Goal: Information Seeking & Learning: Learn about a topic

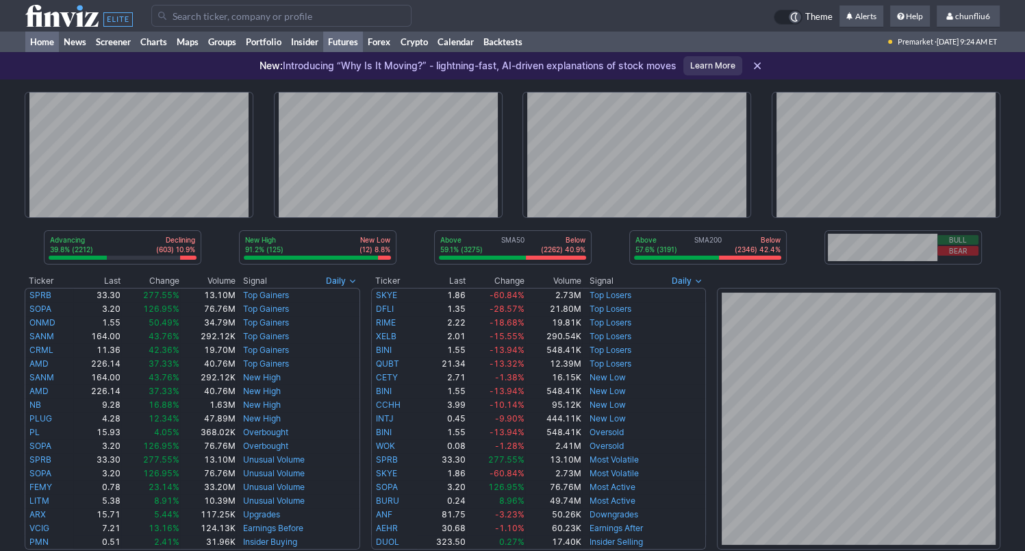
click at [341, 39] on link "Futures" at bounding box center [343, 42] width 40 height 21
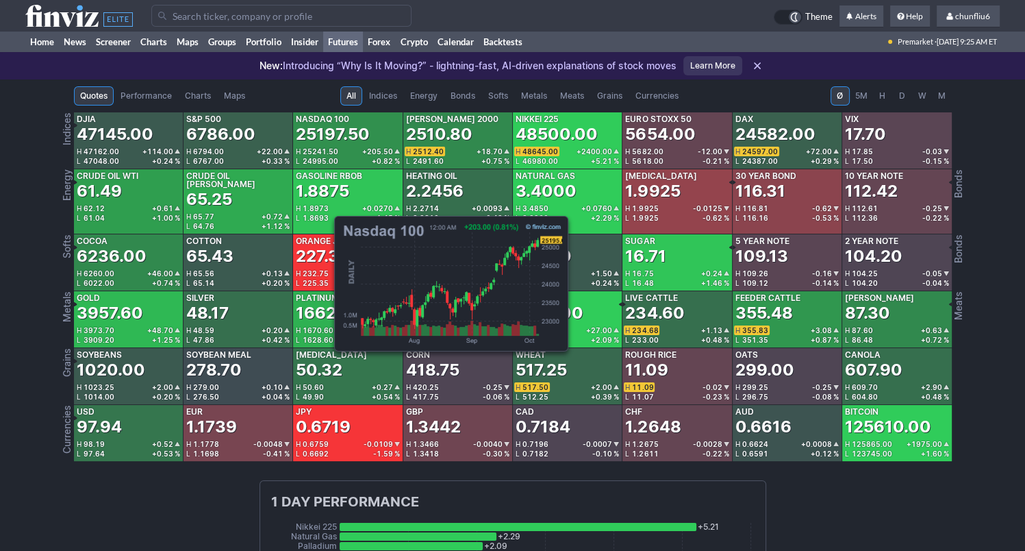
click at [327, 144] on div "25197.50" at bounding box center [333, 134] width 74 height 22
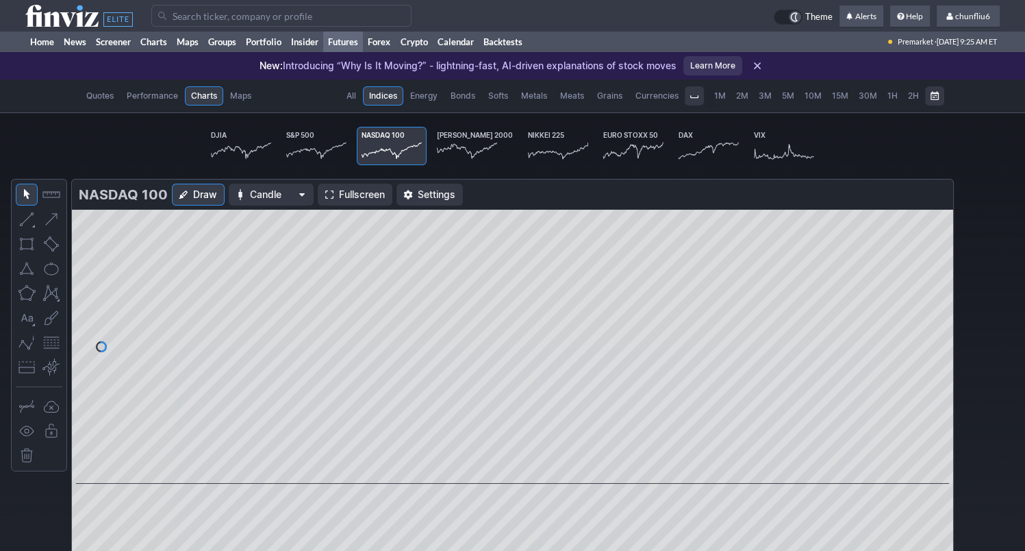
scroll to position [0, 81]
click at [353, 197] on span "Fullscreen" at bounding box center [362, 195] width 46 height 14
click at [43, 42] on link "Home" at bounding box center [42, 42] width 34 height 21
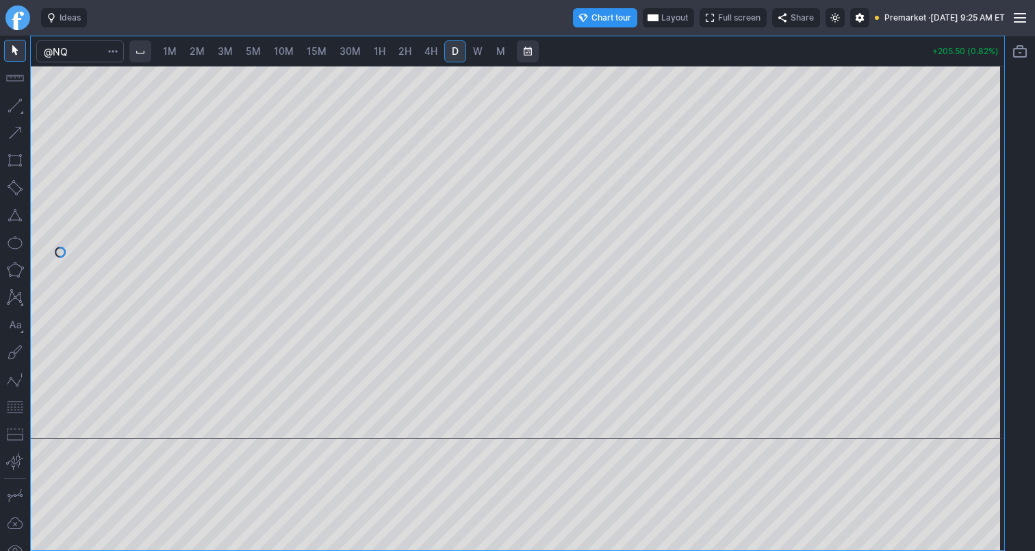
click at [286, 51] on span "10M" at bounding box center [284, 51] width 20 height 12
drag, startPoint x: 991, startPoint y: 145, endPoint x: 998, endPoint y: 199, distance: 54.6
click at [998, 200] on div at bounding box center [990, 248] width 29 height 338
click at [15, 404] on button "button" at bounding box center [15, 407] width 22 height 22
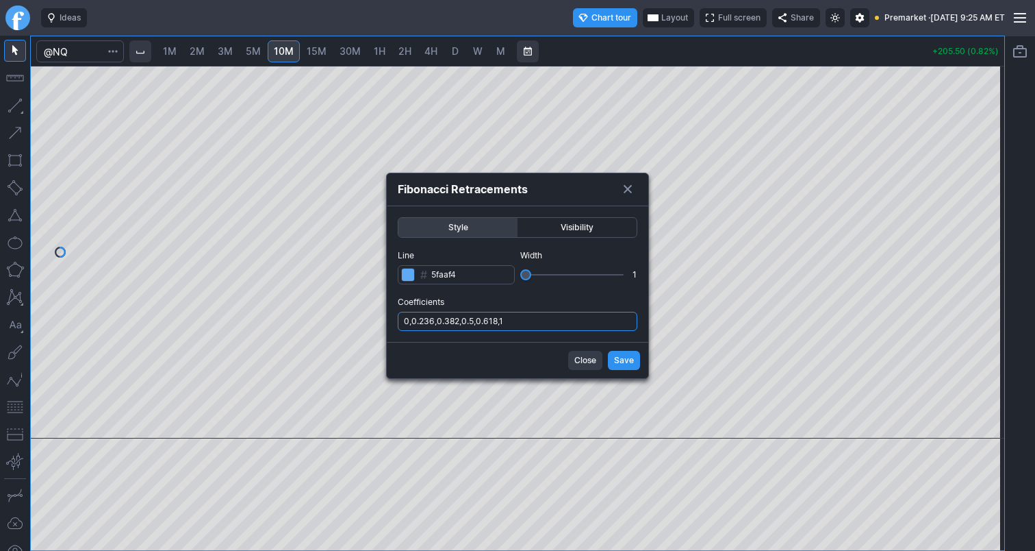
click at [518, 317] on input "0,0.236,0.382,0.5,0.618,1" at bounding box center [518, 321] width 240 height 19
type input "0,0.236,0.382,0.5,0.618,1,.786"
click at [622, 362] on span "Save" at bounding box center [624, 360] width 20 height 14
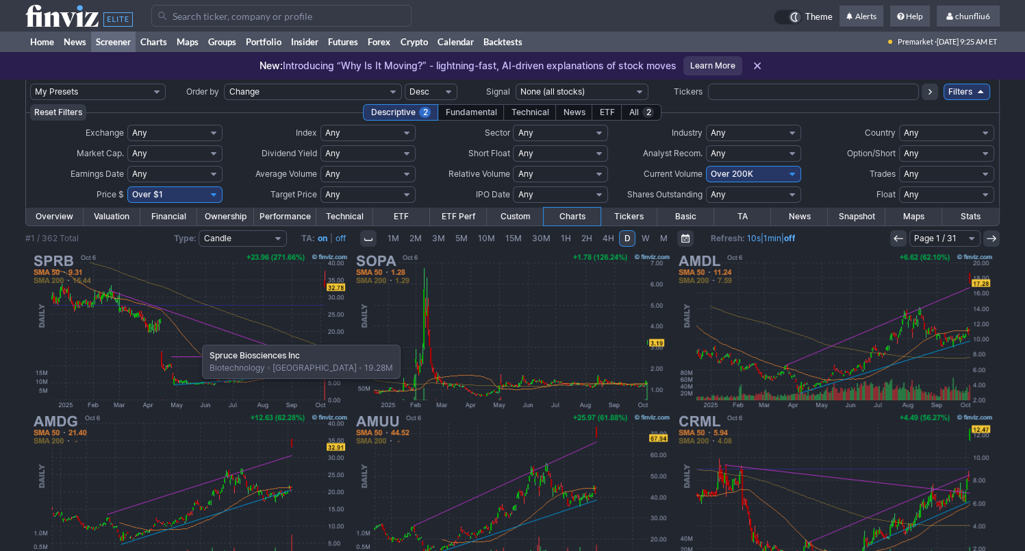
click at [195, 338] on img at bounding box center [189, 331] width 320 height 160
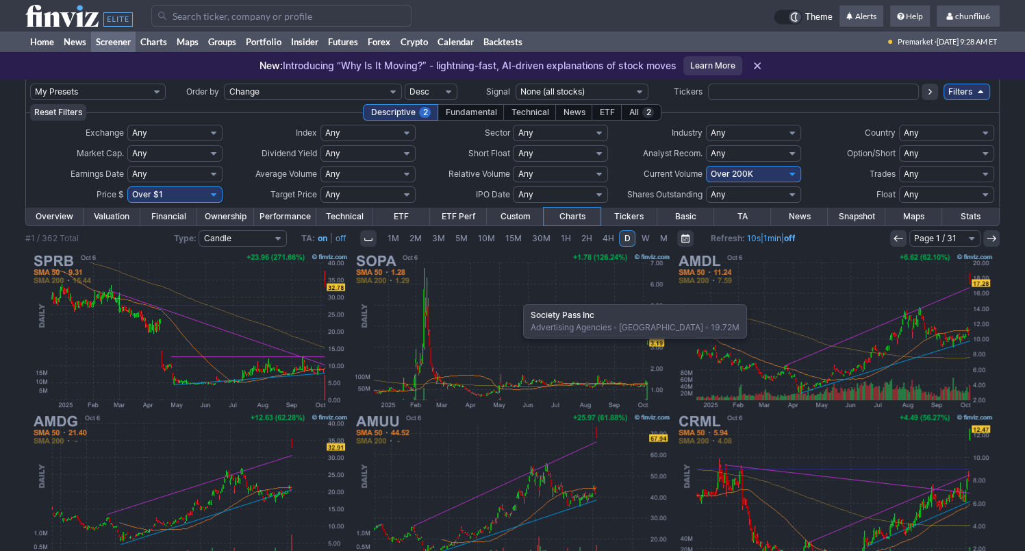
click at [516, 297] on img at bounding box center [512, 331] width 320 height 160
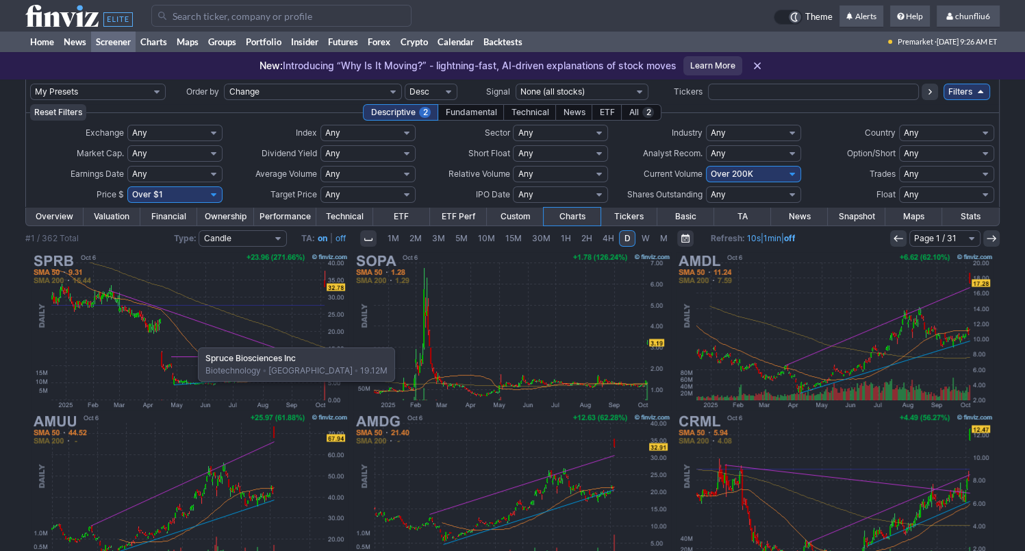
click at [191, 340] on img at bounding box center [189, 331] width 320 height 160
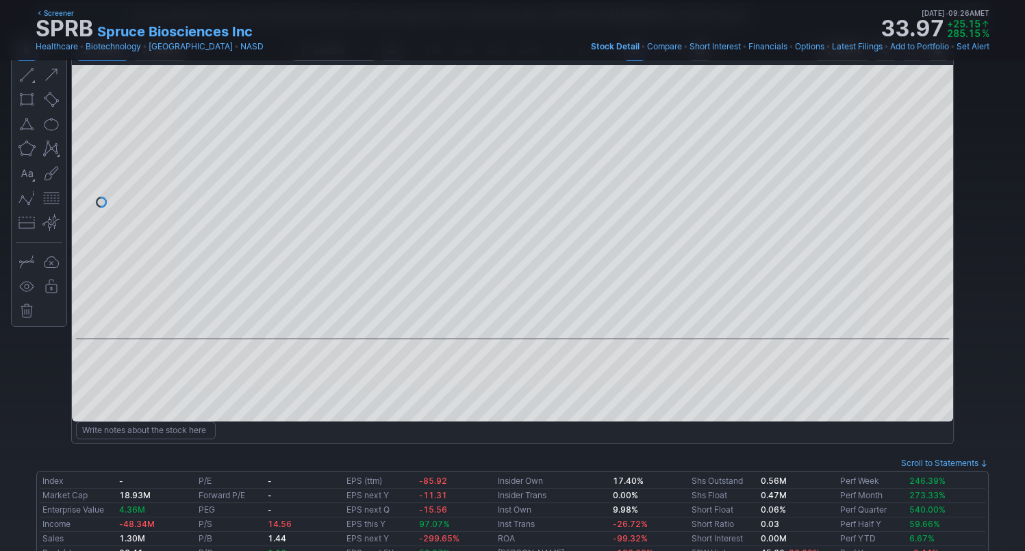
scroll to position [137, 0]
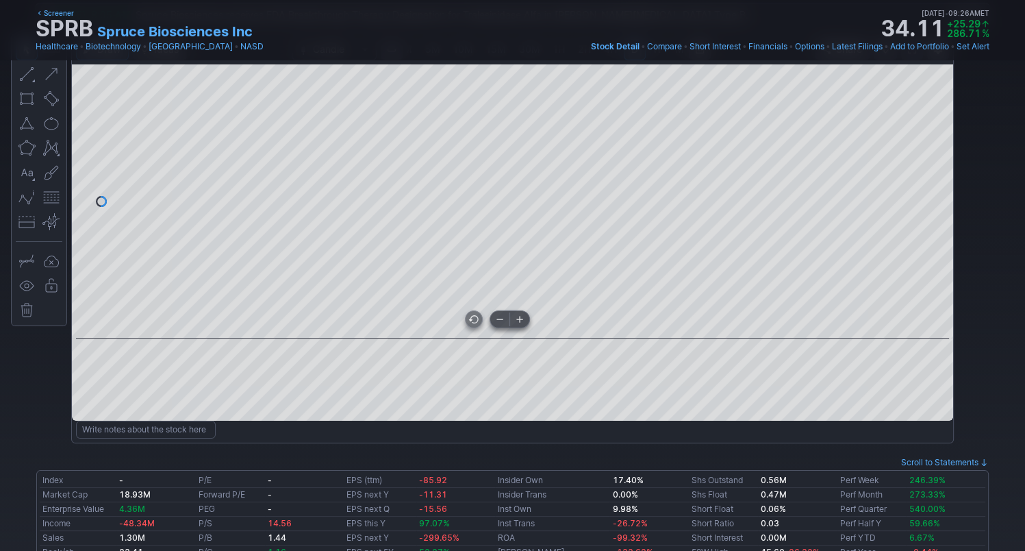
drag, startPoint x: 649, startPoint y: 329, endPoint x: 492, endPoint y: 321, distance: 157.0
click at [493, 321] on div at bounding box center [512, 201] width 881 height 274
drag, startPoint x: 933, startPoint y: 219, endPoint x: 932, endPoint y: 228, distance: 8.9
click at [932, 228] on div at bounding box center [938, 198] width 29 height 240
click at [474, 308] on div at bounding box center [512, 201] width 881 height 274
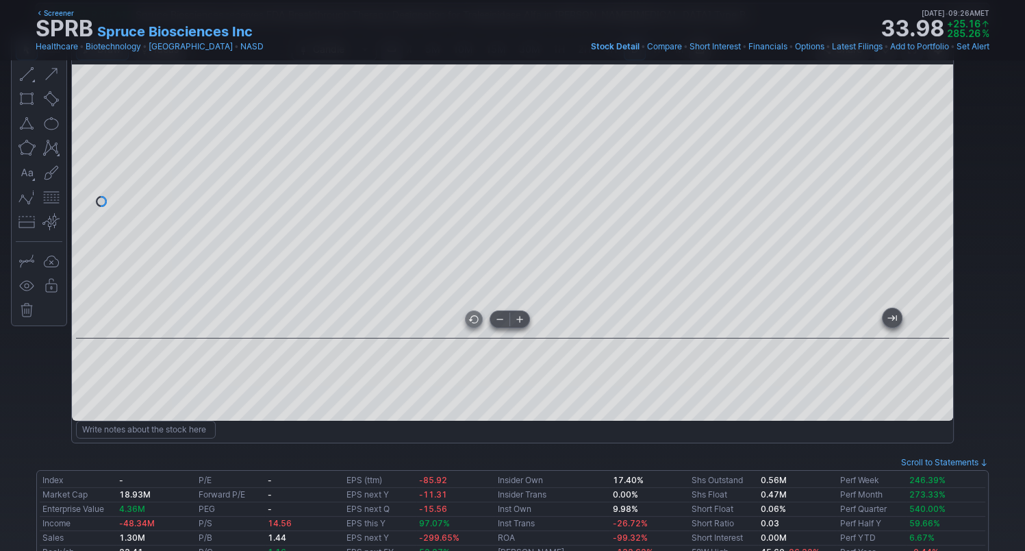
drag, startPoint x: 716, startPoint y: 328, endPoint x: 467, endPoint y: 328, distance: 249.3
click at [467, 328] on div at bounding box center [512, 201] width 881 height 274
drag, startPoint x: 933, startPoint y: 181, endPoint x: 930, endPoint y: 212, distance: 31.7
click at [931, 212] on div at bounding box center [938, 198] width 29 height 240
click at [53, 190] on button "button" at bounding box center [51, 197] width 22 height 22
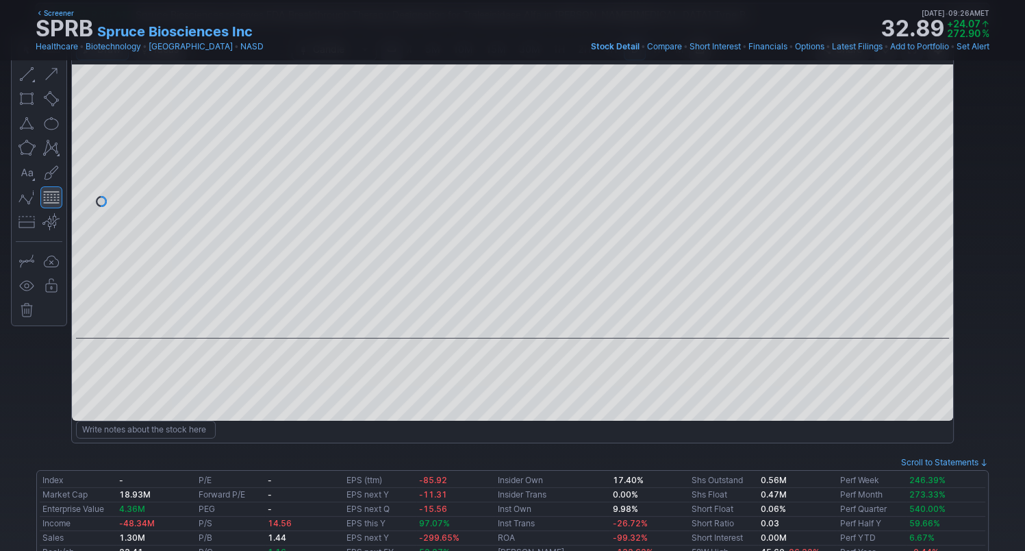
scroll to position [0, 0]
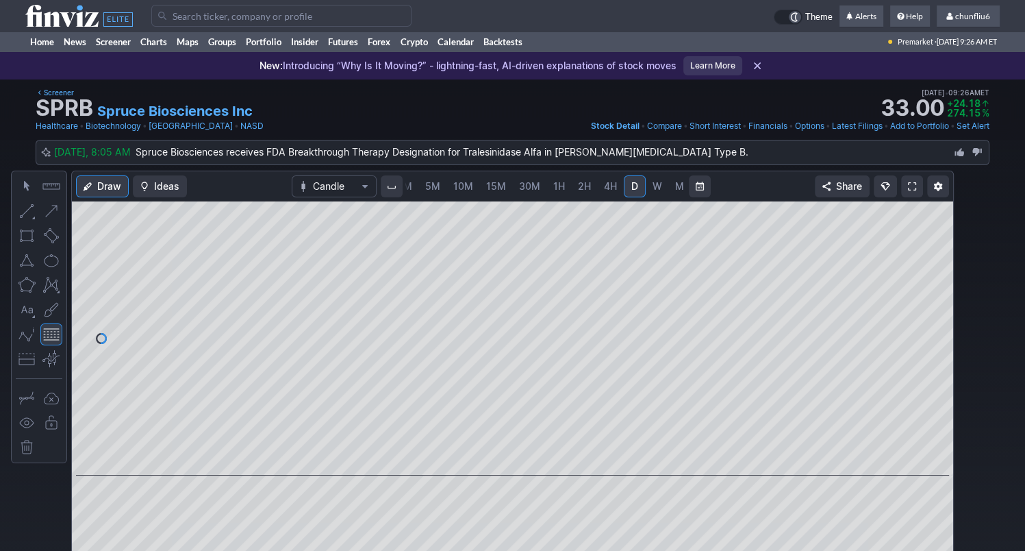
click at [411, 184] on link "3M" at bounding box center [404, 186] width 27 height 22
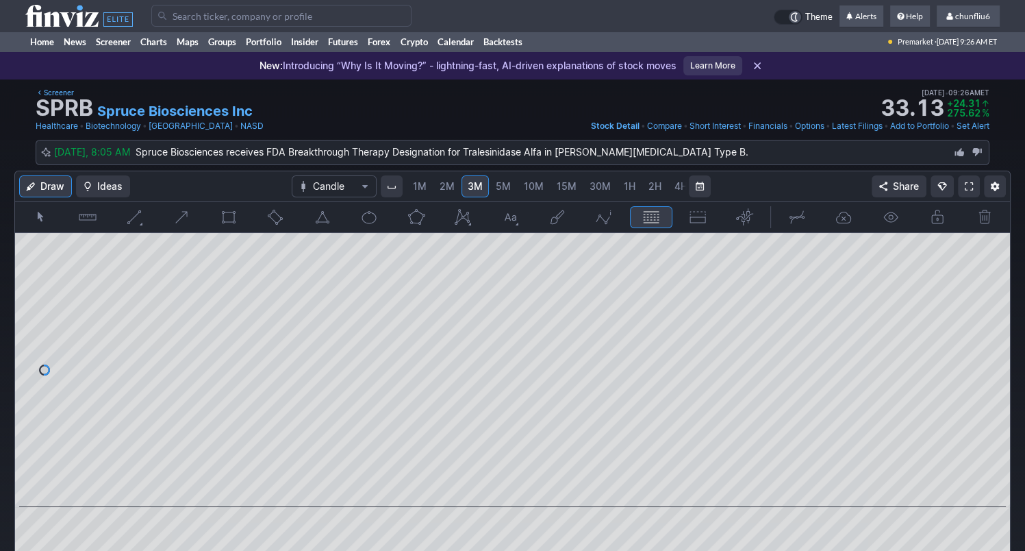
click at [413, 184] on span "1M" at bounding box center [420, 186] width 14 height 12
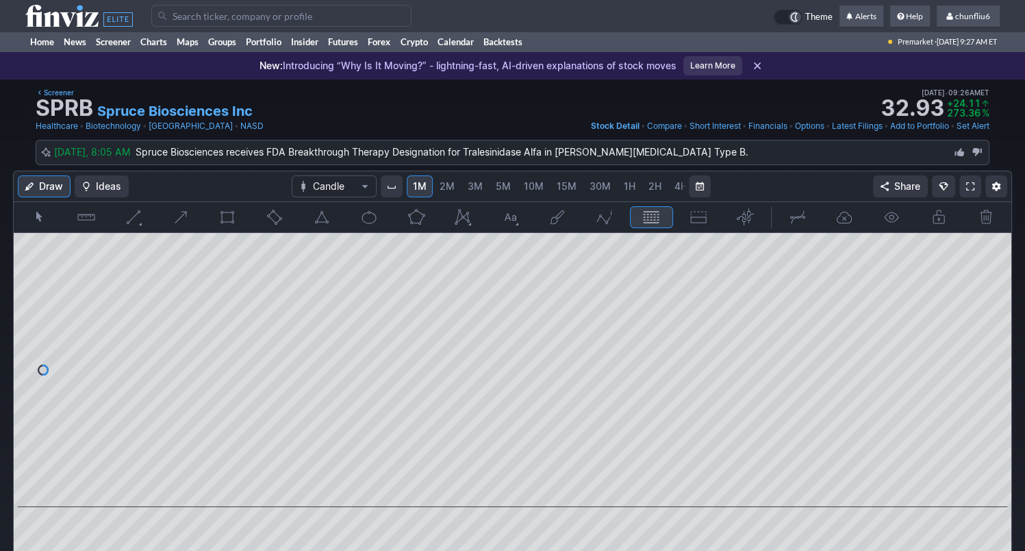
drag, startPoint x: 998, startPoint y: 260, endPoint x: 986, endPoint y: 344, distance: 85.8
click at [989, 344] on div at bounding box center [997, 367] width 29 height 240
click at [987, 409] on div at bounding box center [513, 370] width 998 height 274
drag, startPoint x: 997, startPoint y: 337, endPoint x: 997, endPoint y: 316, distance: 20.5
click at [997, 316] on div at bounding box center [997, 367] width 29 height 240
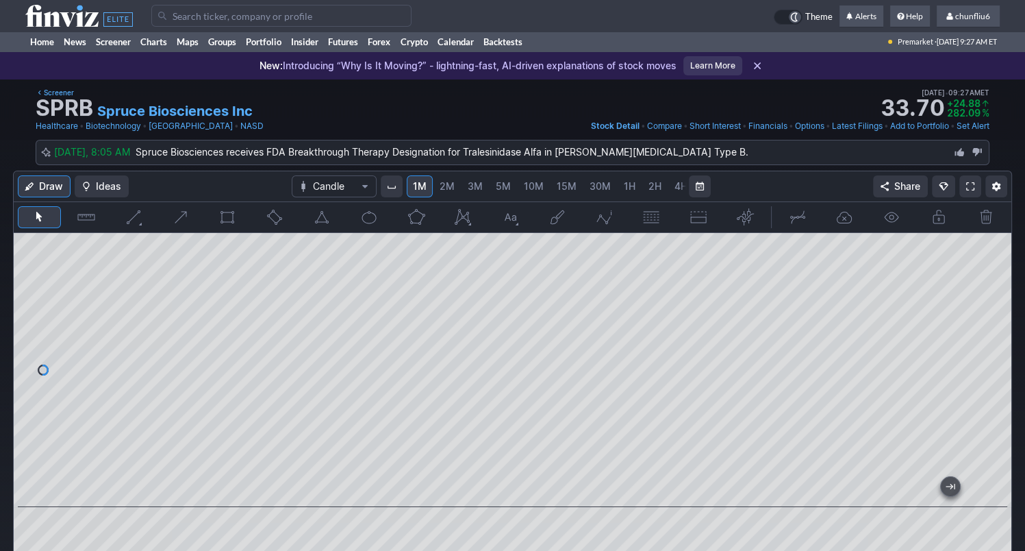
drag, startPoint x: 822, startPoint y: 488, endPoint x: 1038, endPoint y: 450, distance: 219.6
click at [972, 186] on span at bounding box center [970, 186] width 8 height 11
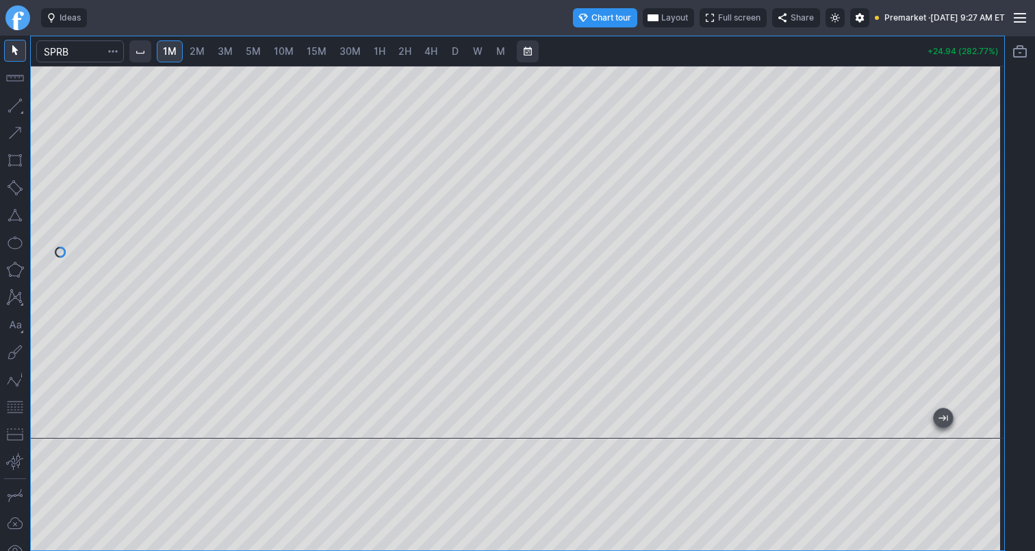
drag, startPoint x: 989, startPoint y: 193, endPoint x: 980, endPoint y: 264, distance: 71.1
click at [980, 264] on div at bounding box center [990, 248] width 29 height 338
drag, startPoint x: 985, startPoint y: 266, endPoint x: 995, endPoint y: 194, distance: 72.5
click at [995, 194] on div at bounding box center [990, 248] width 29 height 338
drag, startPoint x: 12, startPoint y: 403, endPoint x: 19, endPoint y: 397, distance: 9.7
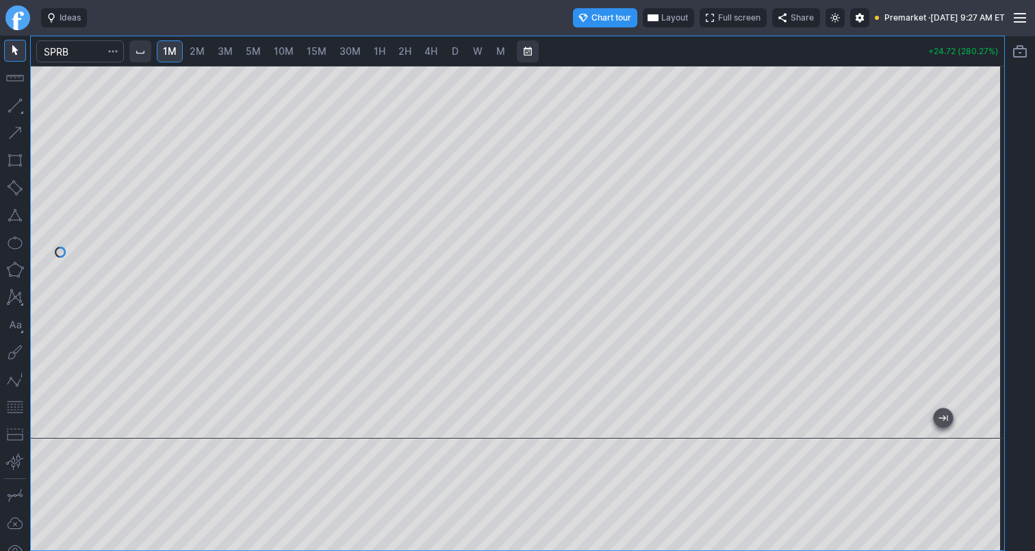
click at [15, 401] on button "button" at bounding box center [15, 407] width 22 height 22
drag, startPoint x: 987, startPoint y: 187, endPoint x: 986, endPoint y: 226, distance: 39.1
click at [986, 226] on div at bounding box center [990, 248] width 29 height 338
click at [419, 60] on div "1M 2M 3M 5M 10M 15M 30M 1H 2H 4H D W M +24.67 (279.71%)" at bounding box center [518, 293] width 974 height 514
drag, startPoint x: 981, startPoint y: 175, endPoint x: 984, endPoint y: 225, distance: 49.4
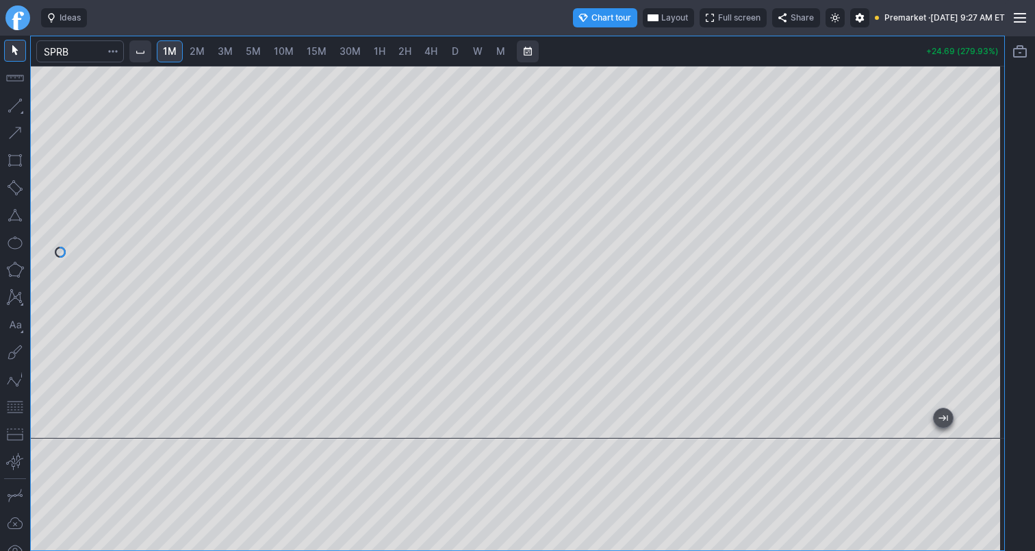
click at [984, 225] on div at bounding box center [990, 248] width 29 height 338
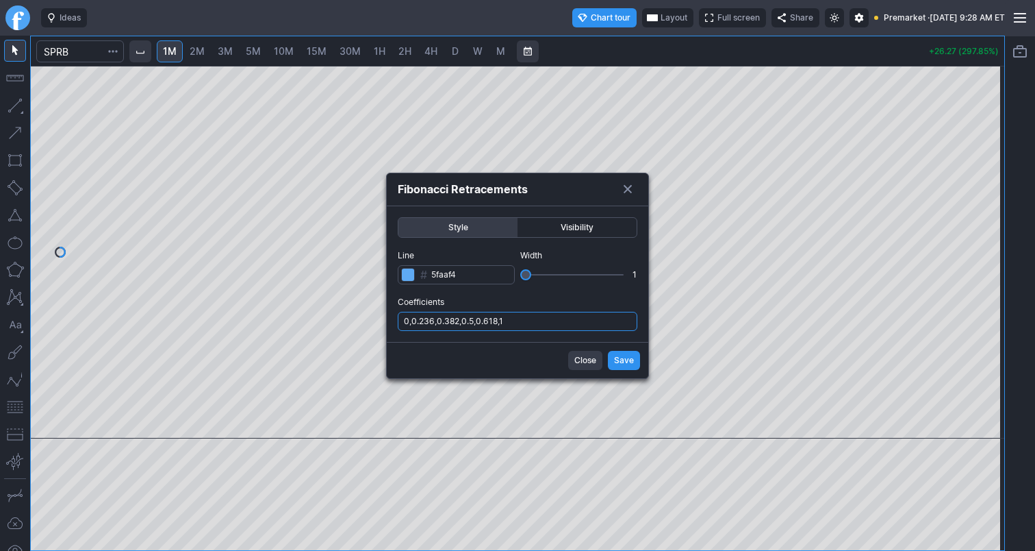
click at [531, 320] on input "0,0.236,0.382,0.5,0.618,1" at bounding box center [518, 321] width 240 height 19
type input "0,0.236,0.382,0.5,0.618,1,.786"
click at [625, 355] on span "Save" at bounding box center [624, 360] width 20 height 14
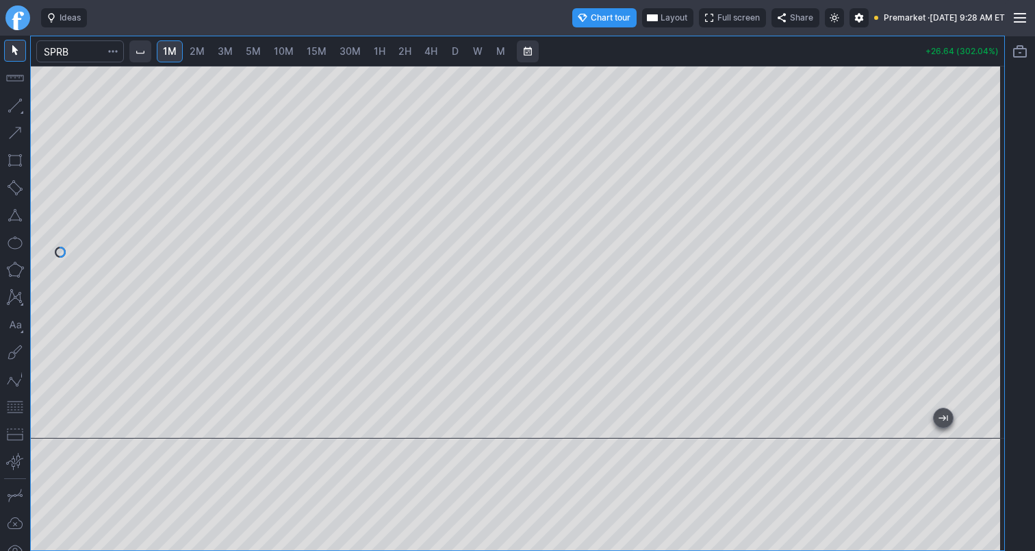
click at [974, 216] on div at bounding box center [518, 252] width 974 height 373
drag, startPoint x: 983, startPoint y: 200, endPoint x: 983, endPoint y: 221, distance: 20.5
click at [983, 221] on div at bounding box center [990, 248] width 29 height 338
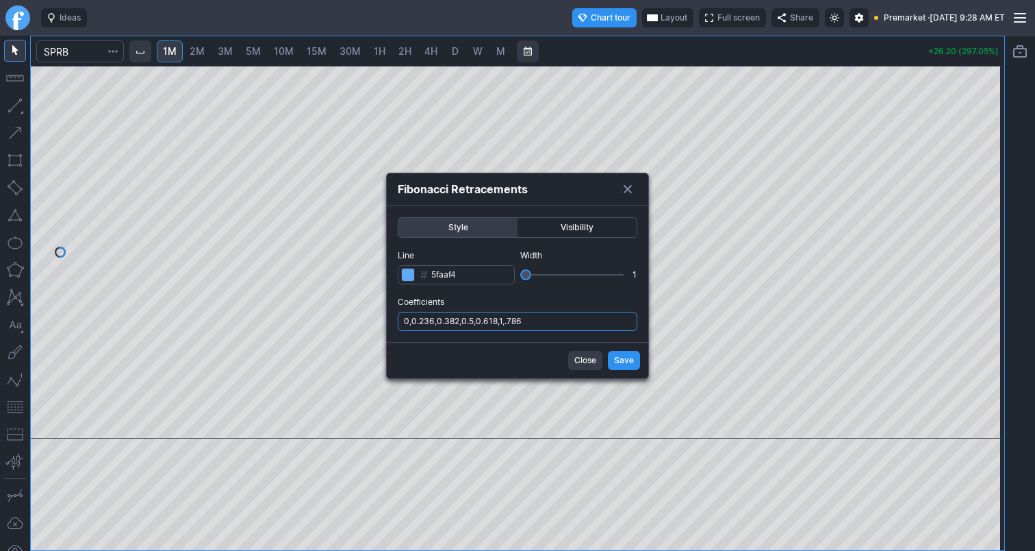
click at [570, 319] on input "0,0.236,0.382,0.5,0.618,1,.786" at bounding box center [518, 321] width 240 height 19
type input "0,0.236,0.382,0.5,0.618,1,.786,1.236"
click at [629, 361] on span "Save" at bounding box center [624, 360] width 20 height 14
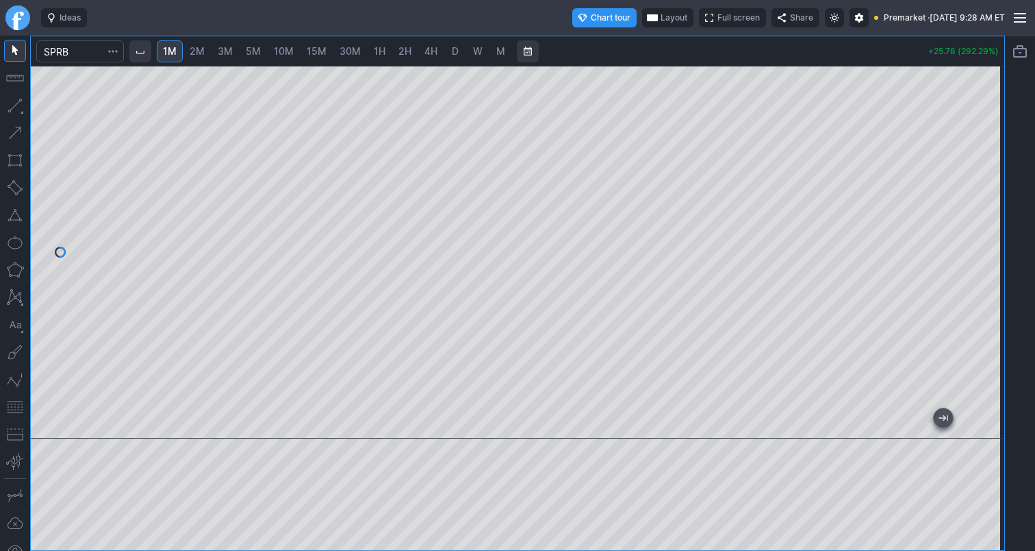
drag, startPoint x: 981, startPoint y: 181, endPoint x: 977, endPoint y: 226, distance: 44.7
click at [978, 227] on div at bounding box center [990, 248] width 29 height 338
drag, startPoint x: 982, startPoint y: 236, endPoint x: 982, endPoint y: 183, distance: 53.4
click at [982, 183] on div at bounding box center [990, 248] width 29 height 338
click at [975, 292] on div at bounding box center [518, 252] width 974 height 373
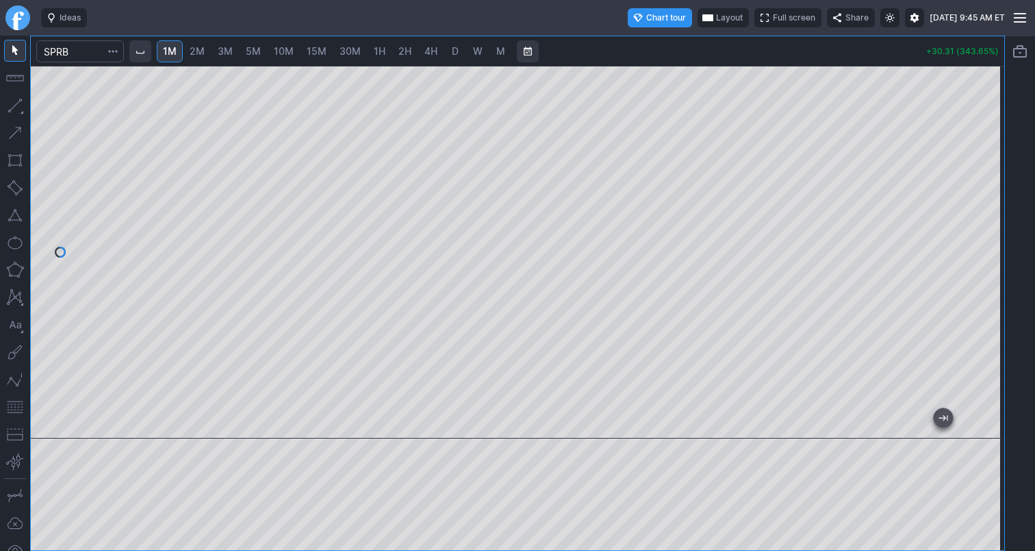
drag, startPoint x: 987, startPoint y: 242, endPoint x: 996, endPoint y: 187, distance: 55.5
click at [996, 187] on div at bounding box center [990, 248] width 29 height 338
click at [701, 46] on div "1M 2M 3M 5M 10M 15M 30M 1H 2H 4H D W M +36.19 (410.32%)" at bounding box center [518, 293] width 974 height 514
drag, startPoint x: 996, startPoint y: 188, endPoint x: 992, endPoint y: 236, distance: 48.1
click at [992, 236] on div at bounding box center [990, 248] width 29 height 338
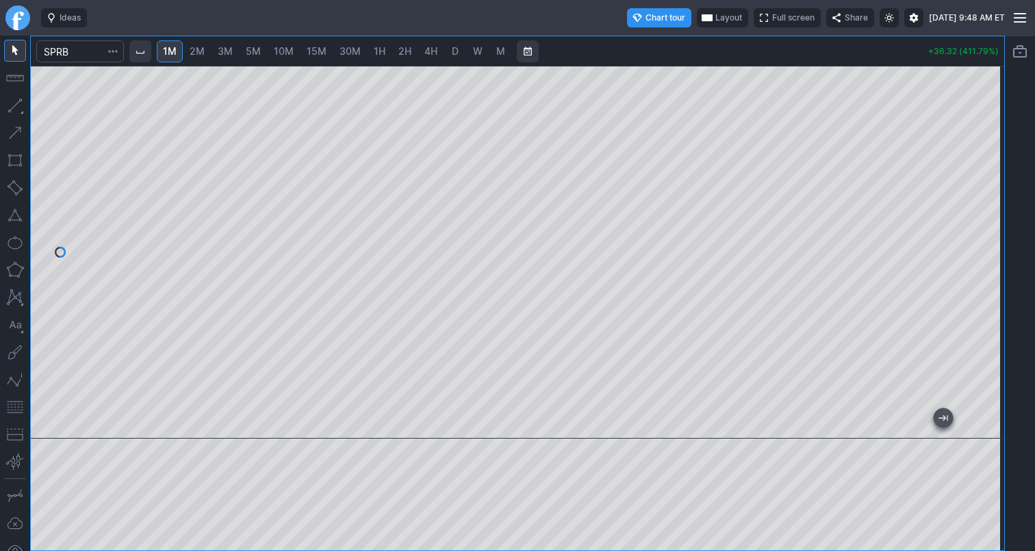
drag, startPoint x: 985, startPoint y: 151, endPoint x: 977, endPoint y: 176, distance: 26.0
click at [981, 176] on div at bounding box center [990, 248] width 29 height 338
click at [716, 16] on span "Layout" at bounding box center [729, 18] width 27 height 14
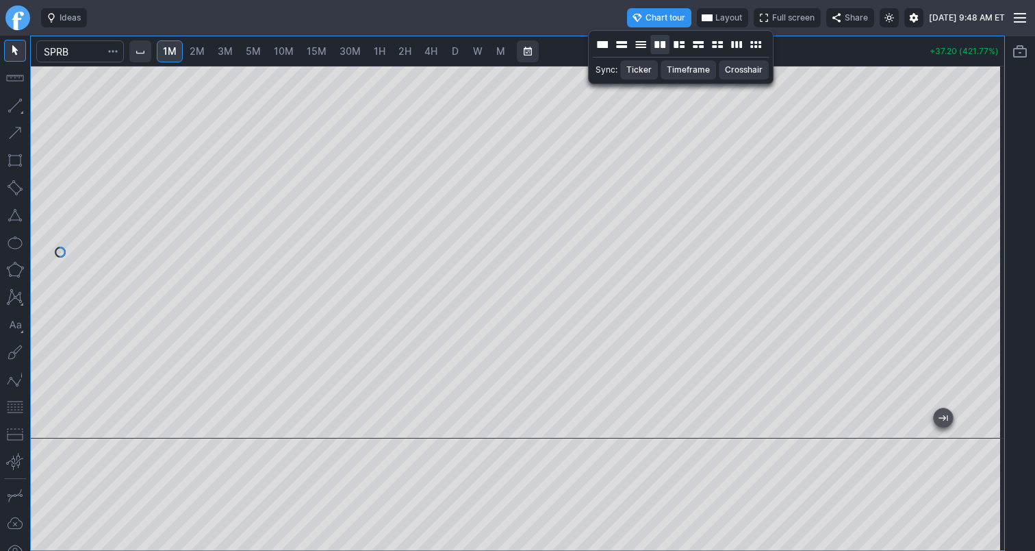
click at [665, 44] on button "Layout" at bounding box center [660, 44] width 19 height 19
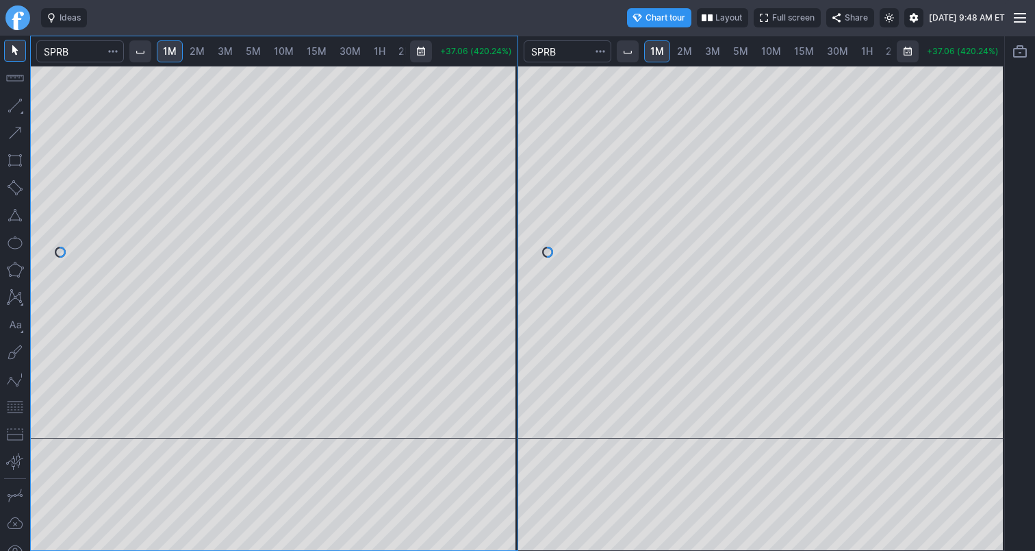
click at [718, 53] on span "3M" at bounding box center [712, 51] width 15 height 12
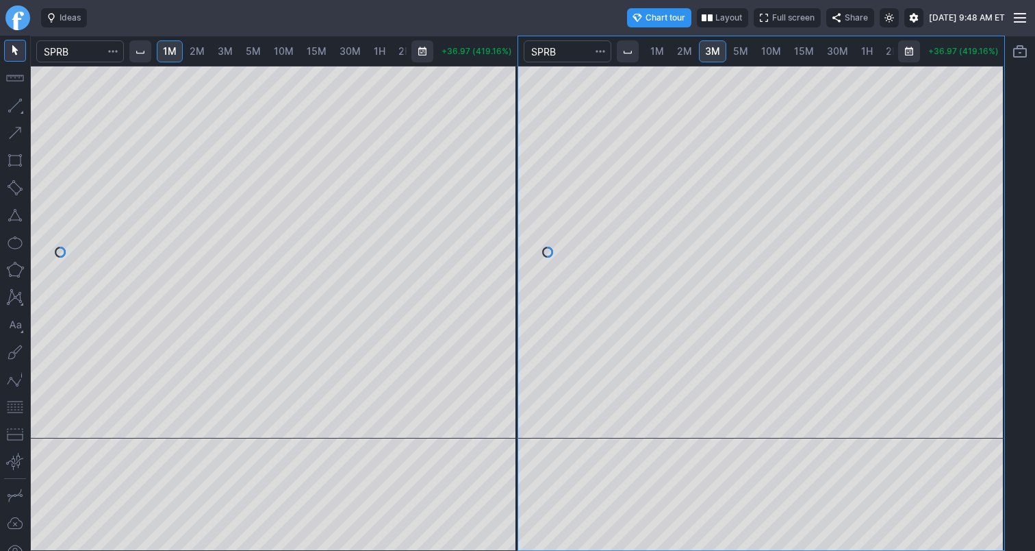
click at [740, 53] on span "5M" at bounding box center [740, 51] width 15 height 12
click at [763, 53] on span "10M" at bounding box center [771, 51] width 20 height 12
click at [808, 53] on span "15M" at bounding box center [804, 51] width 20 height 12
click at [835, 53] on span "1H" at bounding box center [837, 51] width 12 height 12
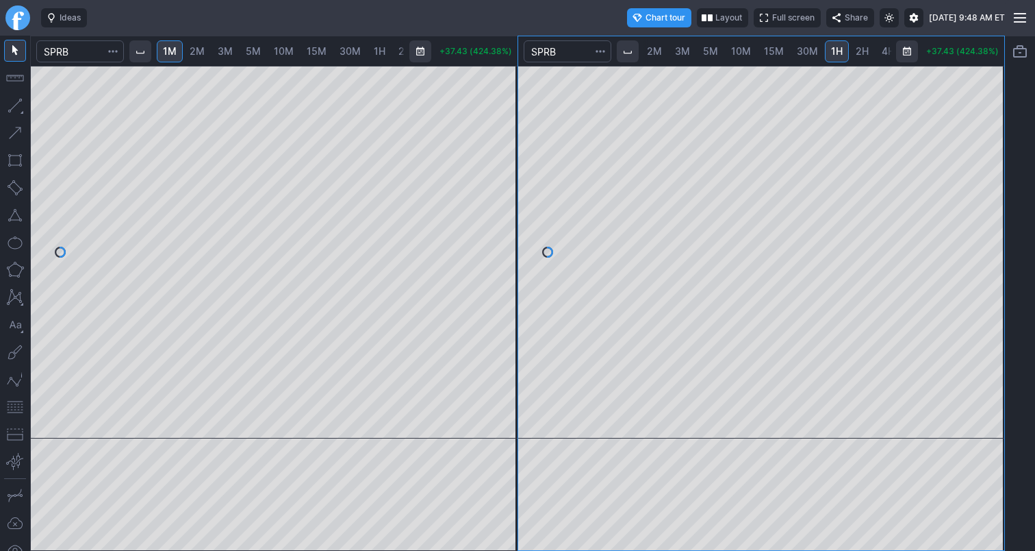
scroll to position [0, 93]
click at [846, 53] on span "D" at bounding box center [849, 51] width 7 height 12
drag, startPoint x: 984, startPoint y: 146, endPoint x: 978, endPoint y: 184, distance: 38.2
click at [979, 175] on div at bounding box center [990, 248] width 29 height 338
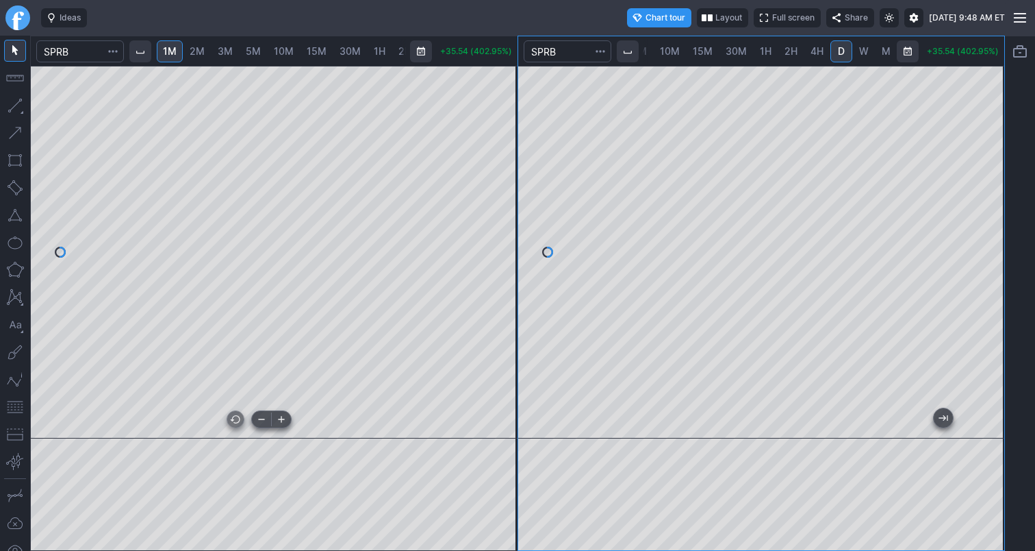
scroll to position [0, 103]
click at [10, 410] on button "button" at bounding box center [15, 407] width 22 height 22
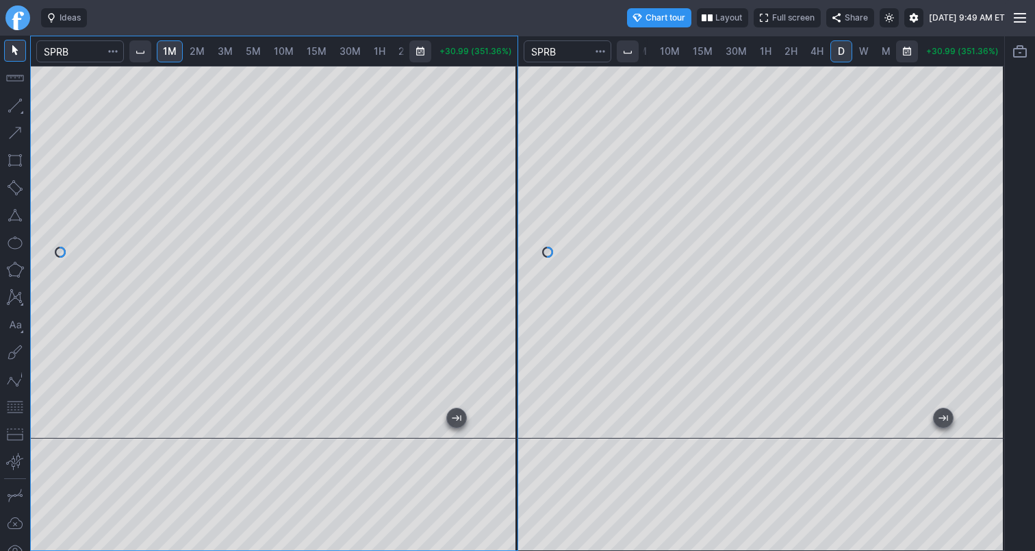
drag, startPoint x: 501, startPoint y: 175, endPoint x: 509, endPoint y: 116, distance: 59.5
click at [509, 116] on div at bounding box center [503, 248] width 29 height 338
drag, startPoint x: 988, startPoint y: 171, endPoint x: 992, endPoint y: 244, distance: 74.1
click at [1013, 253] on div "1M 2M 3M 5M 10M 15M 30M 1H 2H 4H D W M +30.99 (351.36%) 1M 2M 3M 5M 10M 15M 30M…" at bounding box center [517, 293] width 1035 height 515
drag, startPoint x: 983, startPoint y: 204, endPoint x: 1011, endPoint y: 115, distance: 93.1
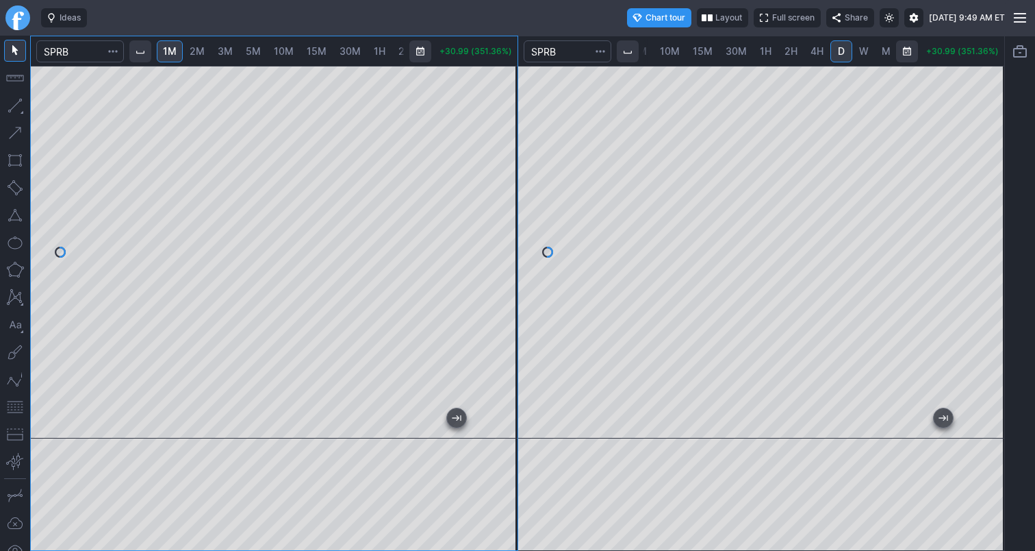
click at [1009, 115] on div "1M 2M 3M 5M 10M 15M 30M 1H 2H 4H D W M +30.99 (351.36%) 1M 2M 3M 5M 10M 15M 30M…" at bounding box center [517, 293] width 1035 height 515
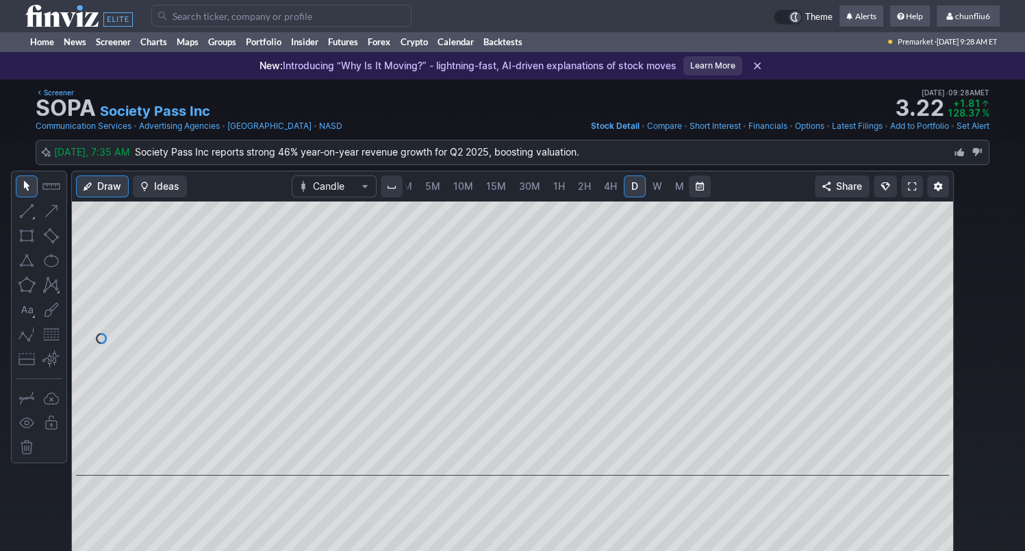
click at [425, 185] on span "5M" at bounding box center [432, 186] width 15 height 12
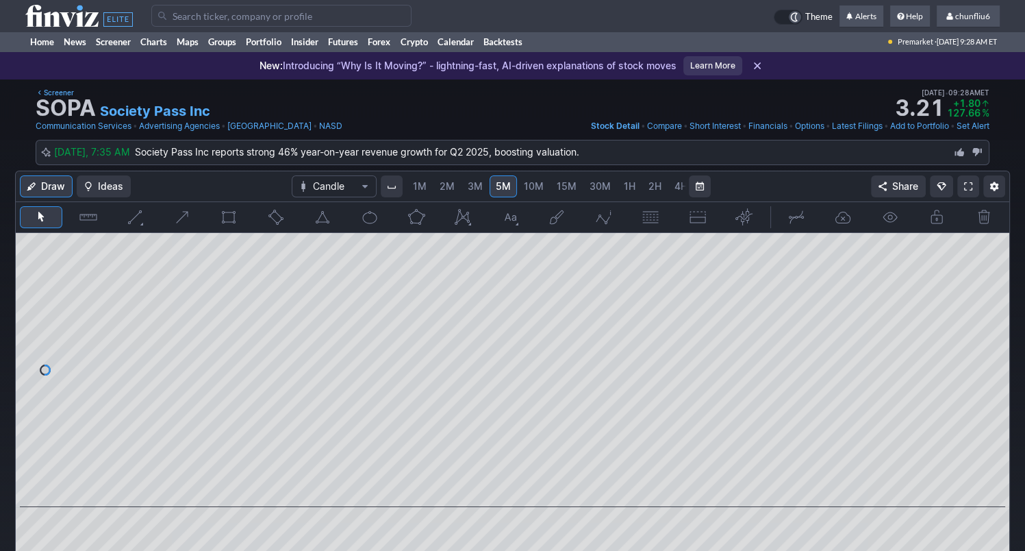
click at [414, 185] on span "1M" at bounding box center [420, 186] width 14 height 12
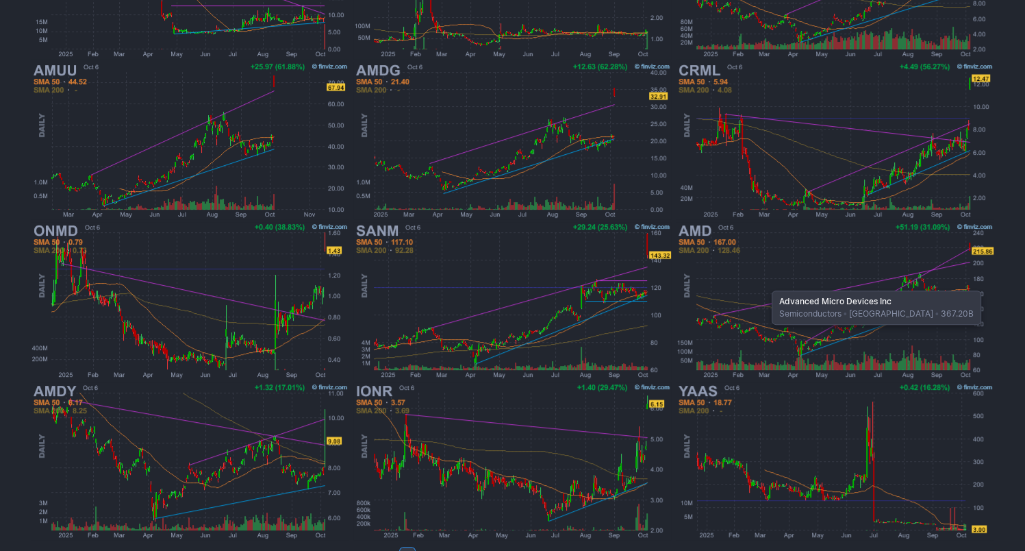
scroll to position [375, 0]
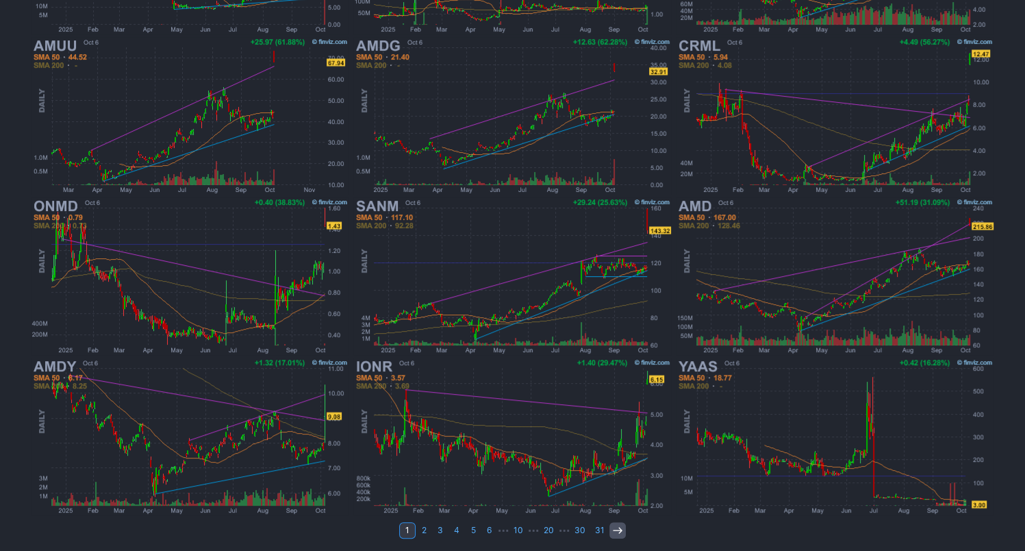
click at [619, 530] on icon at bounding box center [617, 530] width 11 height 11
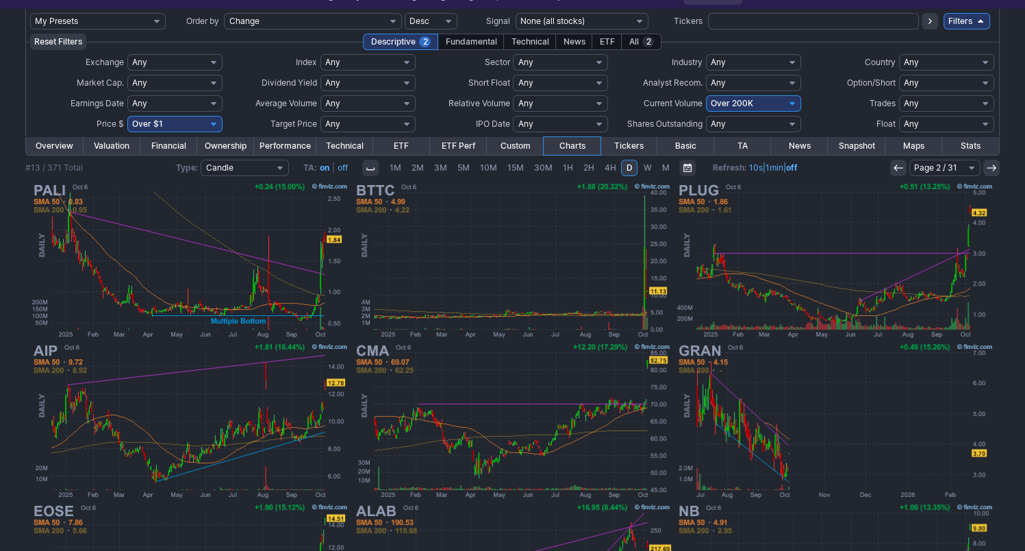
scroll to position [68, 0]
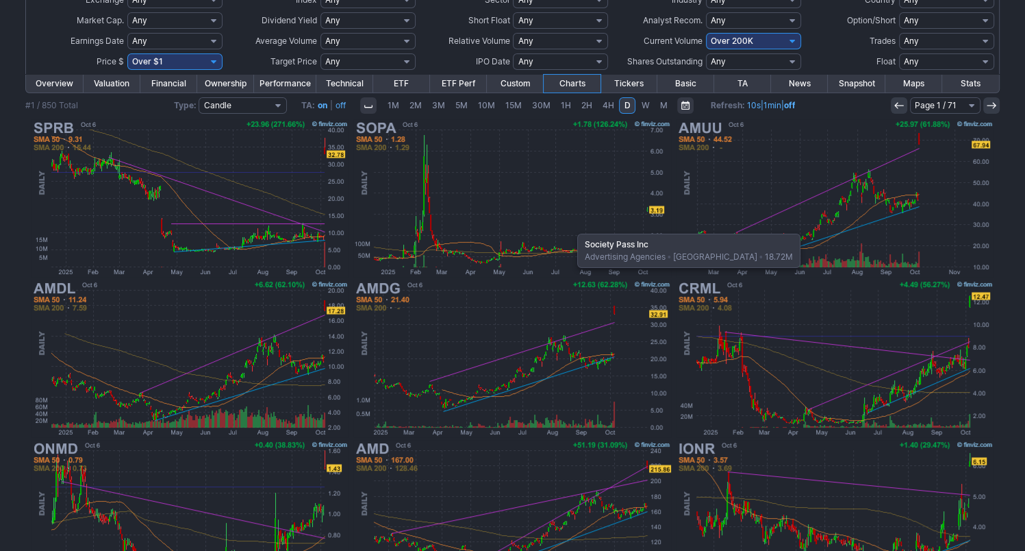
scroll to position [137, 0]
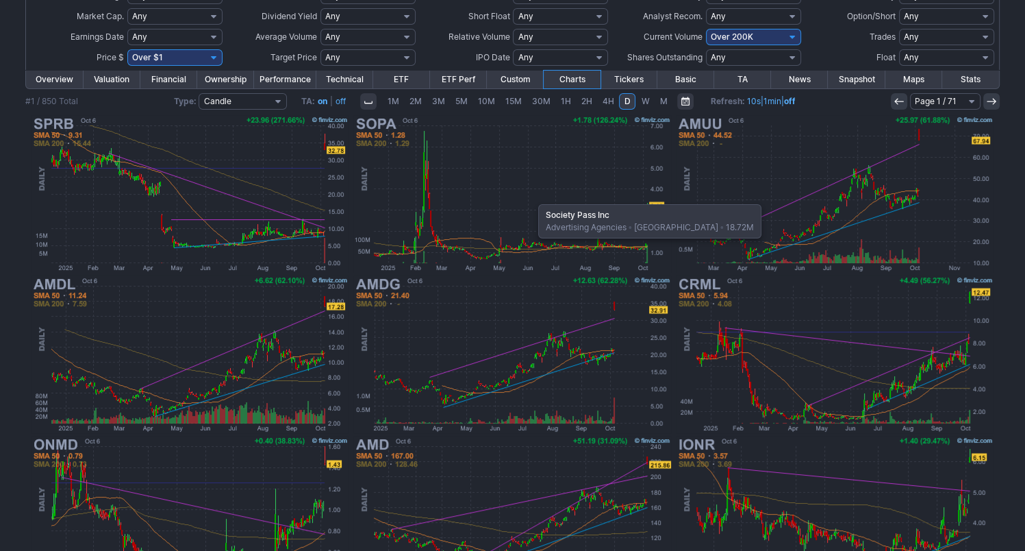
click at [531, 197] on img at bounding box center [512, 194] width 320 height 160
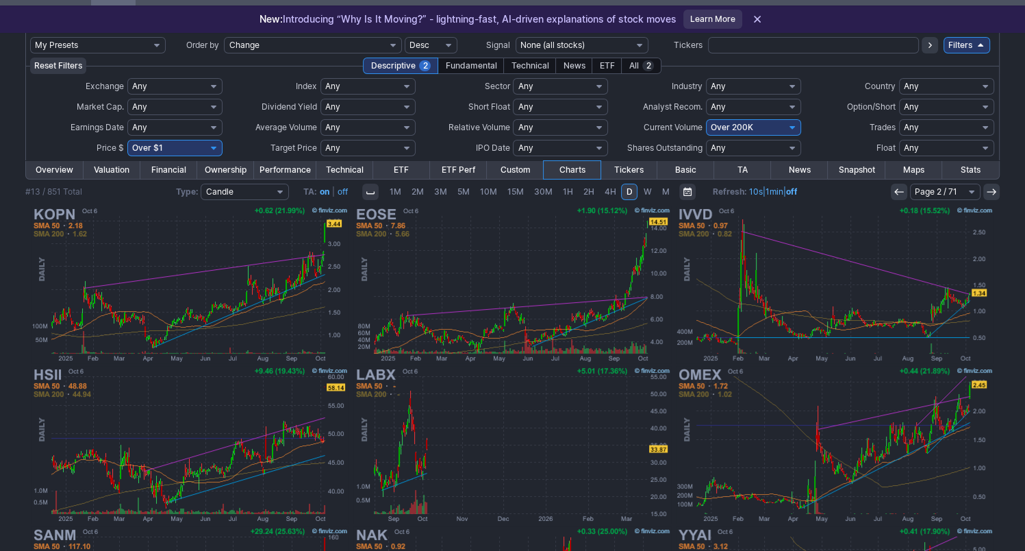
scroll to position [33, 0]
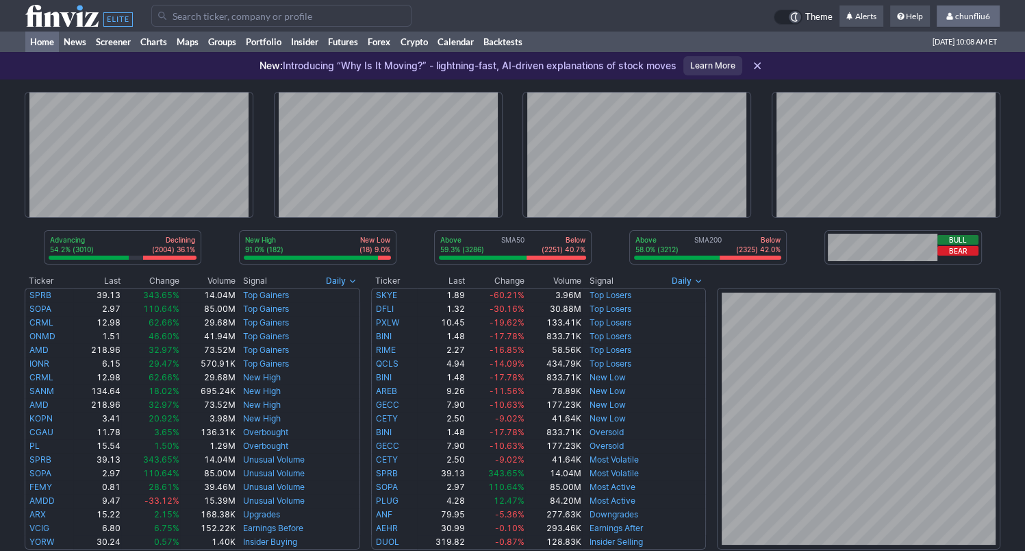
click at [970, 12] on span "chunfliu6" at bounding box center [972, 16] width 35 height 10
click at [942, 102] on link "Sign Out" at bounding box center [961, 101] width 77 height 22
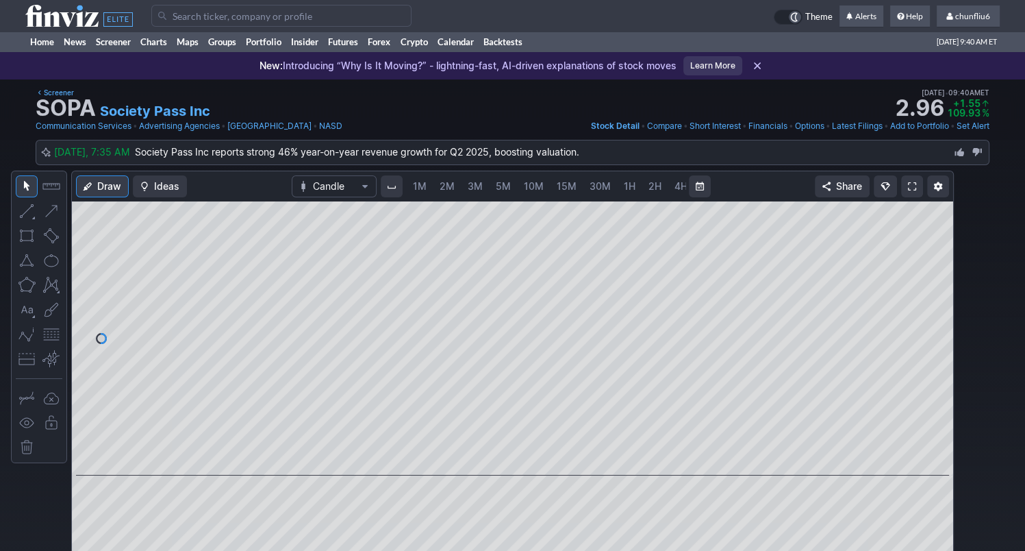
scroll to position [0, 71]
click at [429, 187] on span "5M" at bounding box center [432, 186] width 15 height 12
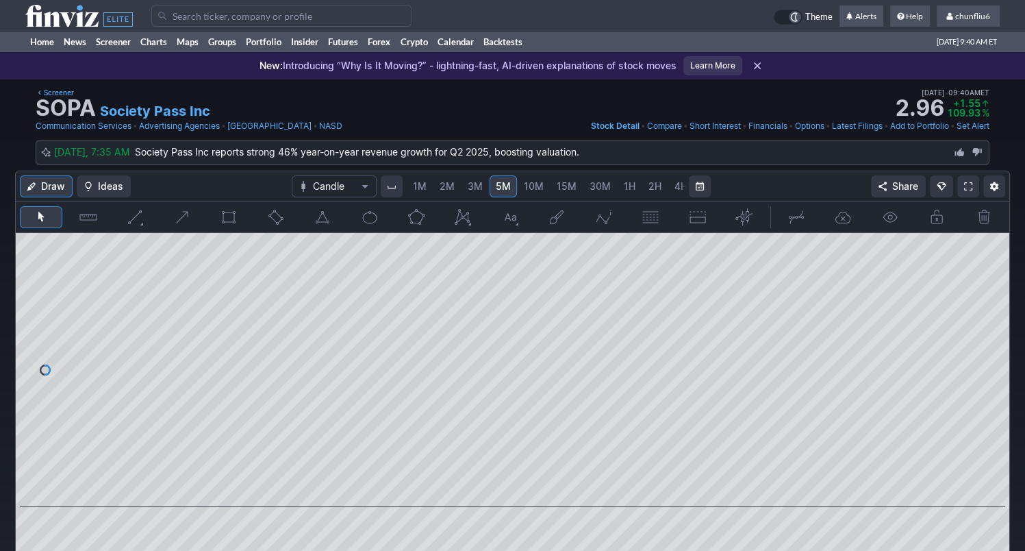
click at [415, 190] on span "1M" at bounding box center [420, 186] width 14 height 12
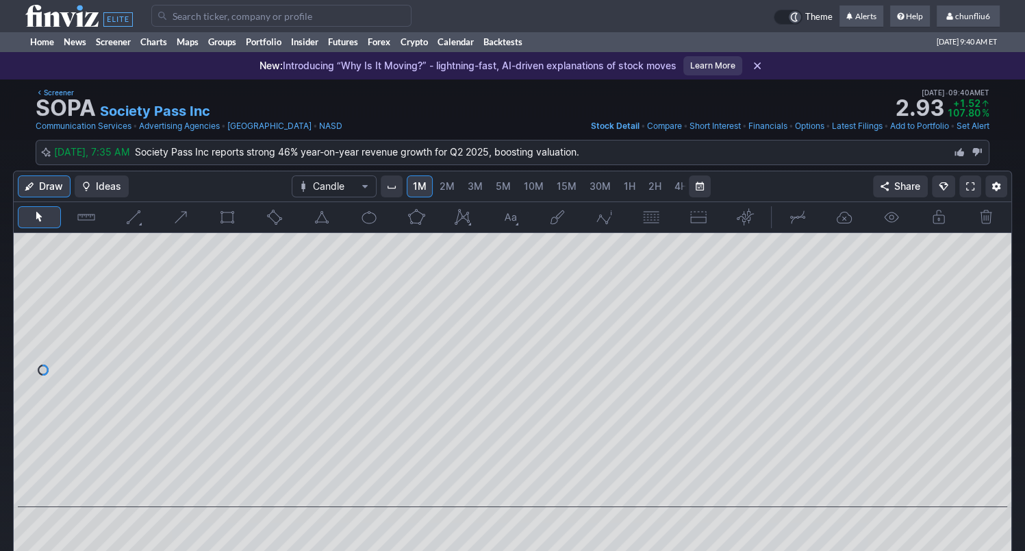
click at [446, 190] on span "2M" at bounding box center [447, 186] width 15 height 12
click at [527, 188] on span "10M" at bounding box center [534, 186] width 20 height 12
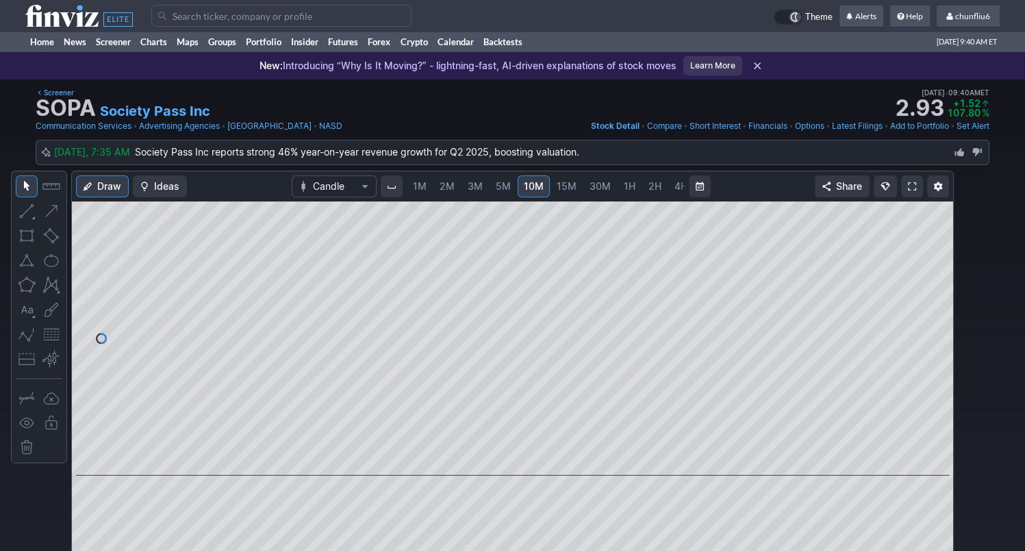
click at [501, 188] on span "5M" at bounding box center [503, 186] width 15 height 12
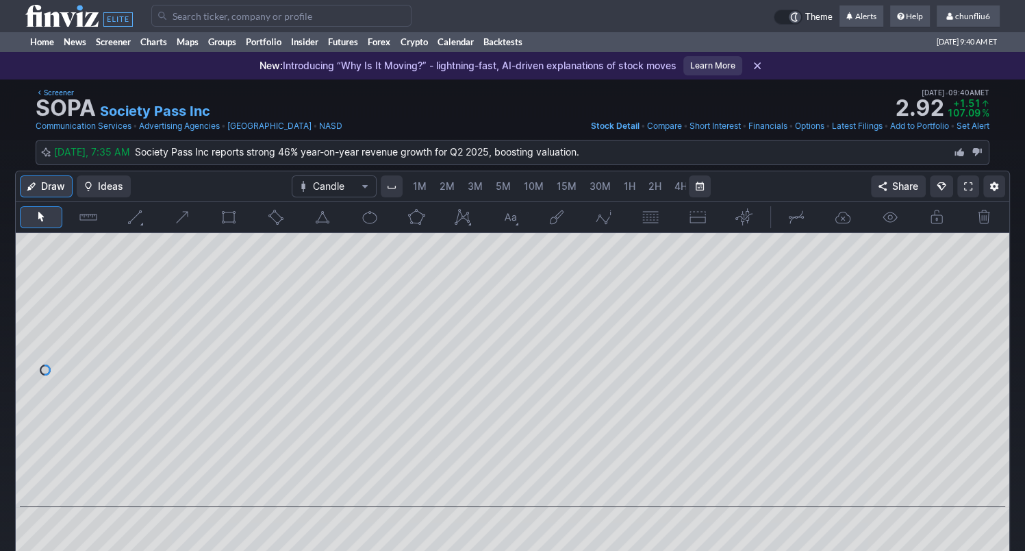
scroll to position [0, 71]
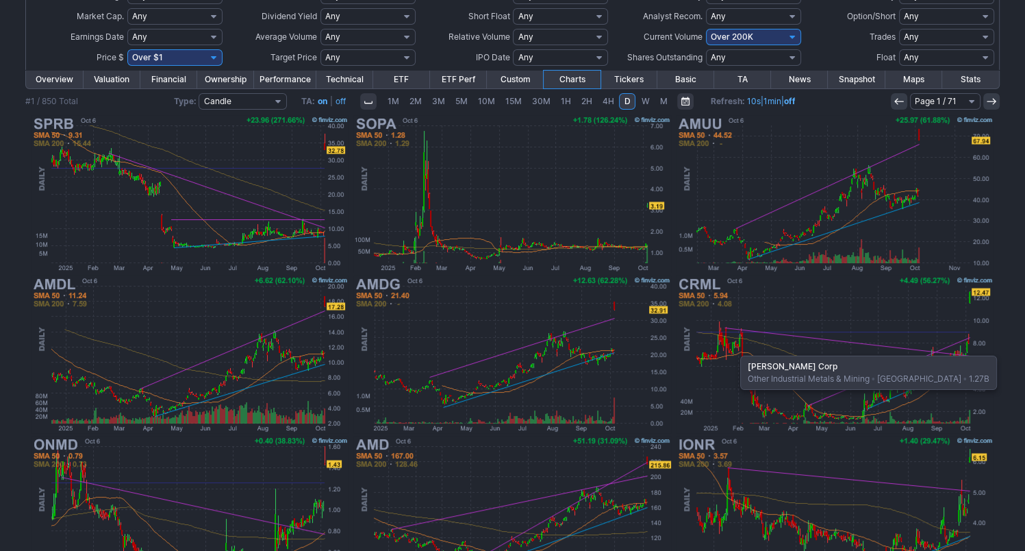
click at [733, 349] on img at bounding box center [835, 354] width 320 height 160
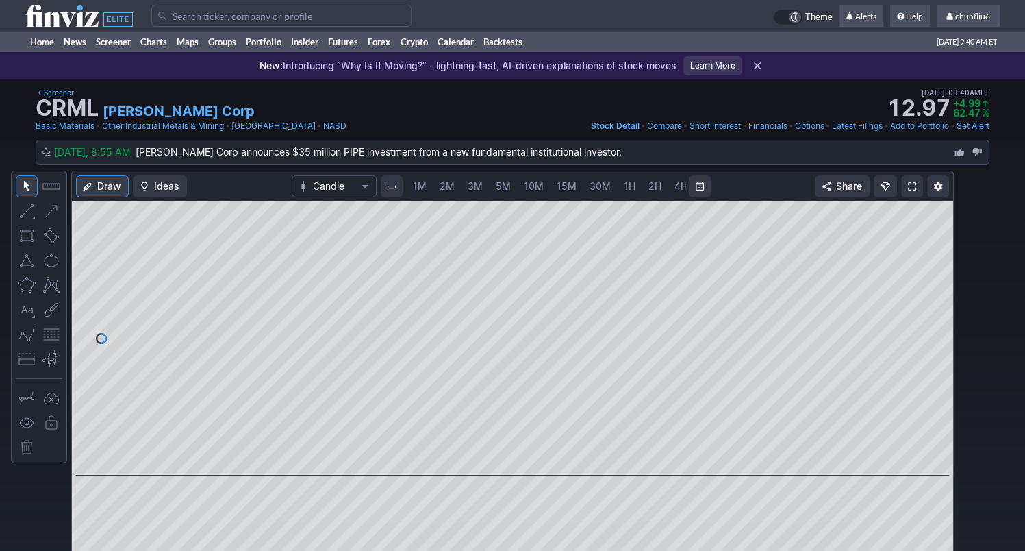
scroll to position [0, 71]
click at [910, 184] on span at bounding box center [912, 186] width 8 height 11
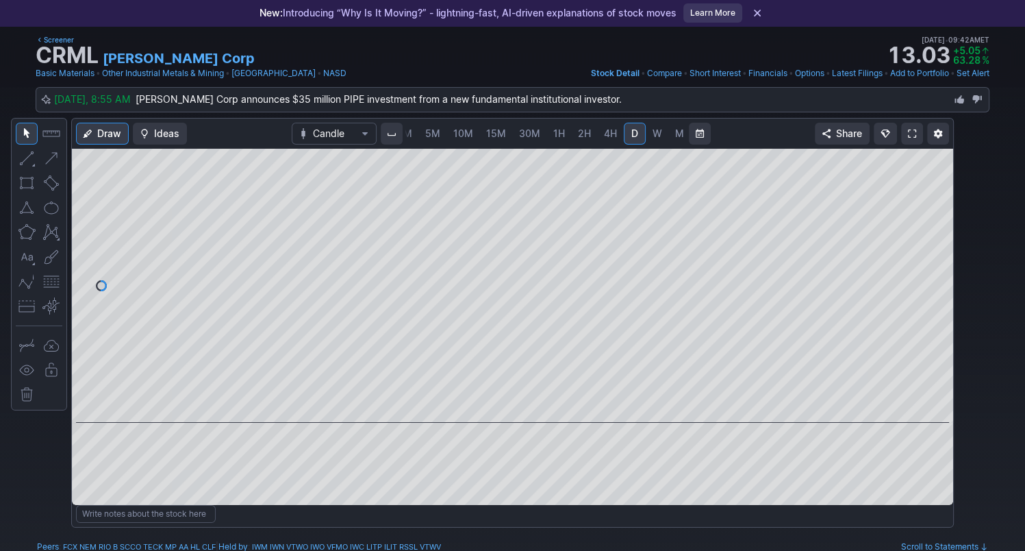
scroll to position [68, 0]
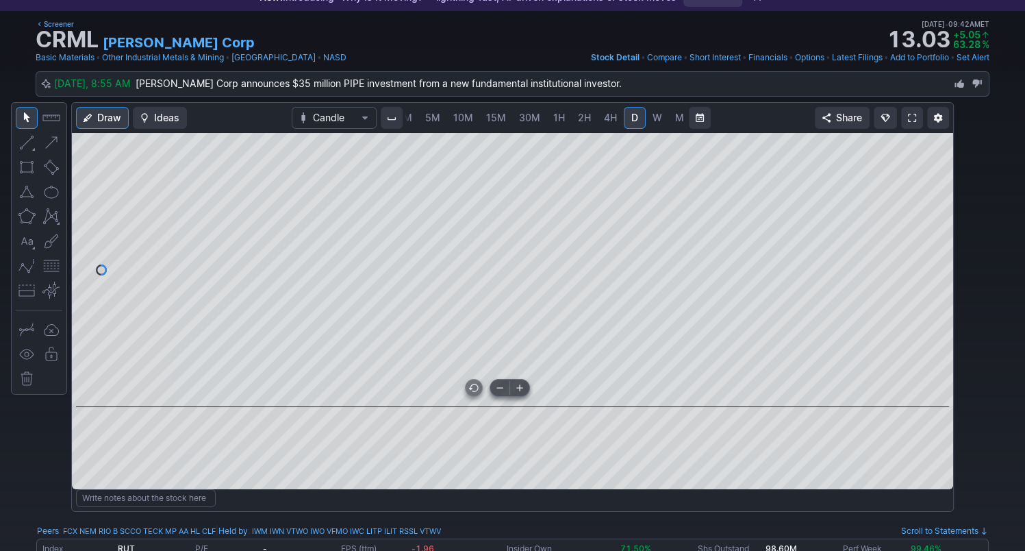
click at [449, 370] on div at bounding box center [512, 270] width 881 height 274
drag, startPoint x: 940, startPoint y: 227, endPoint x: 945, endPoint y: 299, distance: 72.8
click at [945, 299] on div at bounding box center [938, 267] width 29 height 240
click at [45, 266] on button "button" at bounding box center [51, 266] width 22 height 22
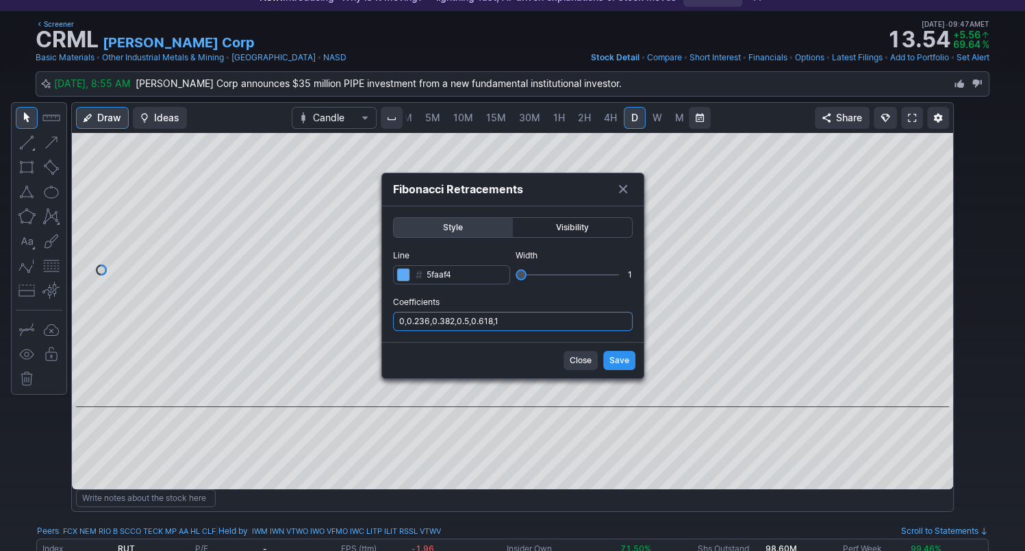
click at [544, 327] on input "0,0.236,0.382,0.5,0.618,1" at bounding box center [513, 321] width 240 height 19
type input "0,0.236,0.382,0.5,0.618,1,.786"
click at [612, 360] on span "Save" at bounding box center [619, 360] width 20 height 14
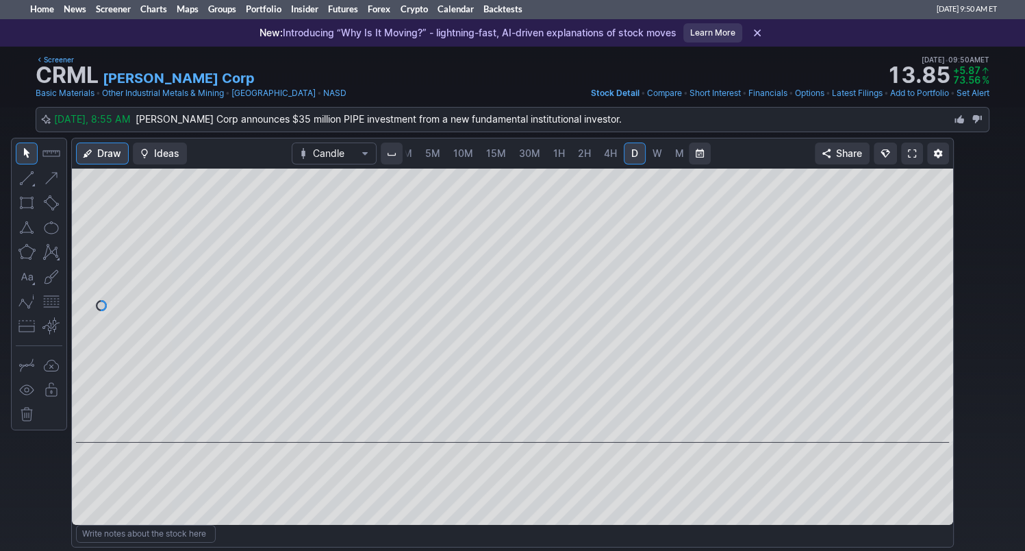
scroll to position [0, 0]
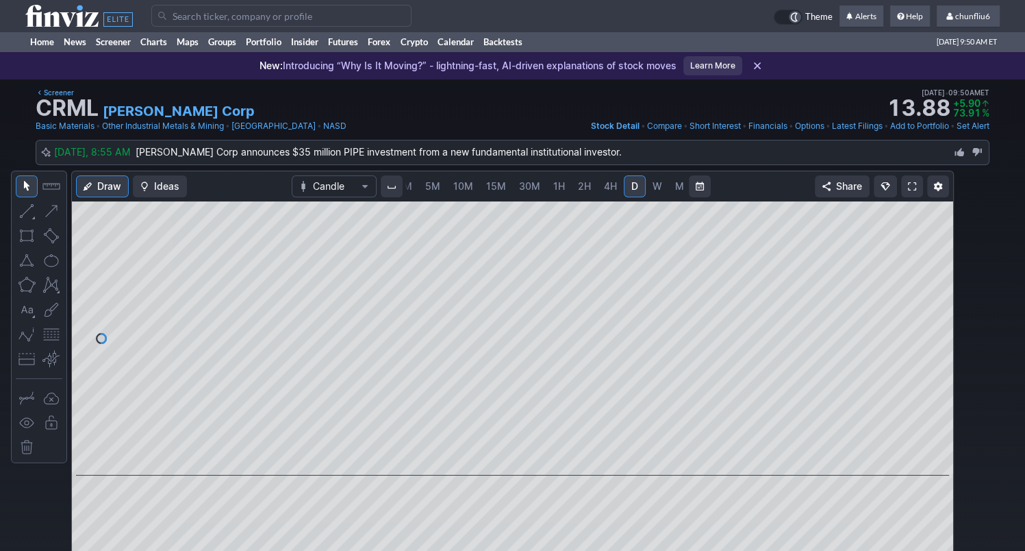
click at [186, 16] on input "Search" at bounding box center [281, 16] width 260 height 22
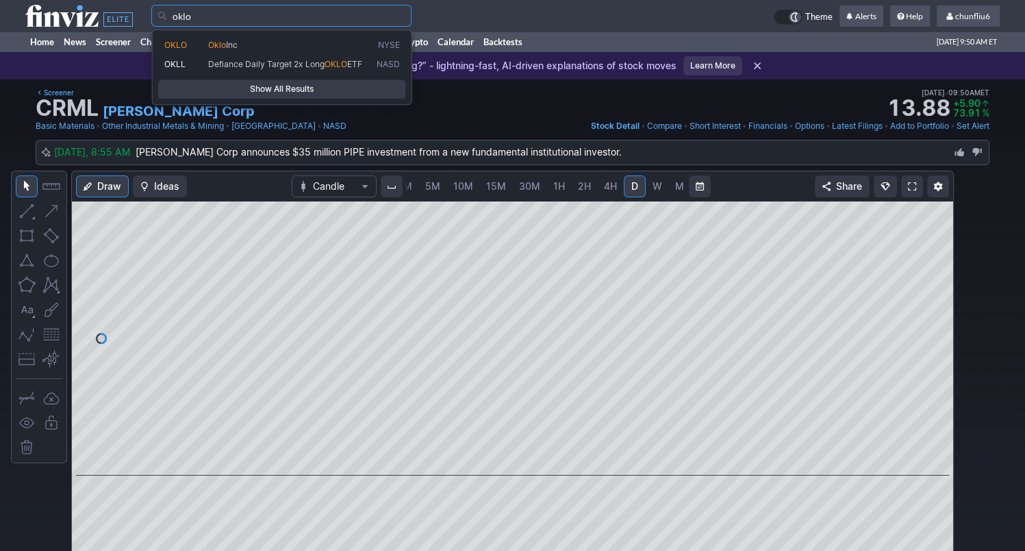
type input "oklo"
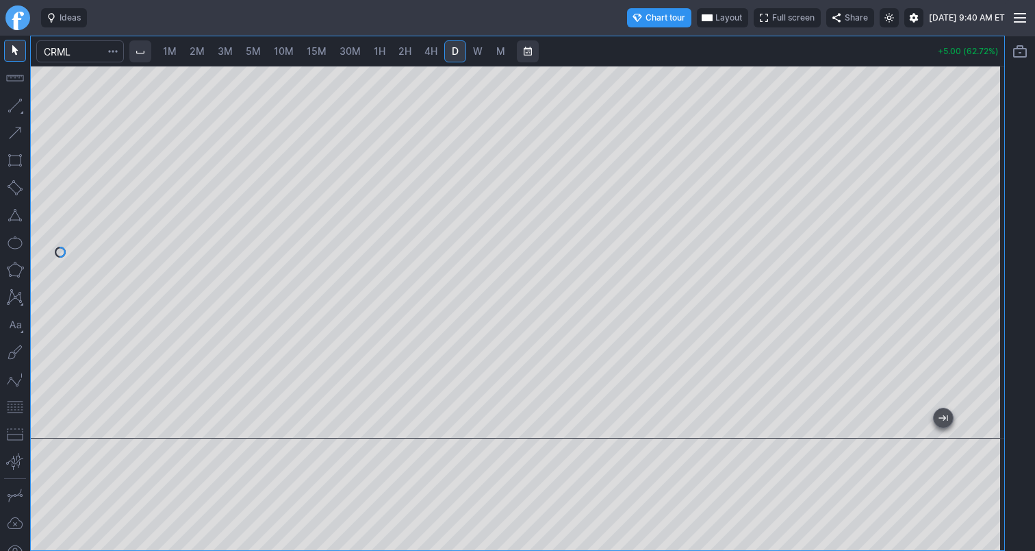
click at [174, 51] on span "1M" at bounding box center [170, 51] width 14 height 12
click at [205, 53] on span "2M" at bounding box center [197, 51] width 15 height 12
drag, startPoint x: 994, startPoint y: 151, endPoint x: 992, endPoint y: 195, distance: 43.9
click at [992, 195] on div at bounding box center [990, 248] width 29 height 338
click at [446, 403] on div at bounding box center [518, 252] width 974 height 373
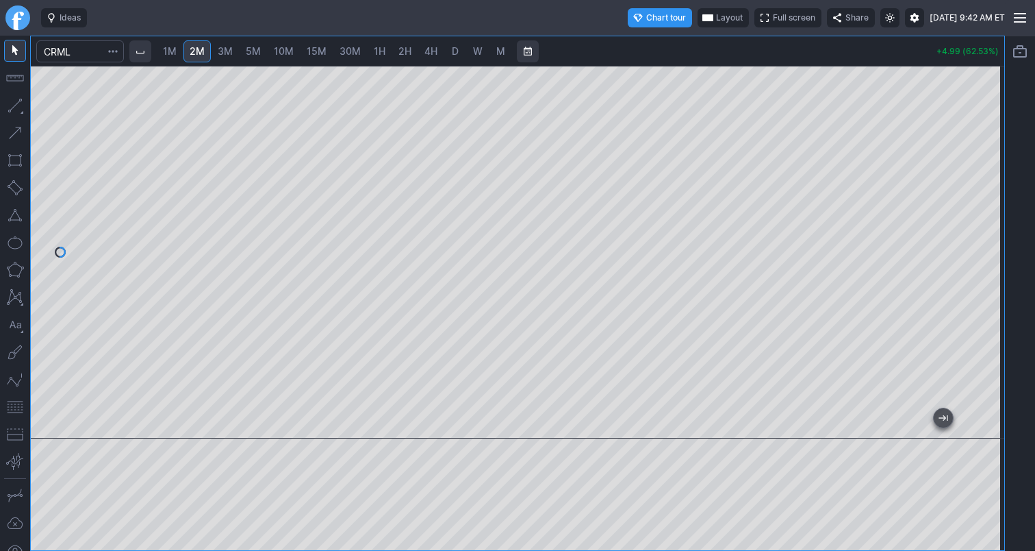
drag, startPoint x: 13, startPoint y: 414, endPoint x: 28, endPoint y: 404, distance: 17.9
click at [16, 410] on button "button" at bounding box center [15, 407] width 22 height 22
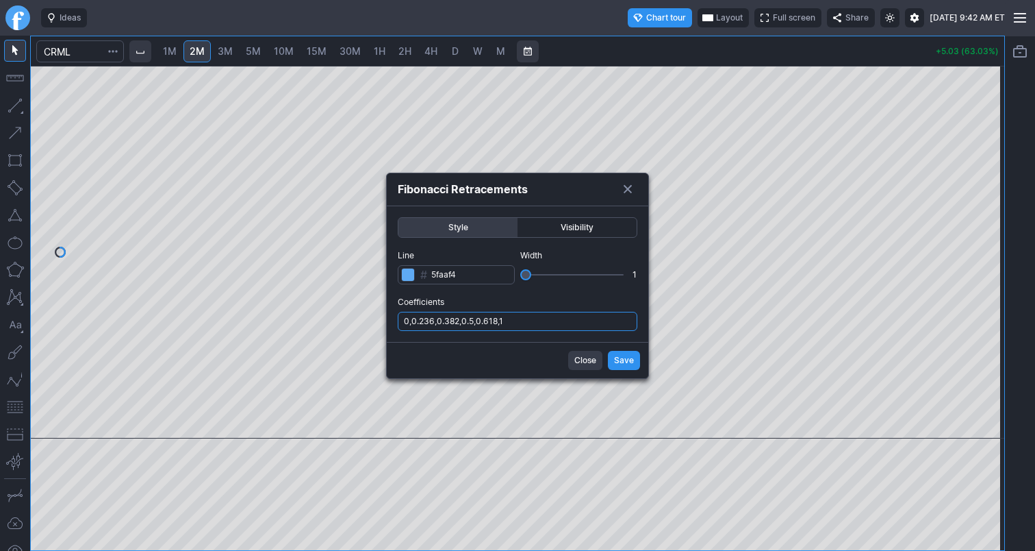
click at [534, 320] on input "0,0.236,0.382,0.5,0.618,1" at bounding box center [518, 321] width 240 height 19
type input "0,0.236,0.382,0.5,0.618,1,.786"
click at [624, 362] on span "Save" at bounding box center [624, 360] width 20 height 14
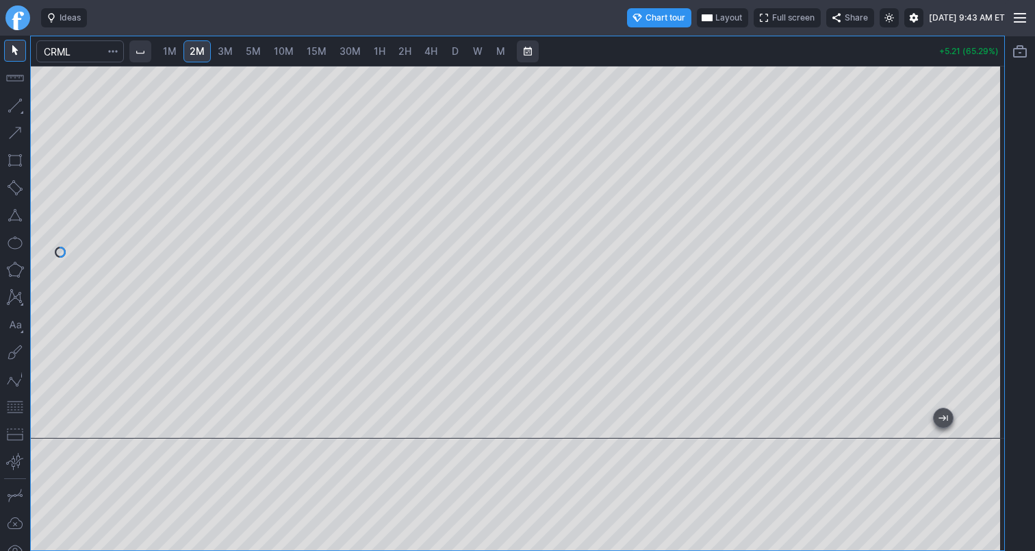
drag, startPoint x: 7, startPoint y: 407, endPoint x: 27, endPoint y: 396, distance: 23.0
click at [11, 406] on button "button" at bounding box center [15, 407] width 22 height 22
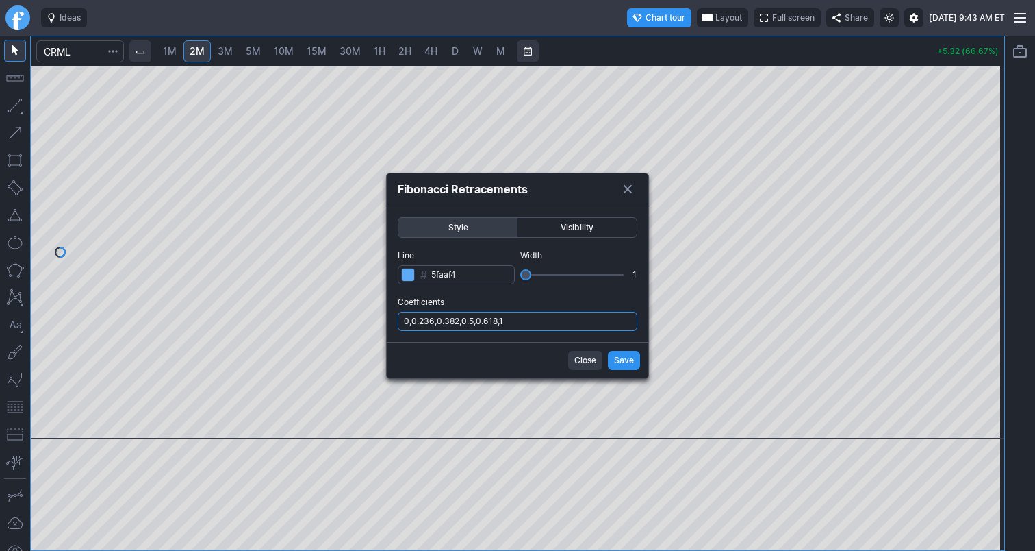
drag, startPoint x: 538, startPoint y: 321, endPoint x: 540, endPoint y: 329, distance: 8.3
click at [539, 321] on input "0,0.236,0.382,0.5,0.618,1" at bounding box center [518, 321] width 240 height 19
type input "0,0.236,0.382,0.5,0.618,1,.786"
click at [626, 362] on span "Save" at bounding box center [624, 360] width 20 height 14
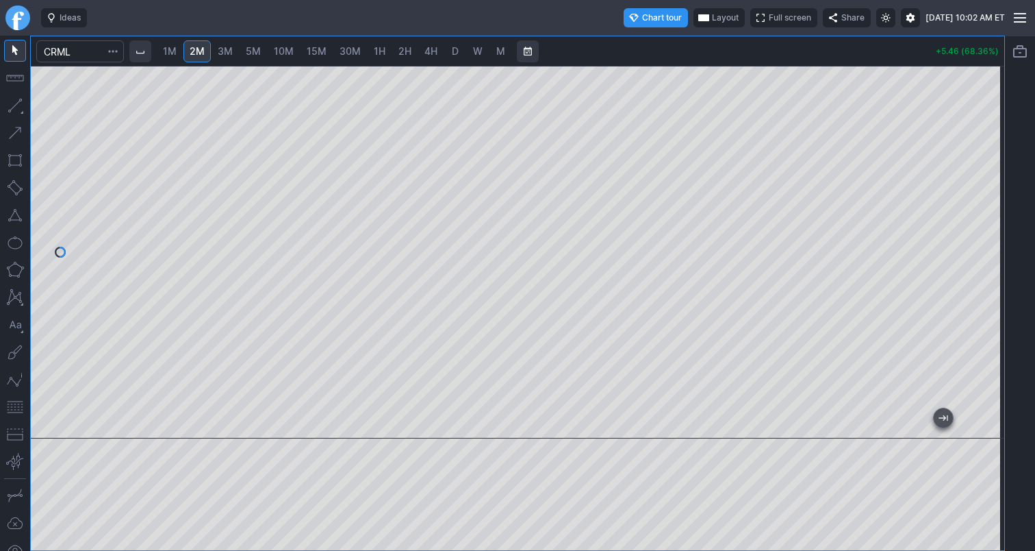
drag, startPoint x: 993, startPoint y: 171, endPoint x: 994, endPoint y: 158, distance: 13.1
click at [994, 158] on div at bounding box center [990, 248] width 29 height 338
click at [712, 17] on span "Layout" at bounding box center [725, 18] width 27 height 14
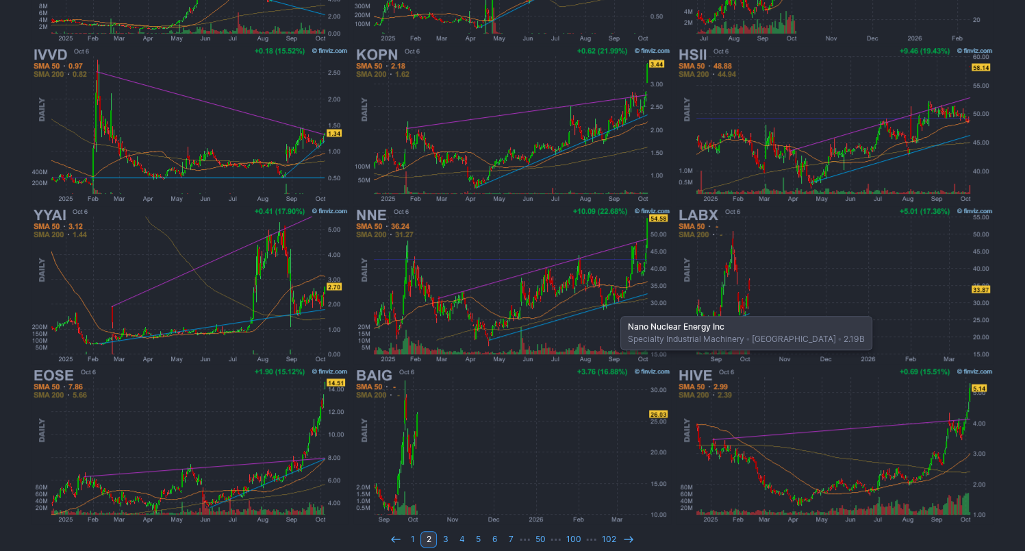
scroll to position [375, 0]
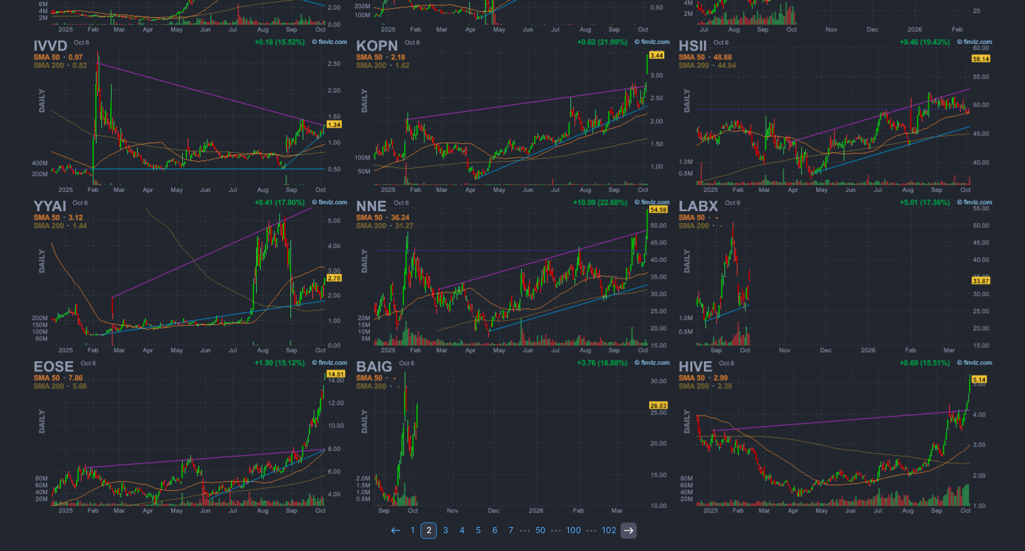
click at [627, 525] on icon at bounding box center [628, 530] width 11 height 11
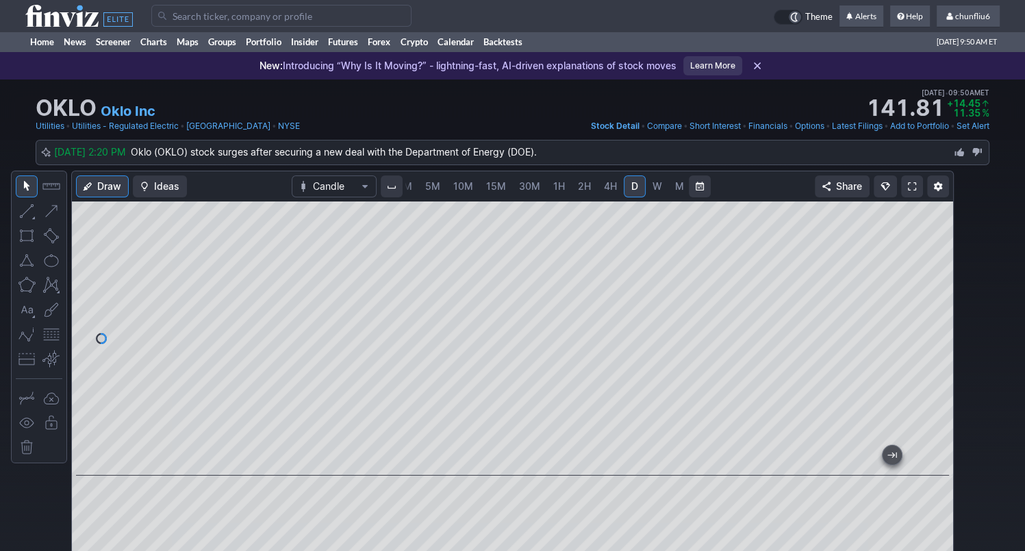
drag, startPoint x: 937, startPoint y: 239, endPoint x: 937, endPoint y: 260, distance: 20.6
click at [937, 260] on div at bounding box center [938, 335] width 29 height 240
click at [425, 184] on span "5M" at bounding box center [432, 186] width 15 height 12
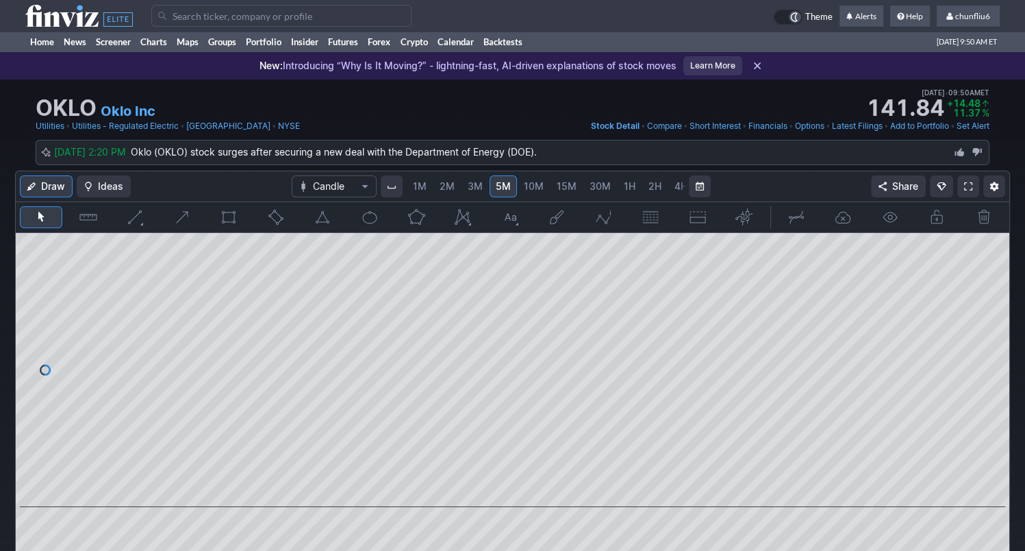
click at [411, 186] on link "1M" at bounding box center [420, 186] width 26 height 22
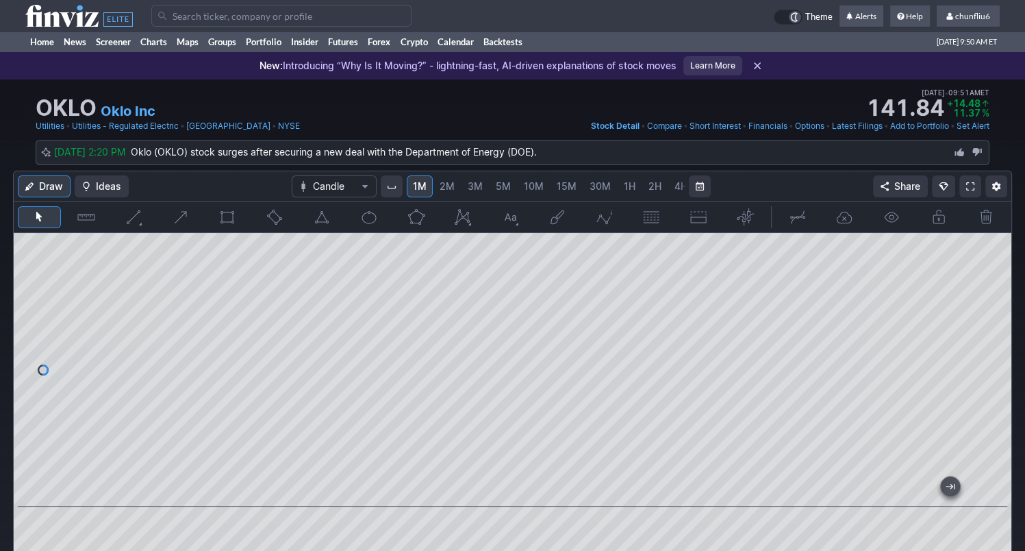
drag, startPoint x: 1001, startPoint y: 298, endPoint x: 998, endPoint y: 344, distance: 46.7
click at [998, 344] on div at bounding box center [997, 367] width 29 height 240
drag, startPoint x: 994, startPoint y: 340, endPoint x: 985, endPoint y: 370, distance: 31.4
click at [992, 370] on div at bounding box center [997, 367] width 29 height 240
click at [970, 187] on span at bounding box center [970, 186] width 8 height 11
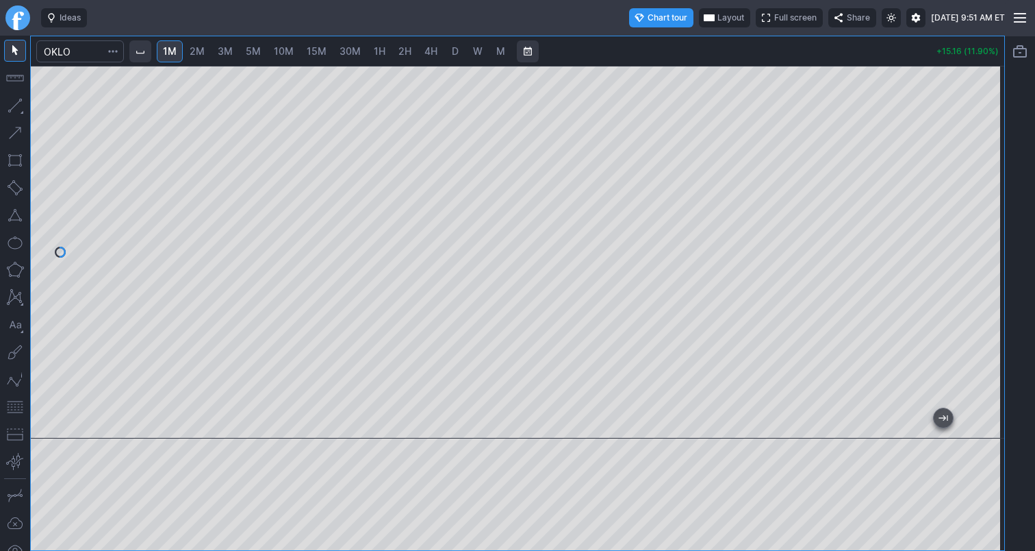
click at [718, 20] on span "Layout" at bounding box center [731, 18] width 27 height 14
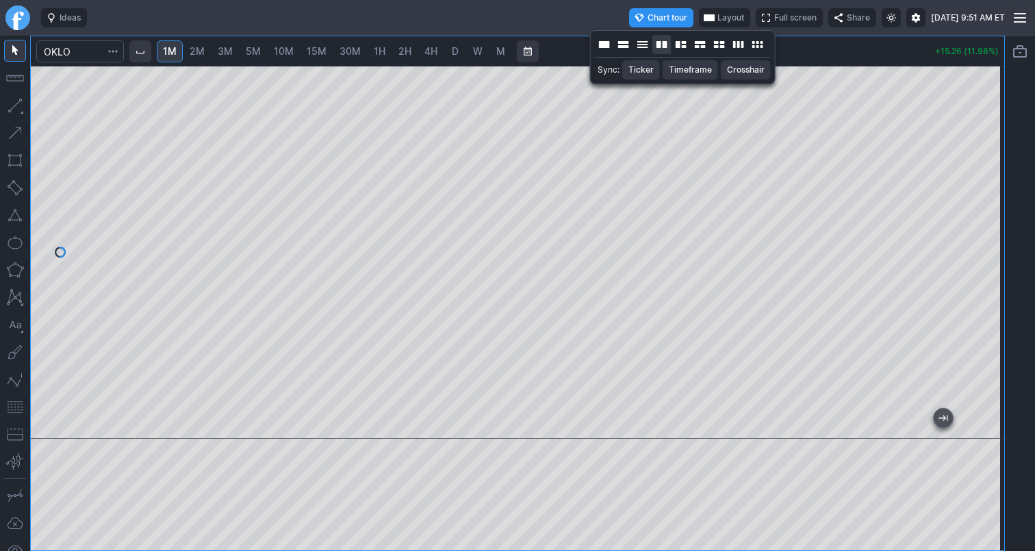
click at [665, 46] on button "Layout" at bounding box center [662, 44] width 19 height 19
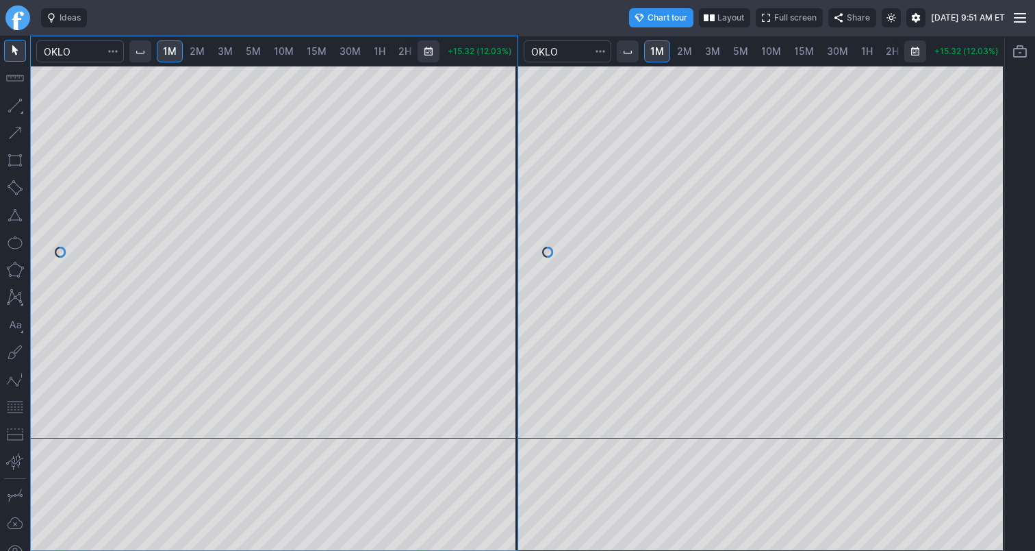
click at [768, 58] on link "10M" at bounding box center [771, 51] width 32 height 22
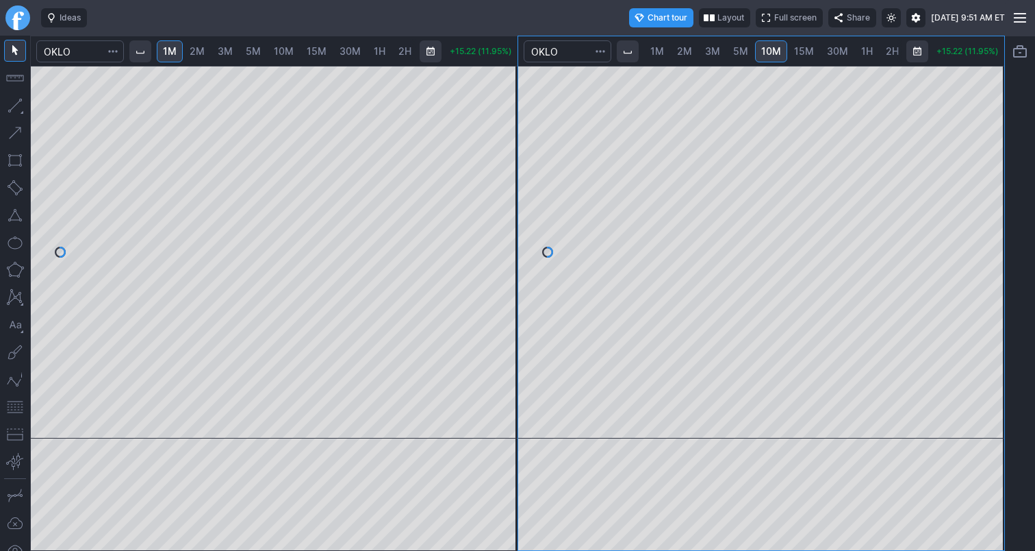
click at [974, 195] on div at bounding box center [761, 252] width 487 height 373
drag, startPoint x: 805, startPoint y: 52, endPoint x: 818, endPoint y: 51, distance: 13.0
click at [806, 51] on span "15M" at bounding box center [804, 51] width 20 height 12
click at [840, 51] on span "1H" at bounding box center [841, 51] width 12 height 12
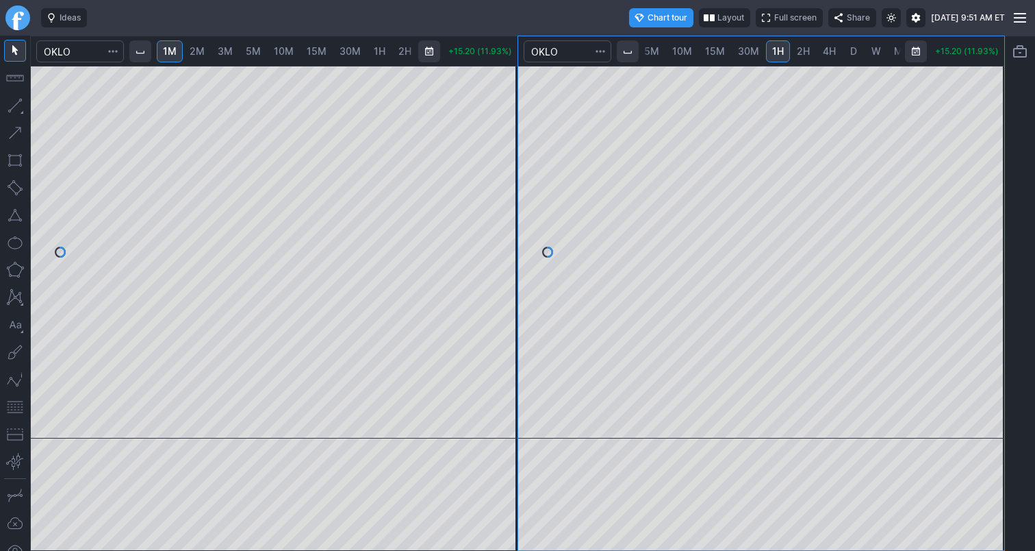
click at [973, 195] on div at bounding box center [761, 252] width 487 height 373
drag, startPoint x: 14, startPoint y: 404, endPoint x: 33, endPoint y: 395, distance: 21.1
click at [14, 405] on button "button" at bounding box center [15, 407] width 22 height 22
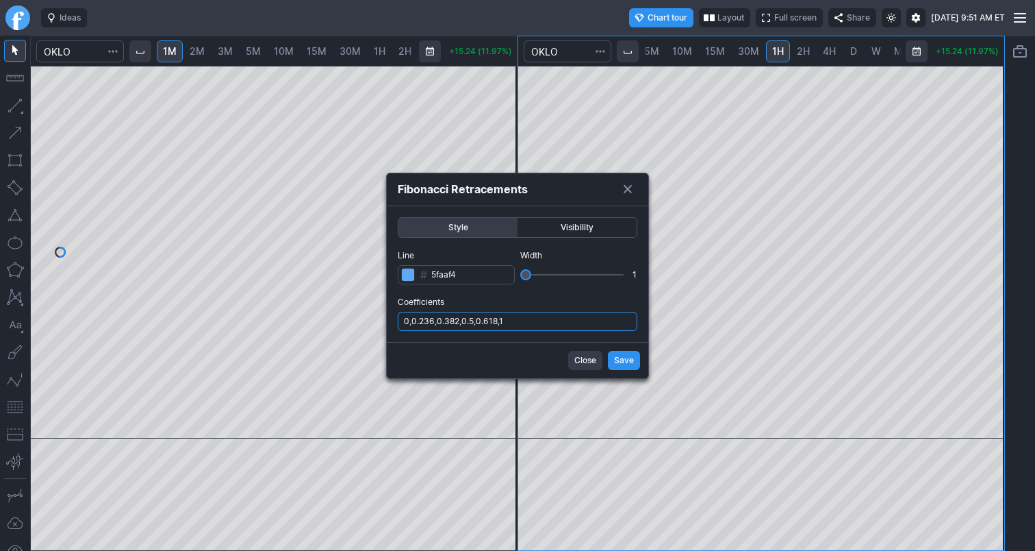
scroll to position [0, 88]
click at [532, 321] on input "0,0.236,0.382,0.5,0.618,1" at bounding box center [518, 321] width 240 height 19
type input "0,0.236,0.382,0.5,0.618,1,.786"
click at [615, 366] on span "Save" at bounding box center [624, 360] width 20 height 14
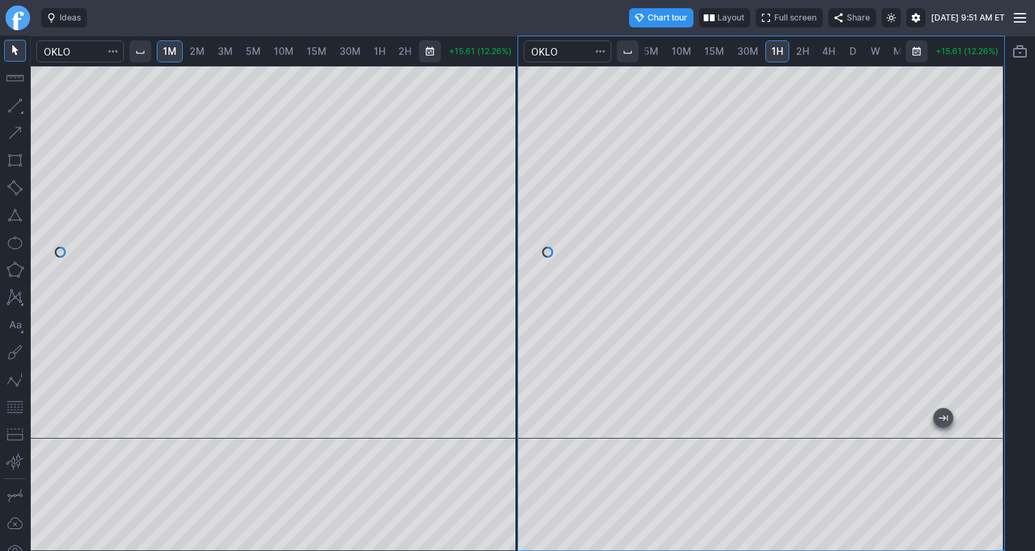
click at [481, 250] on div at bounding box center [274, 252] width 487 height 373
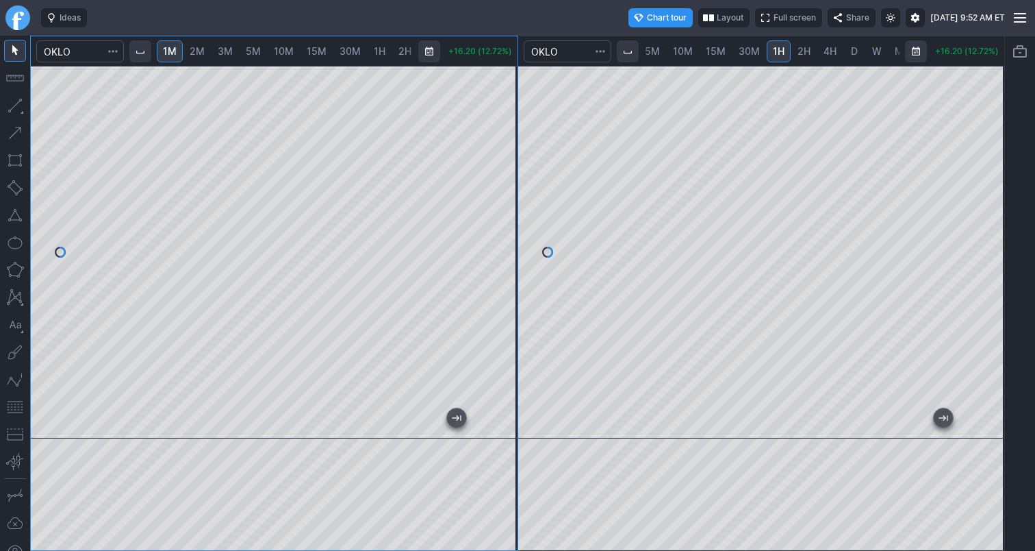
scroll to position [0, 89]
drag, startPoint x: 11, startPoint y: 412, endPoint x: 25, endPoint y: 401, distance: 18.5
click at [11, 412] on button "button" at bounding box center [15, 407] width 22 height 22
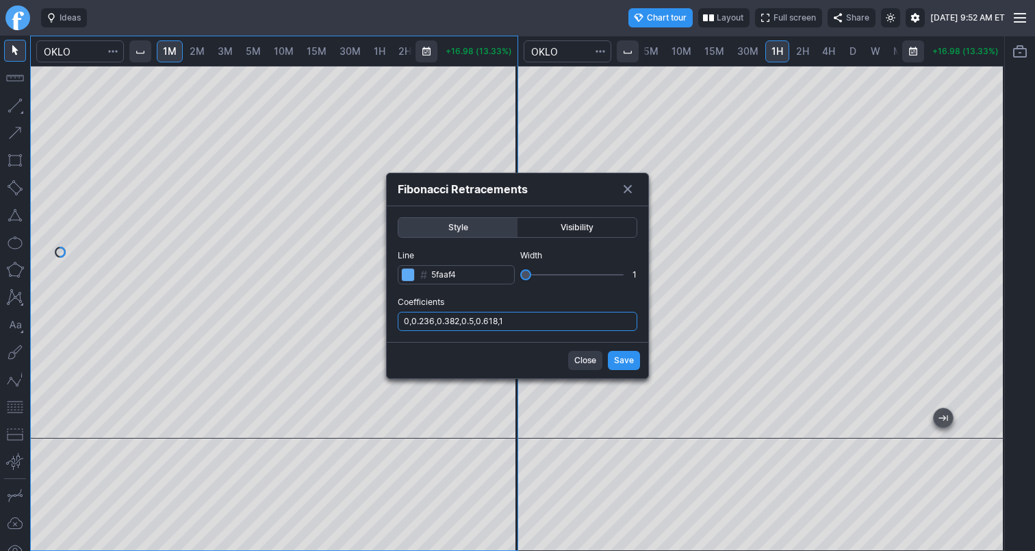
click at [520, 327] on input "0,0.236,0.382,0.5,0.618,1" at bounding box center [518, 321] width 240 height 19
type input "0,0.236,0.382,0.5,0.618,1,.786"
click at [627, 365] on span "Save" at bounding box center [624, 360] width 20 height 14
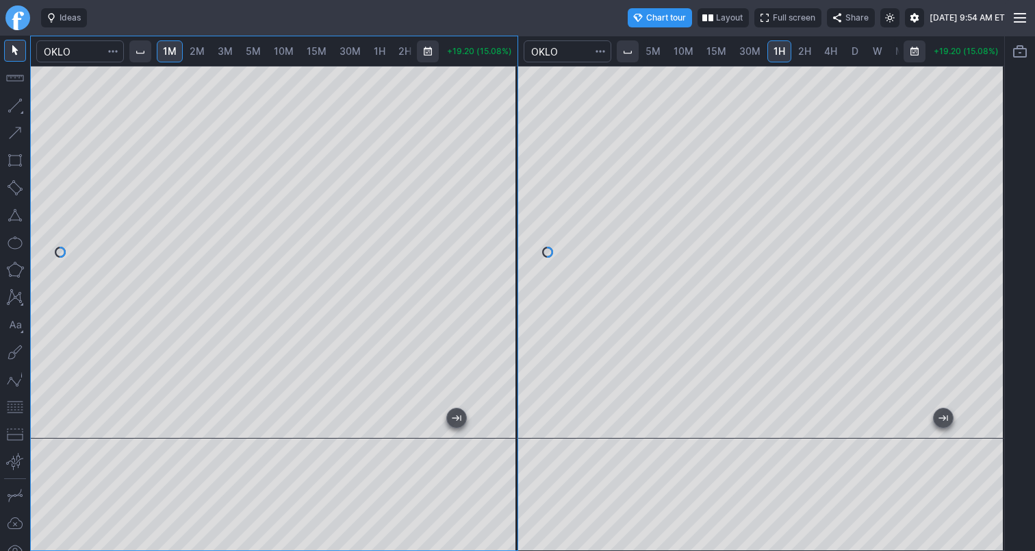
scroll to position [0, 90]
drag, startPoint x: 516, startPoint y: 159, endPoint x: 514, endPoint y: 204, distance: 45.2
click at [515, 204] on div at bounding box center [503, 248] width 29 height 338
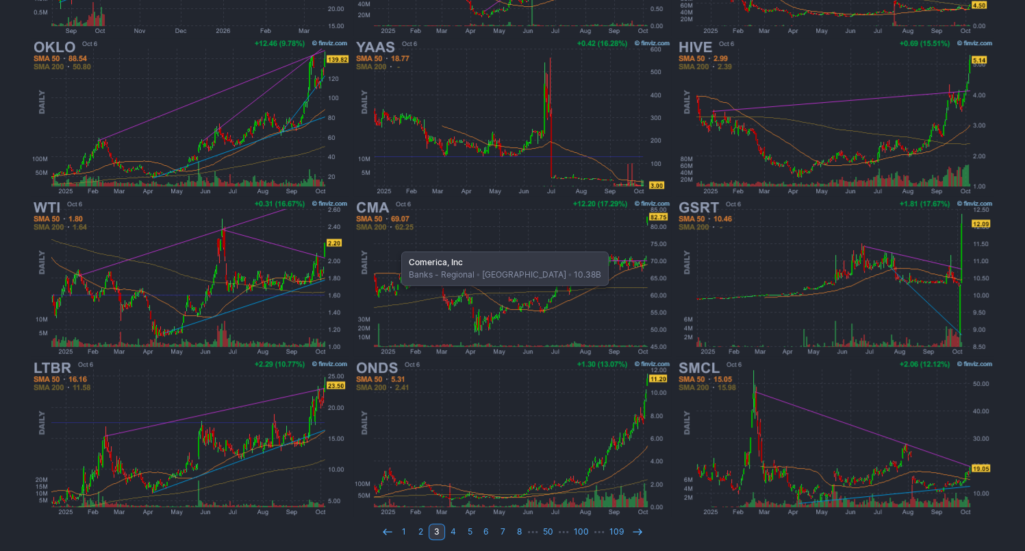
scroll to position [375, 0]
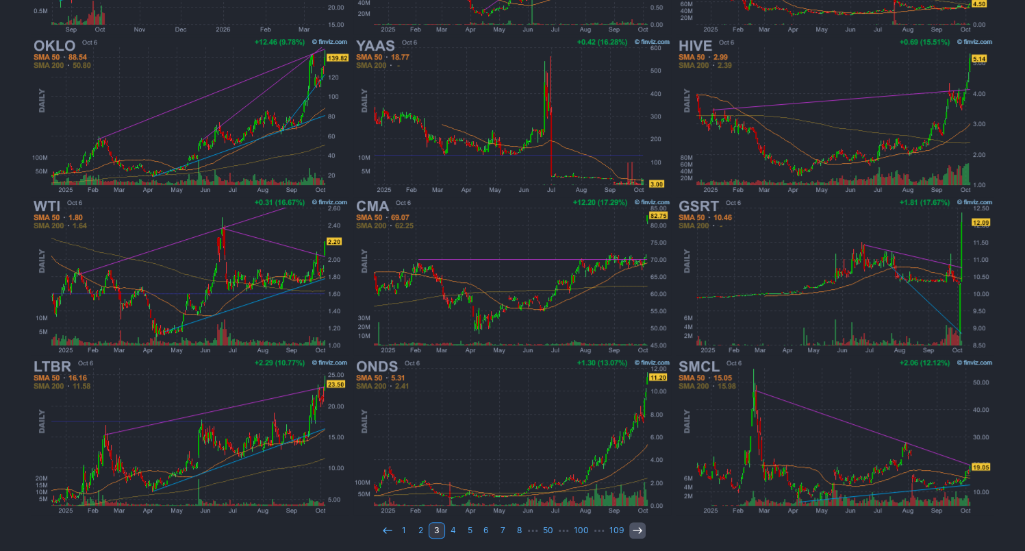
click at [635, 527] on icon at bounding box center [637, 530] width 11 height 11
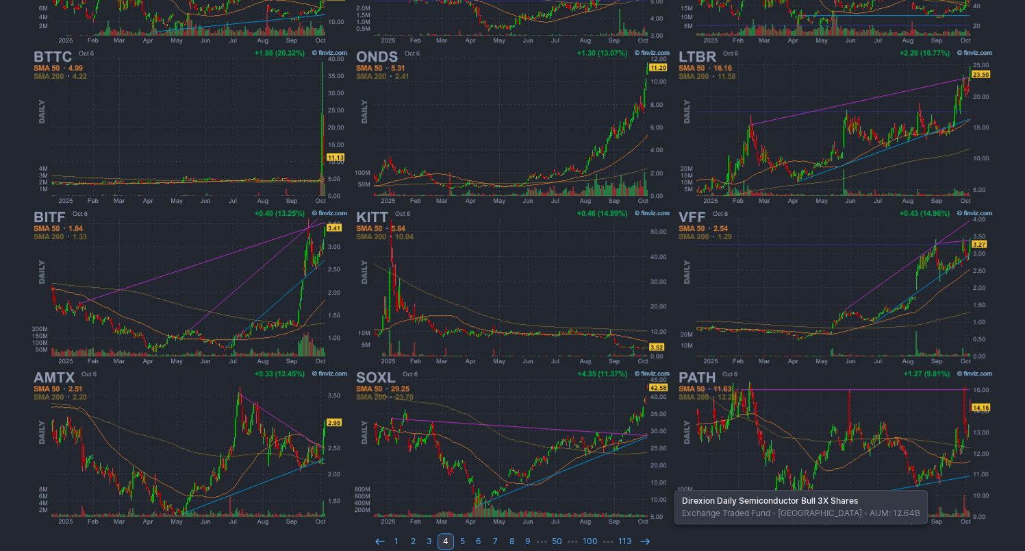
scroll to position [375, 0]
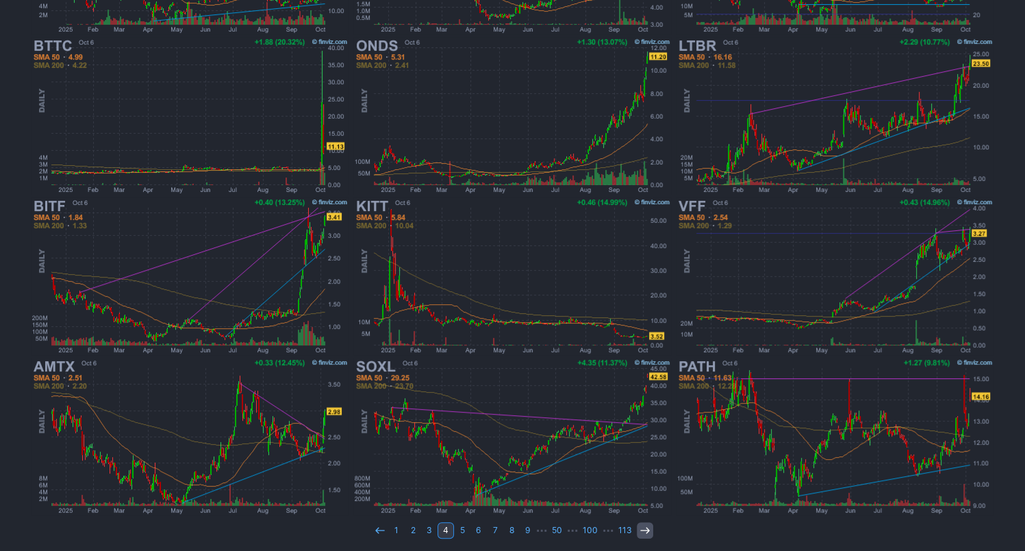
click at [641, 529] on icon at bounding box center [645, 530] width 11 height 11
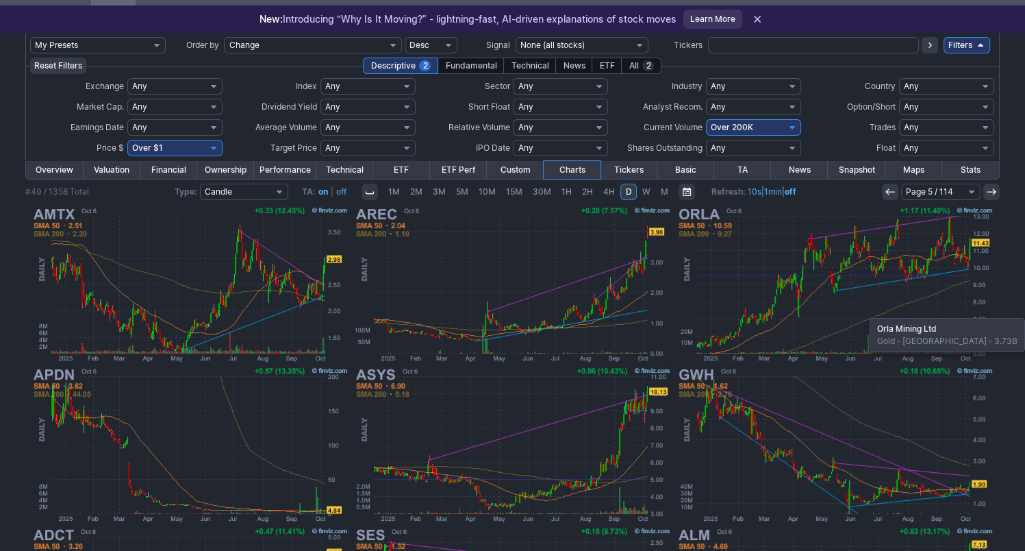
scroll to position [68, 0]
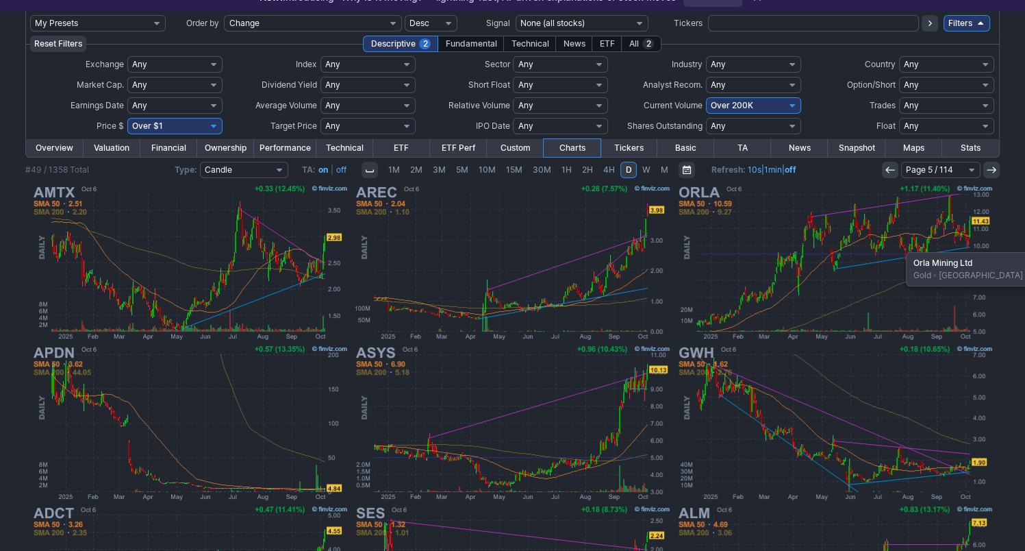
click at [899, 245] on img at bounding box center [835, 262] width 320 height 160
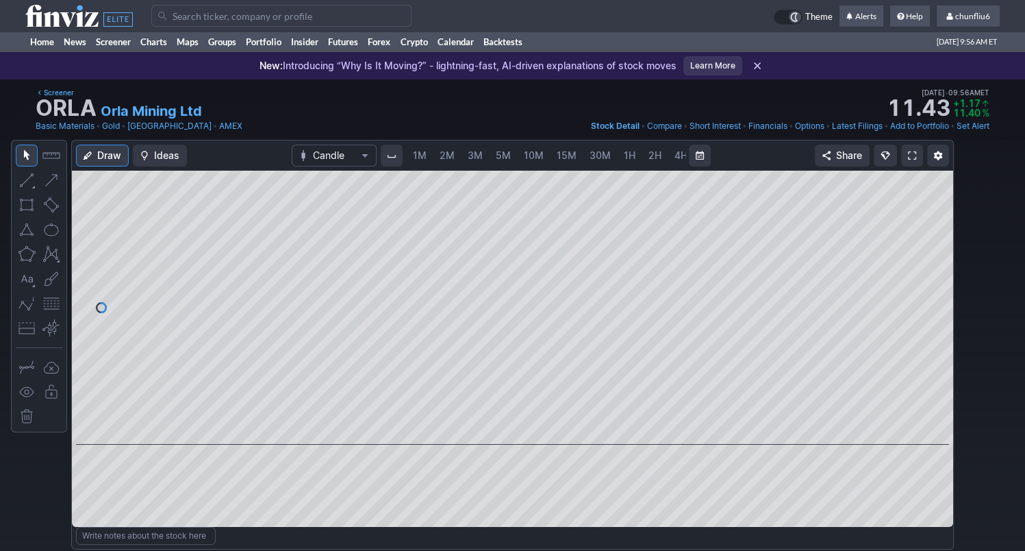
scroll to position [0, 71]
click at [428, 156] on span "5M" at bounding box center [432, 155] width 15 height 12
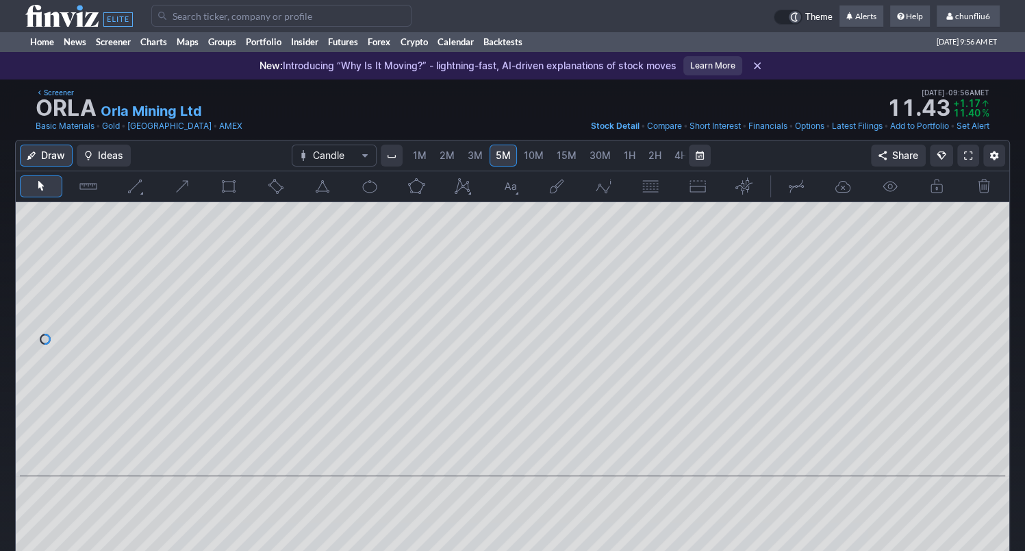
click at [425, 156] on link "1M" at bounding box center [420, 155] width 26 height 22
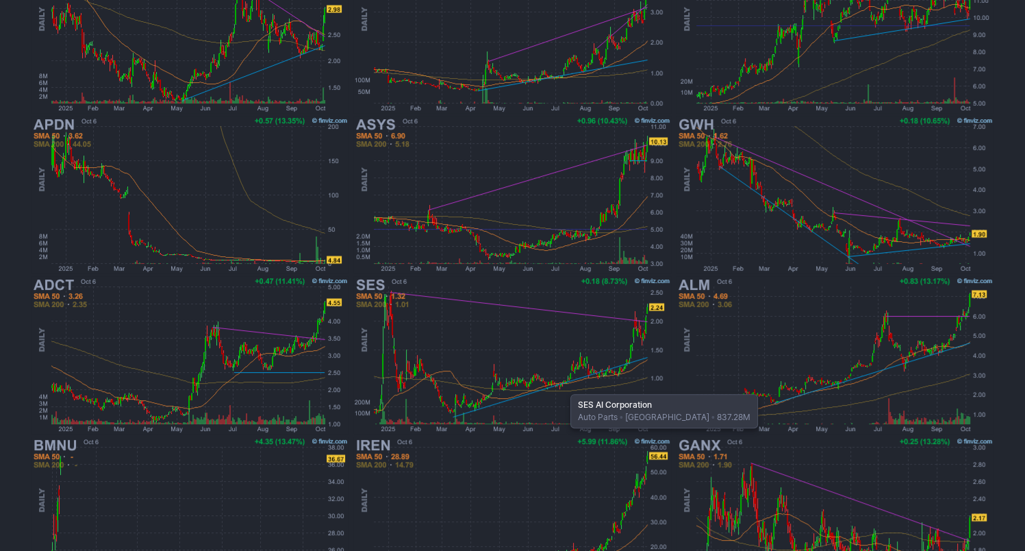
scroll to position [375, 0]
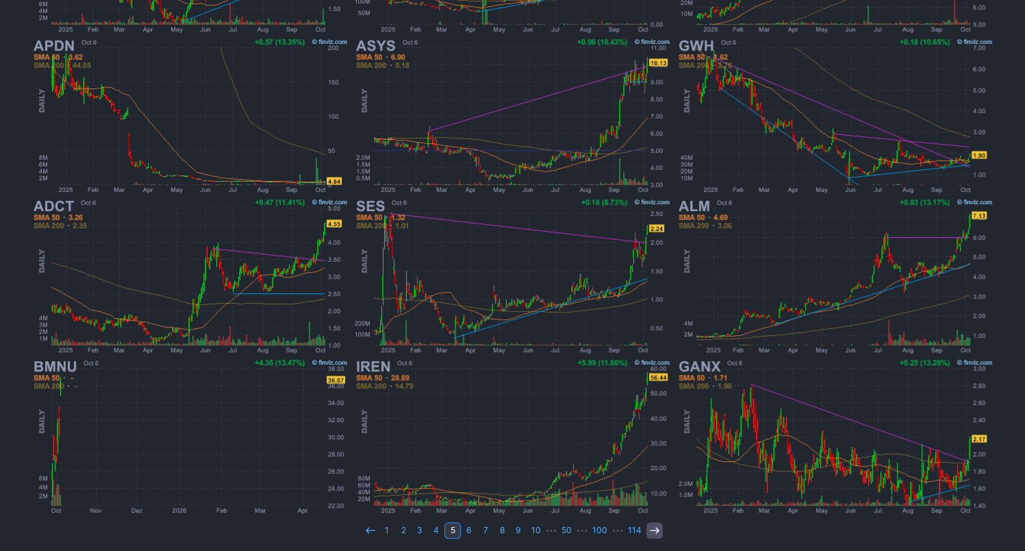
click at [651, 525] on icon at bounding box center [654, 530] width 11 height 11
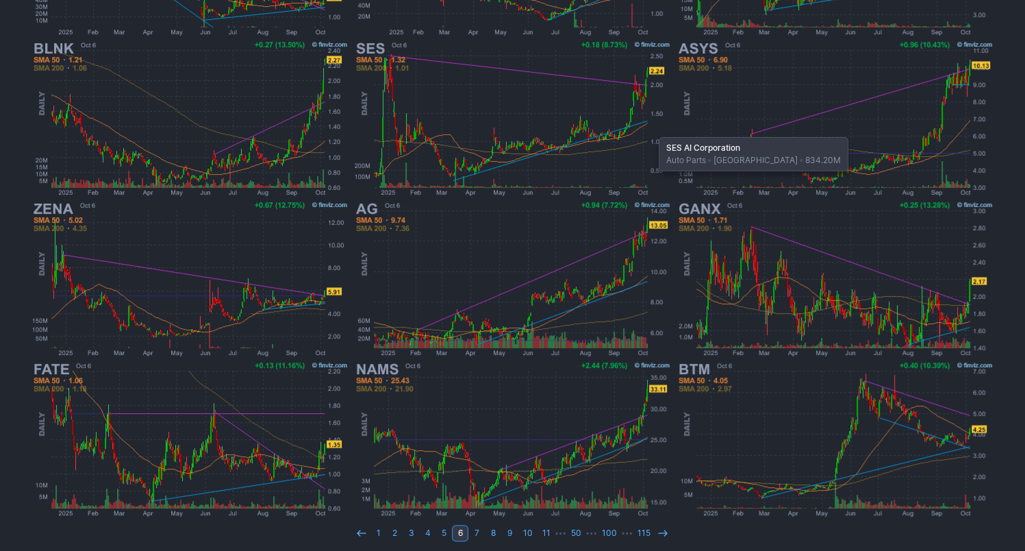
scroll to position [375, 0]
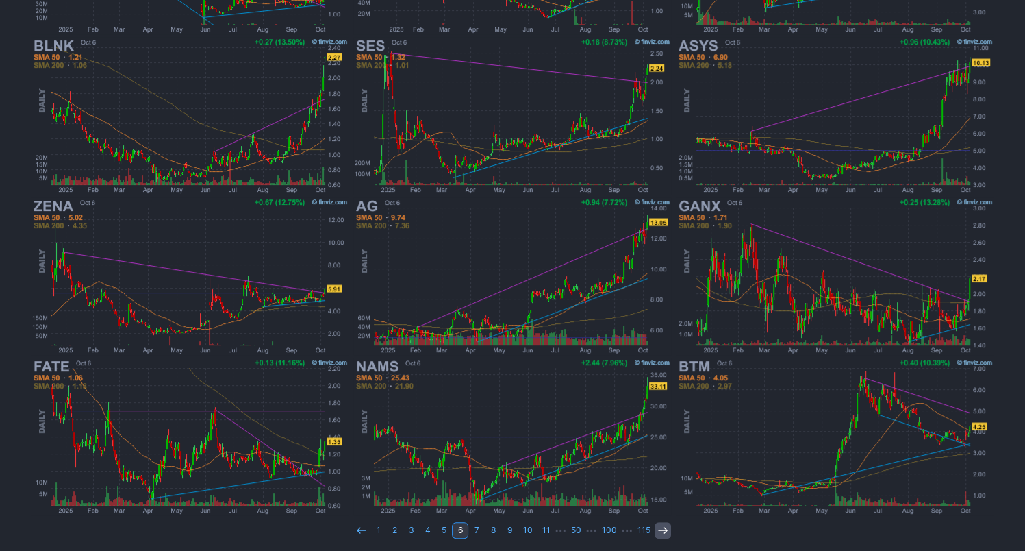
click at [663, 527] on use at bounding box center [663, 530] width 9 height 6
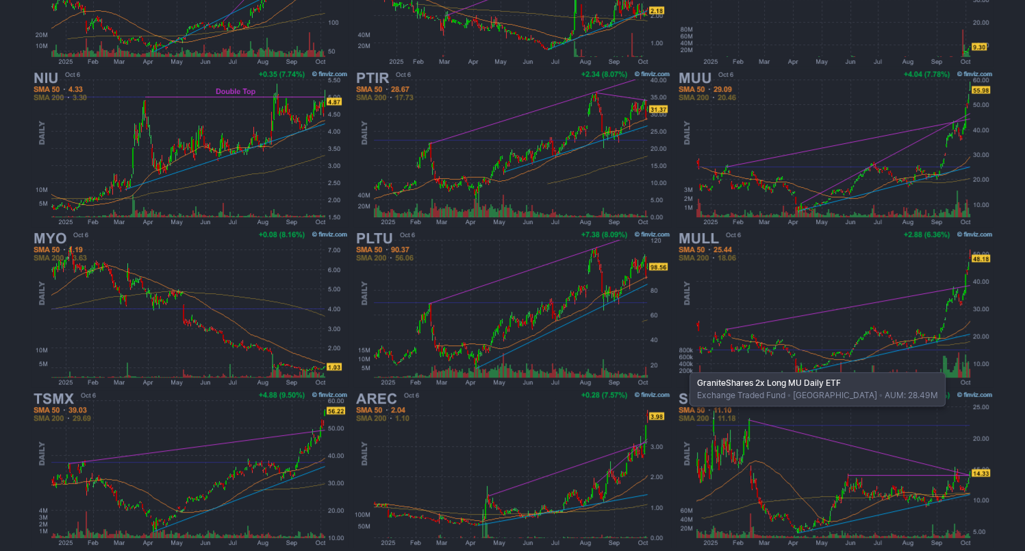
scroll to position [375, 0]
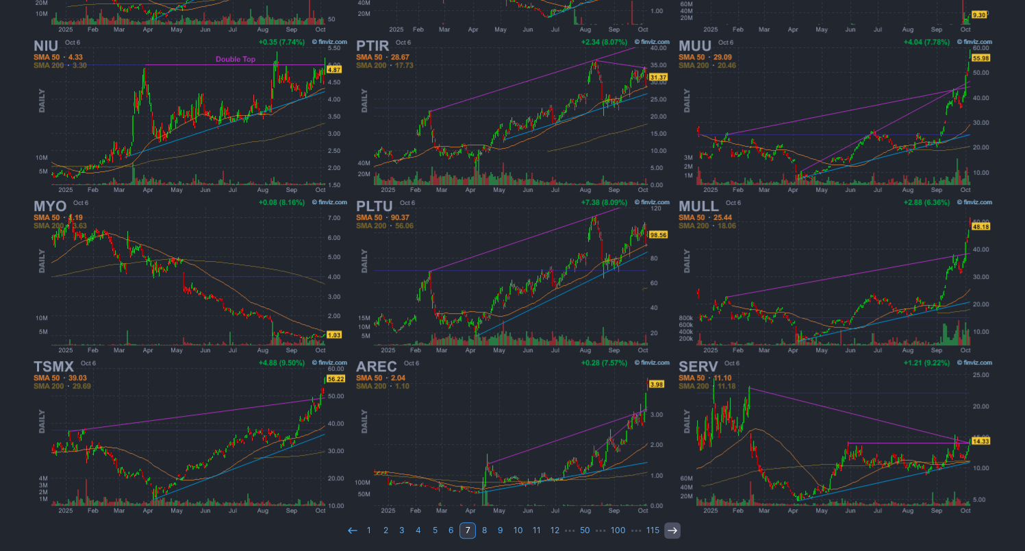
click at [667, 525] on icon at bounding box center [672, 530] width 11 height 11
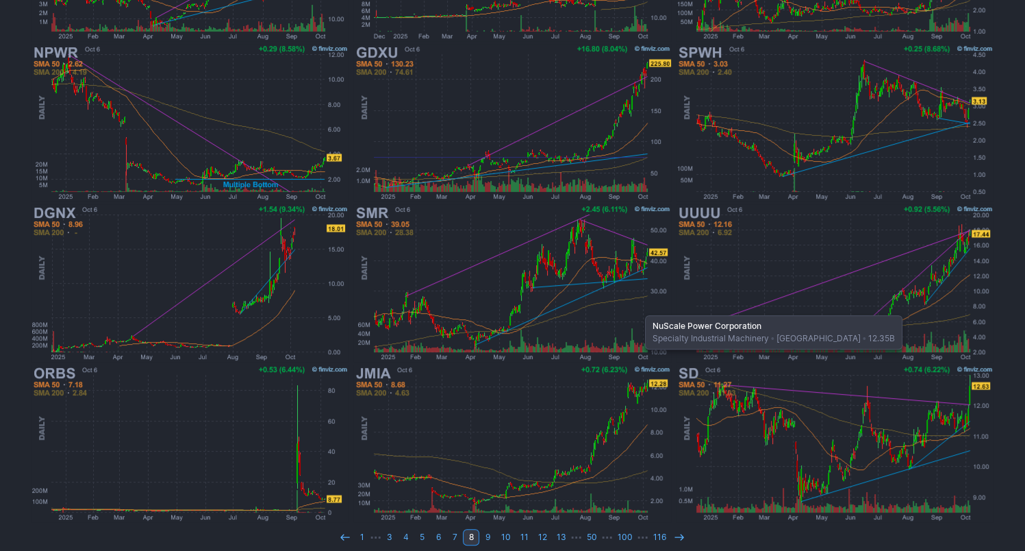
scroll to position [375, 0]
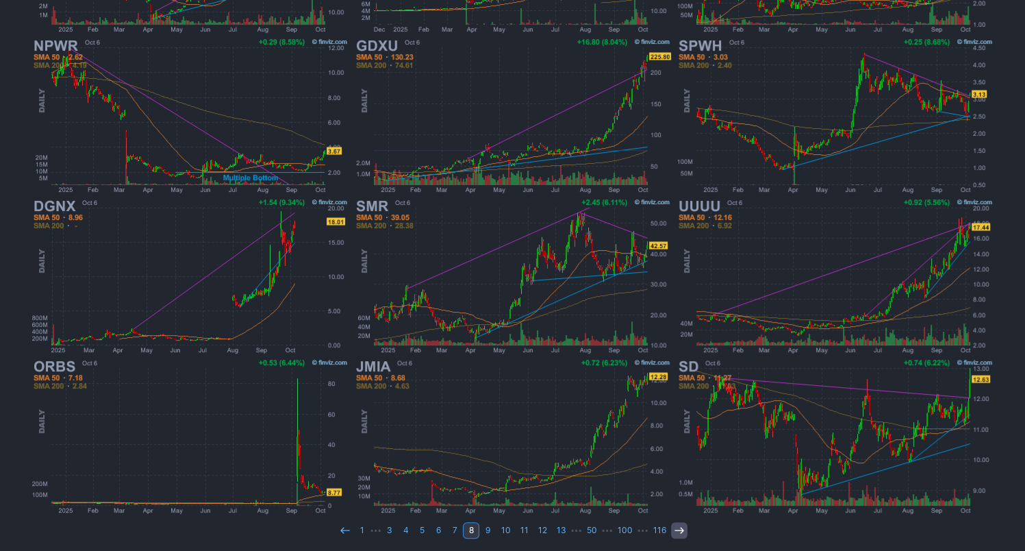
click at [674, 527] on icon at bounding box center [679, 530] width 11 height 11
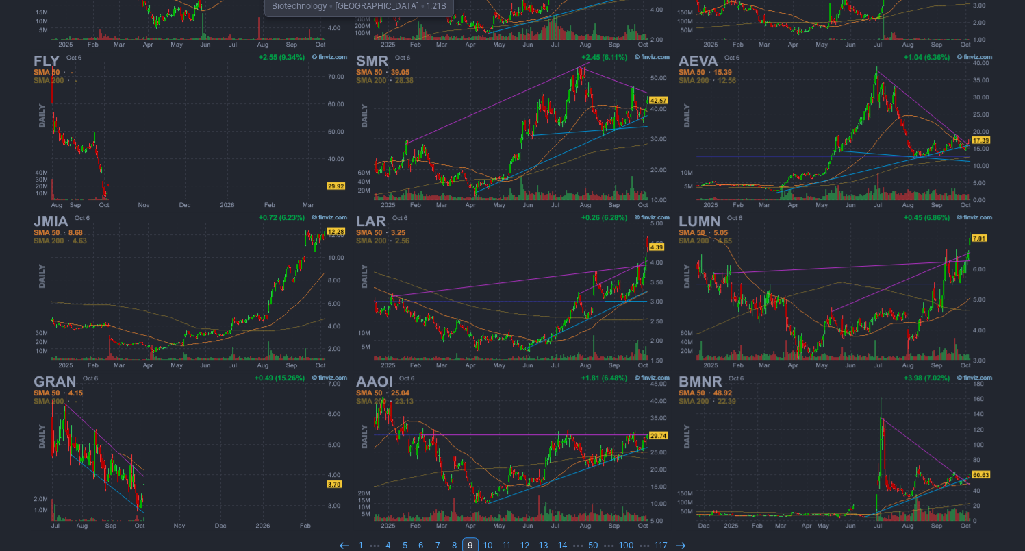
scroll to position [375, 0]
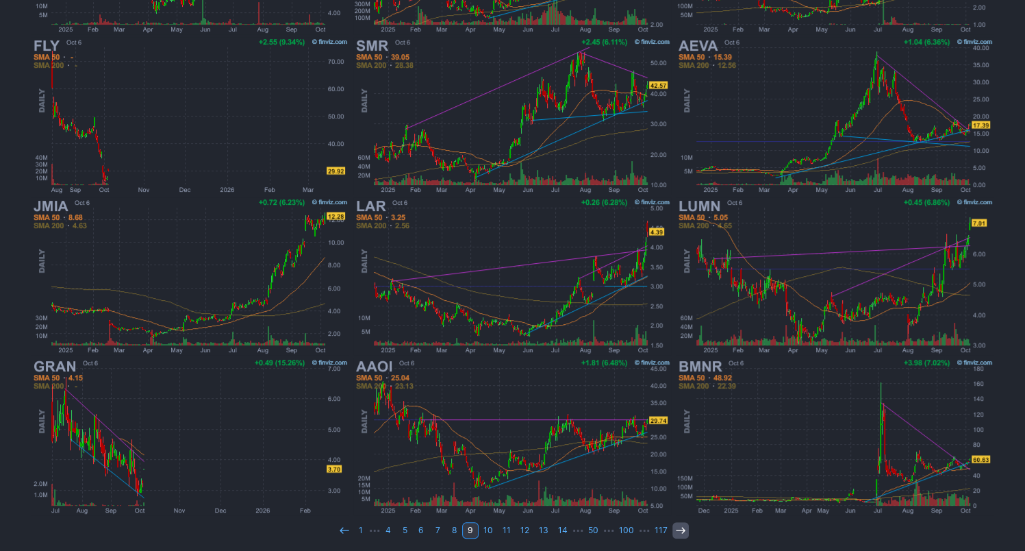
click at [677, 531] on icon at bounding box center [680, 530] width 11 height 11
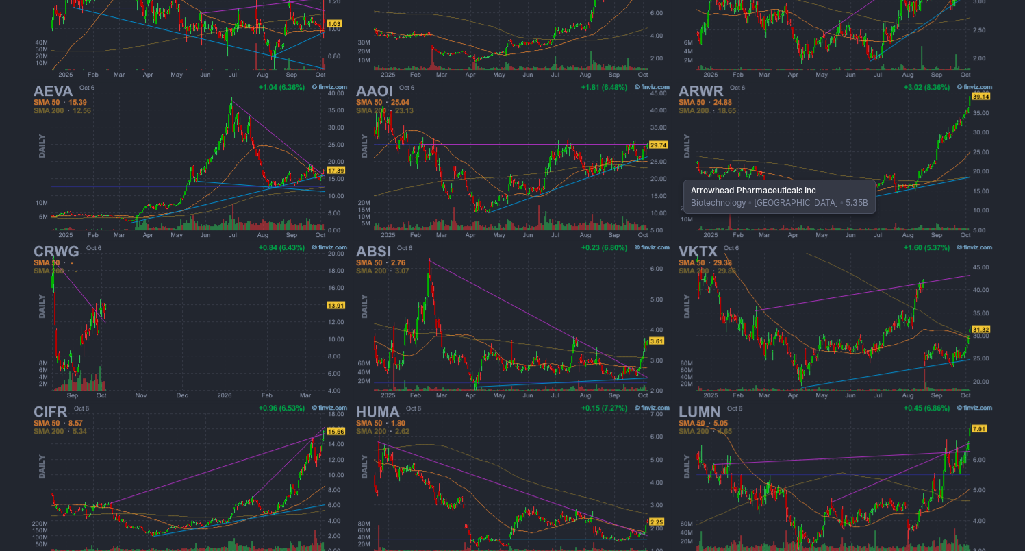
scroll to position [375, 0]
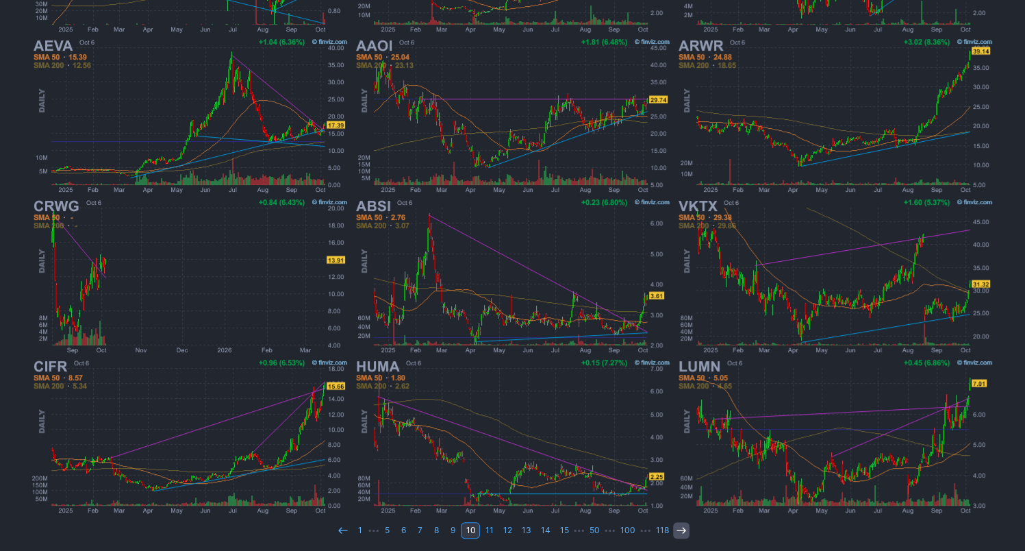
click at [677, 527] on use at bounding box center [681, 530] width 9 height 6
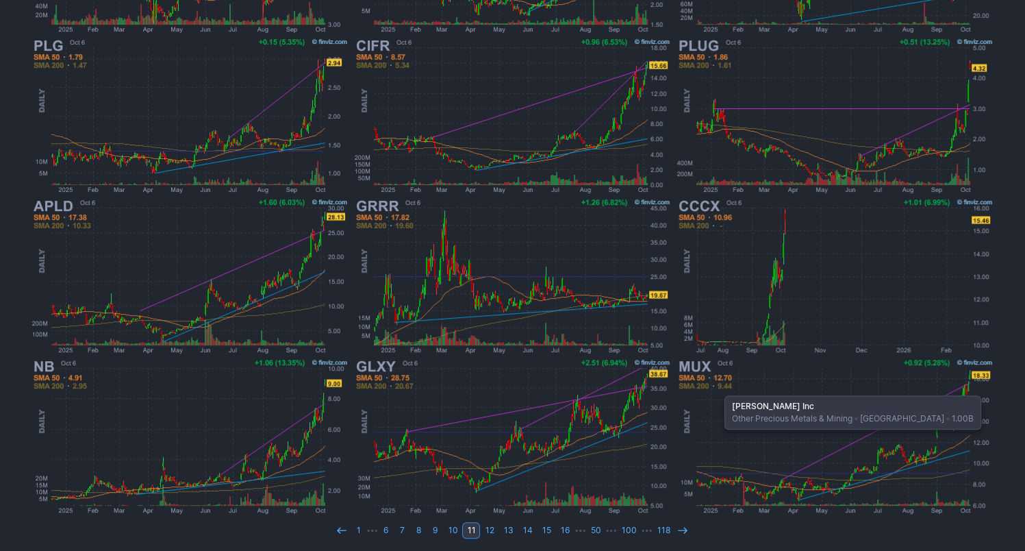
scroll to position [375, 0]
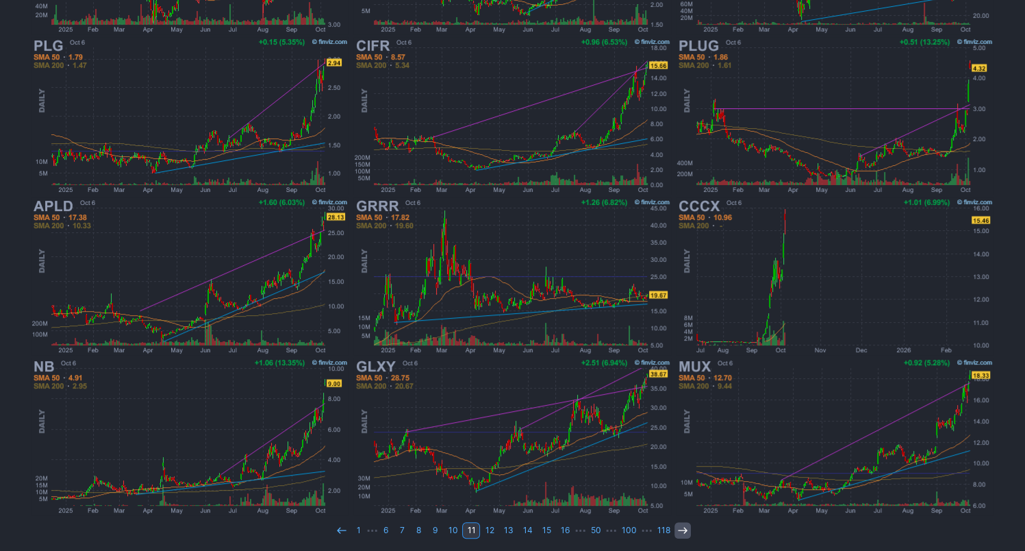
click at [678, 525] on icon at bounding box center [682, 530] width 11 height 11
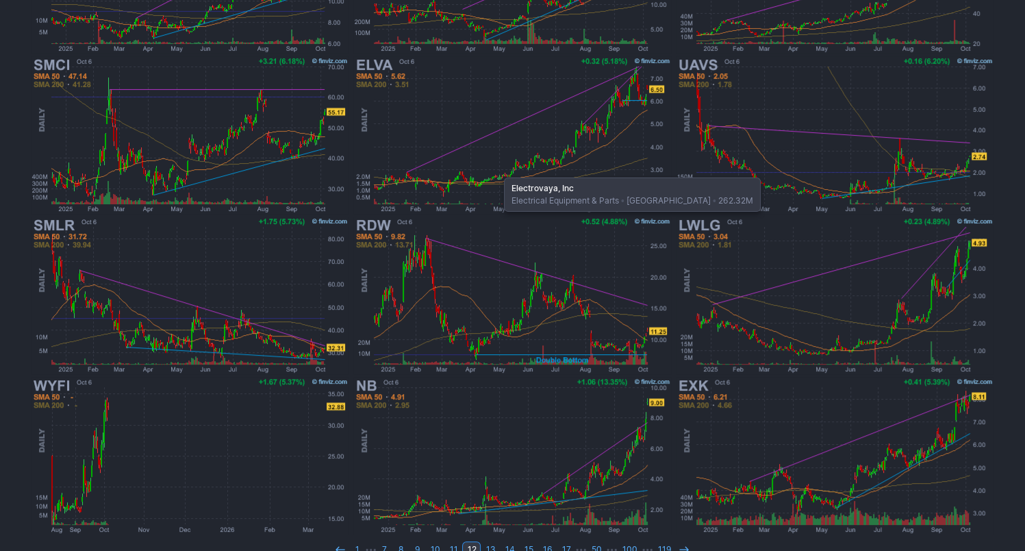
scroll to position [375, 0]
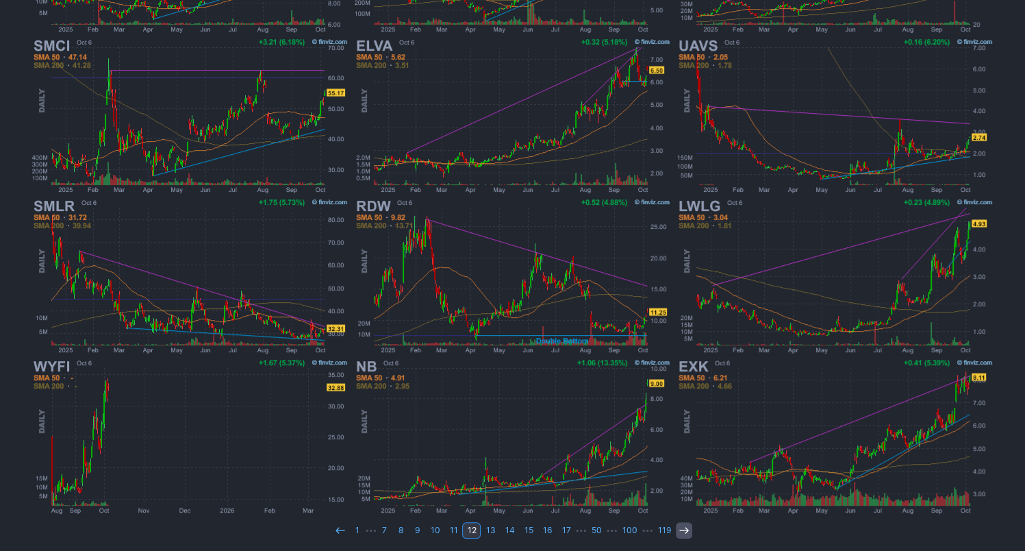
click at [680, 525] on icon at bounding box center [684, 530] width 11 height 11
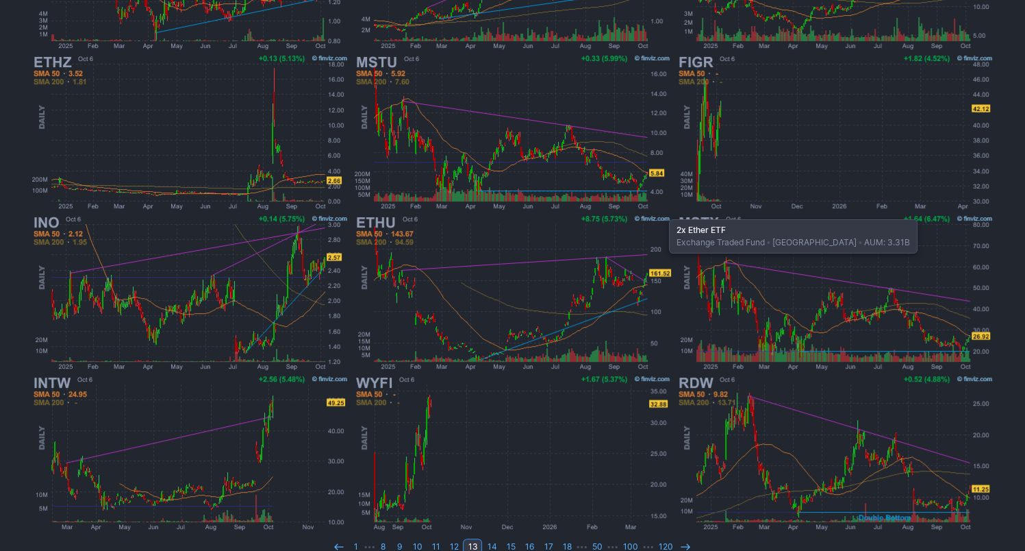
scroll to position [375, 0]
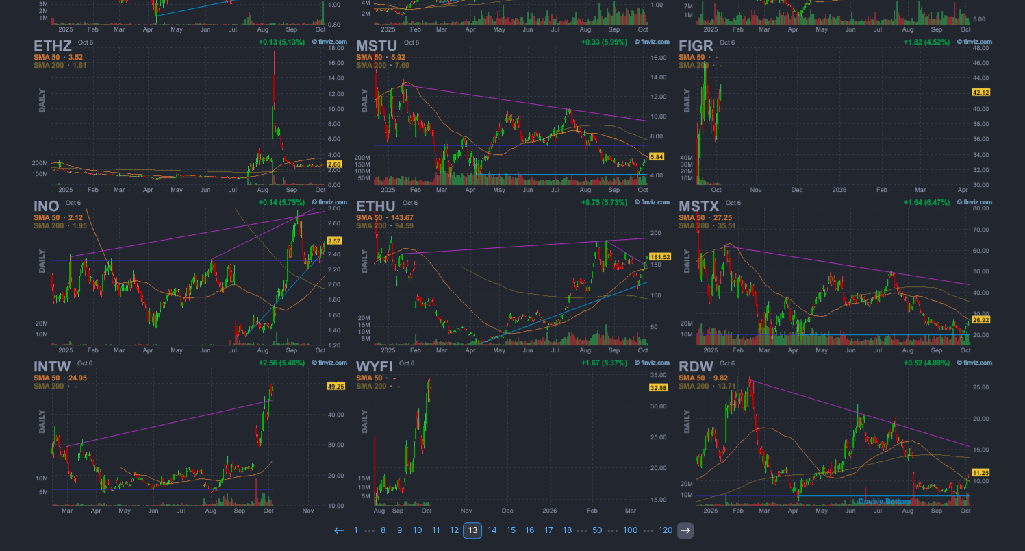
click at [682, 531] on icon at bounding box center [685, 530] width 11 height 11
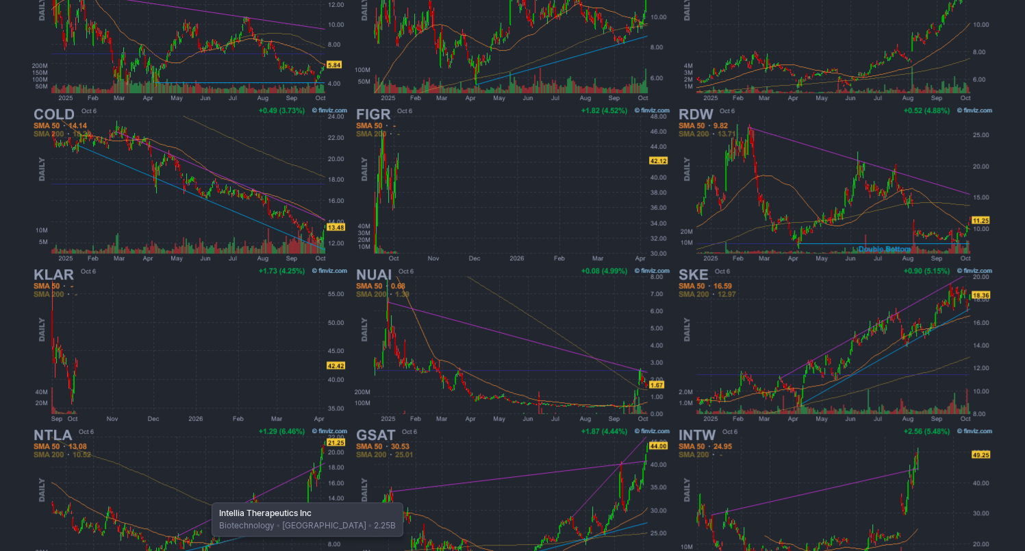
scroll to position [375, 0]
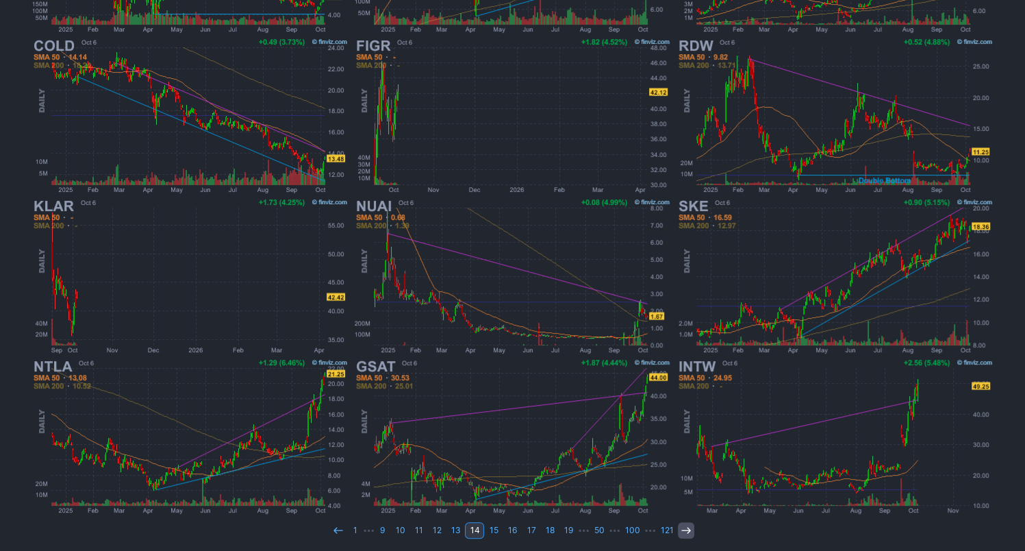
click at [682, 527] on use at bounding box center [686, 530] width 9 height 6
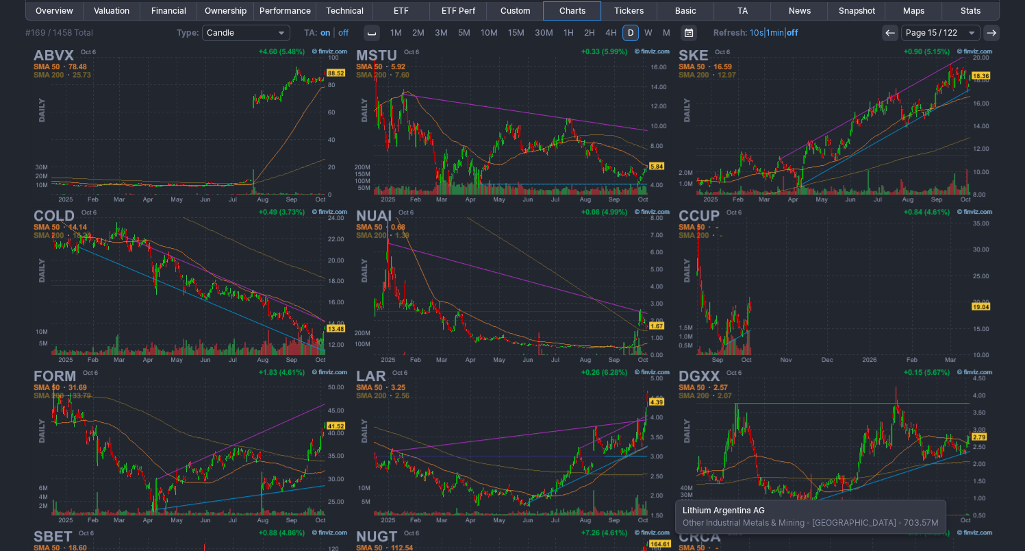
scroll to position [375, 0]
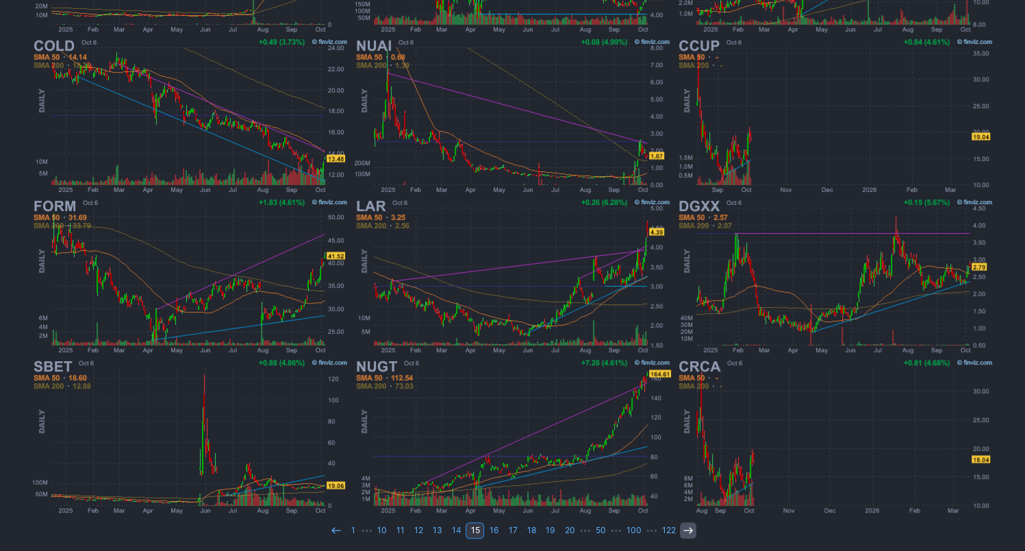
click at [683, 526] on icon at bounding box center [688, 530] width 11 height 11
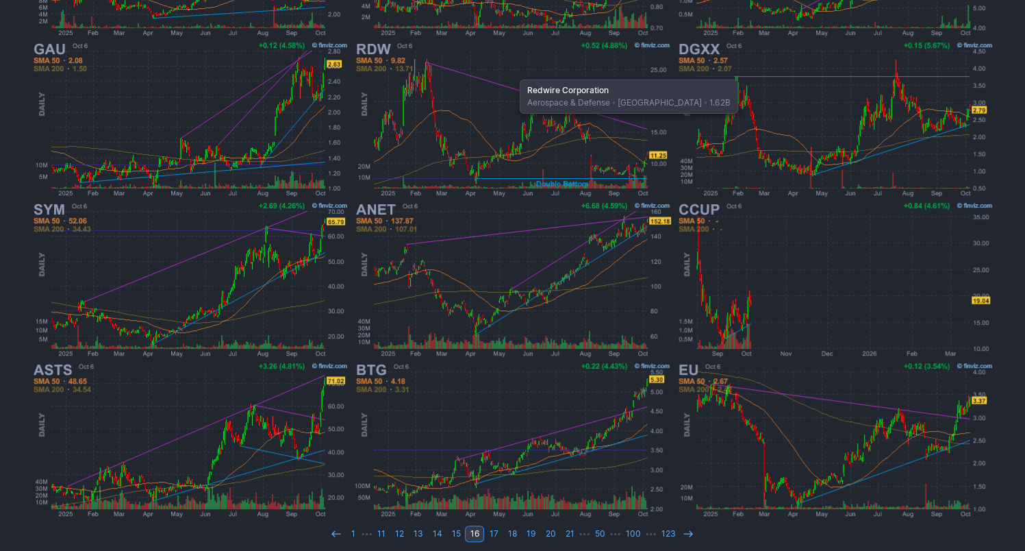
scroll to position [375, 0]
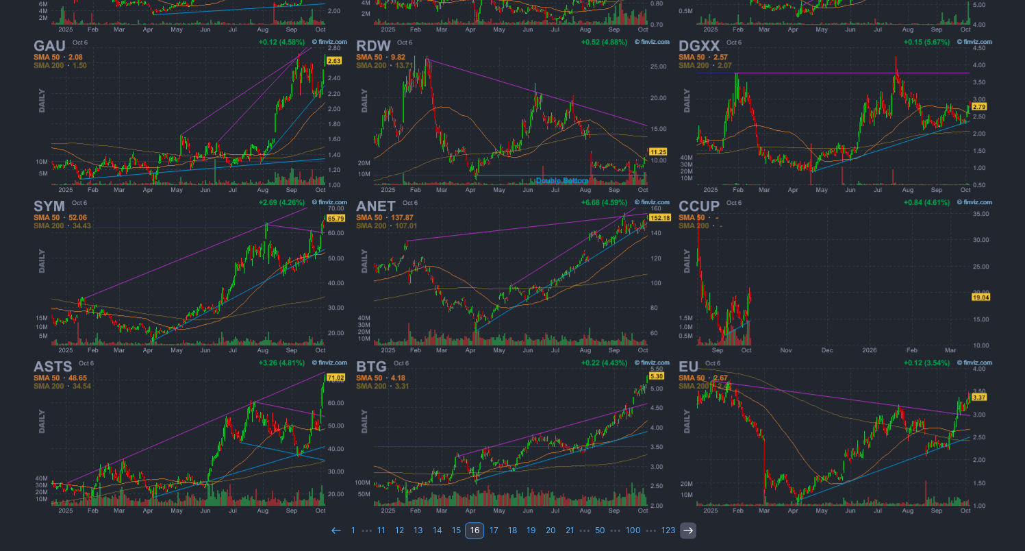
click at [684, 527] on use at bounding box center [688, 530] width 9 height 6
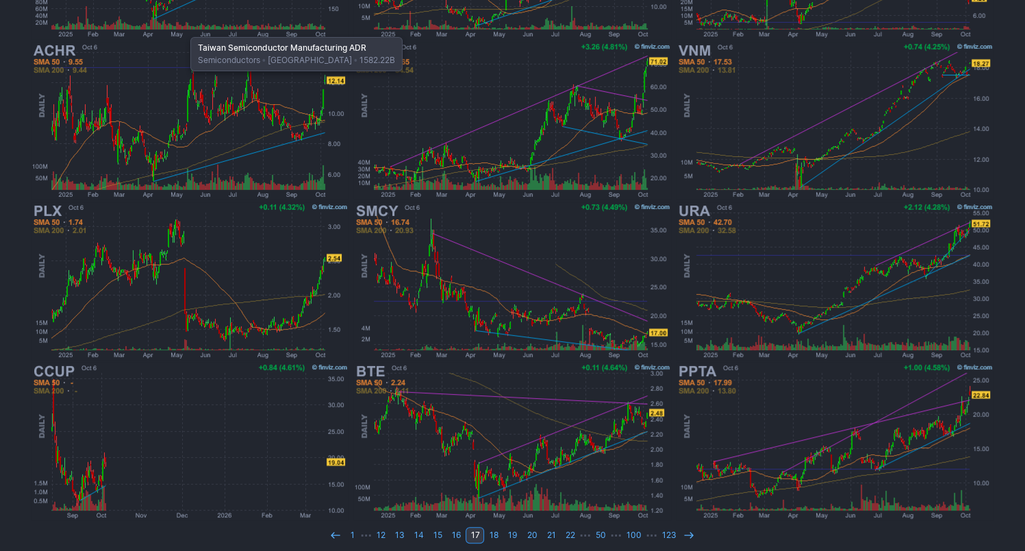
scroll to position [375, 0]
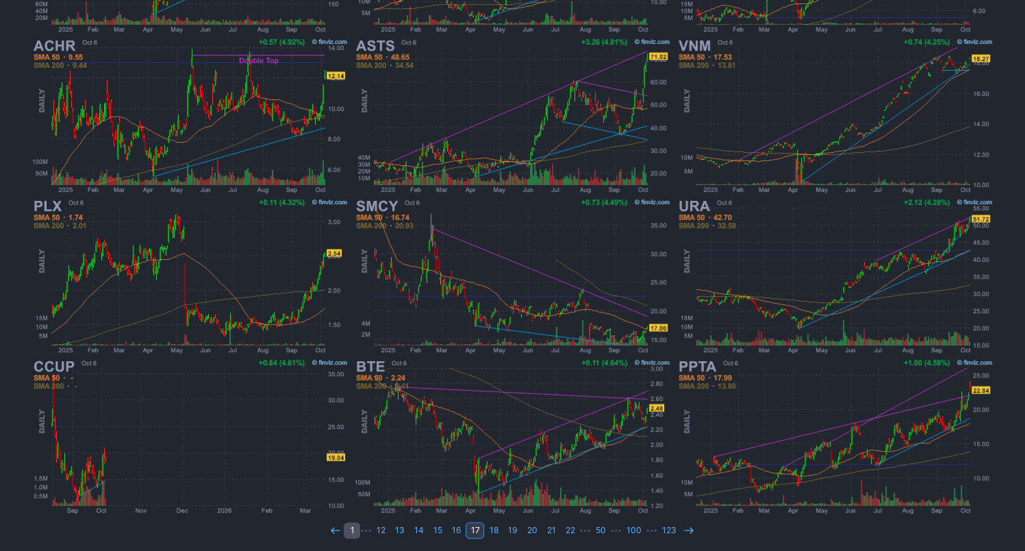
click at [353, 527] on link "1" at bounding box center [352, 530] width 16 height 16
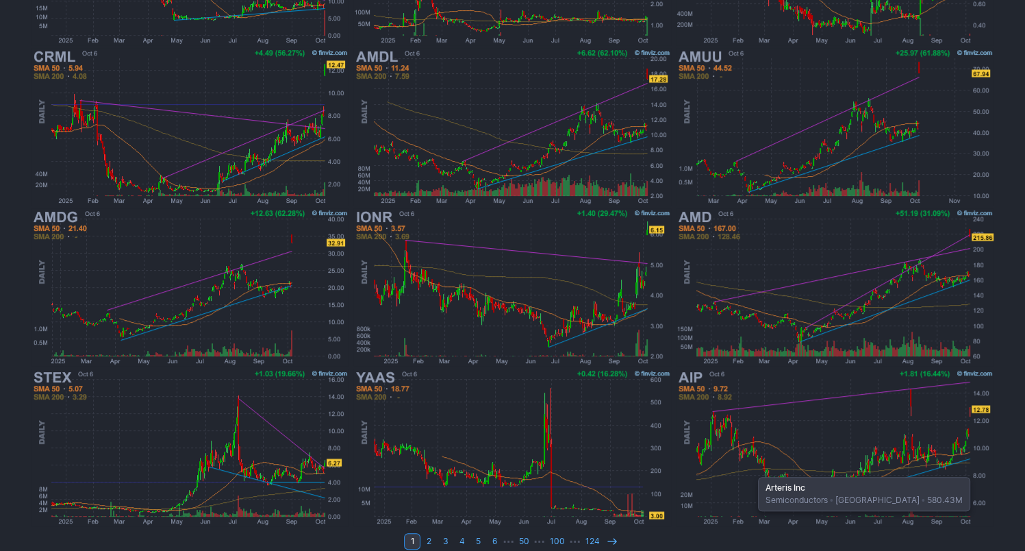
scroll to position [375, 0]
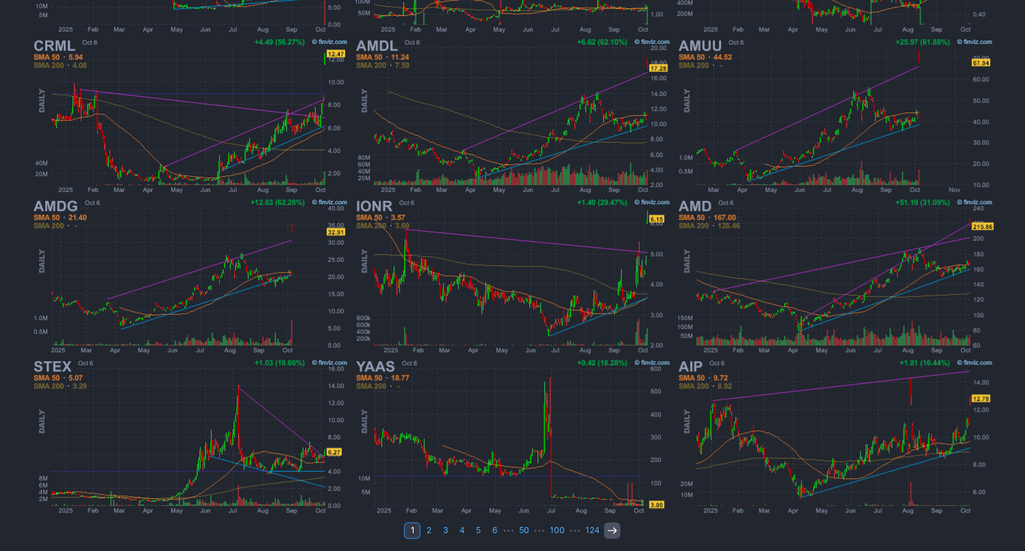
click at [612, 525] on icon at bounding box center [612, 530] width 11 height 11
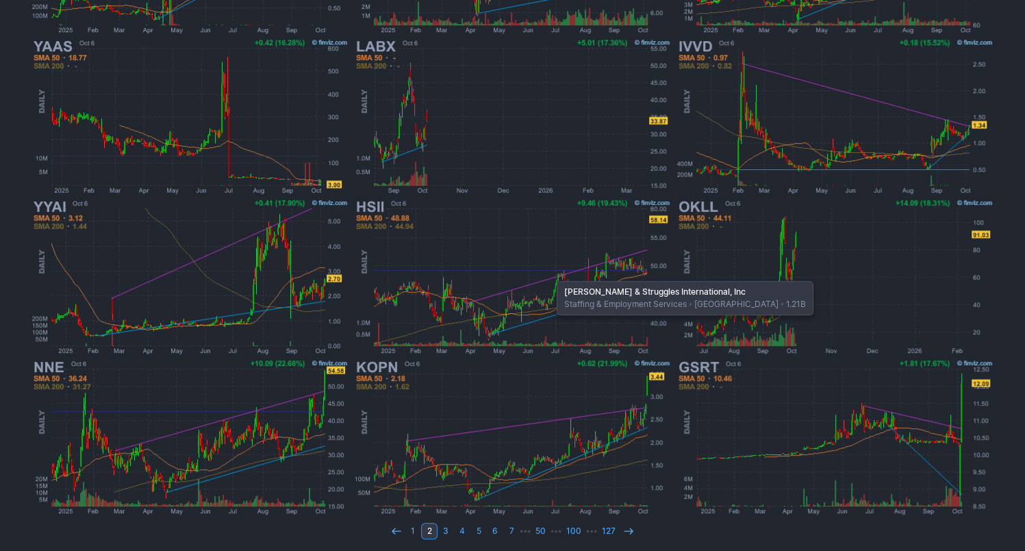
scroll to position [375, 0]
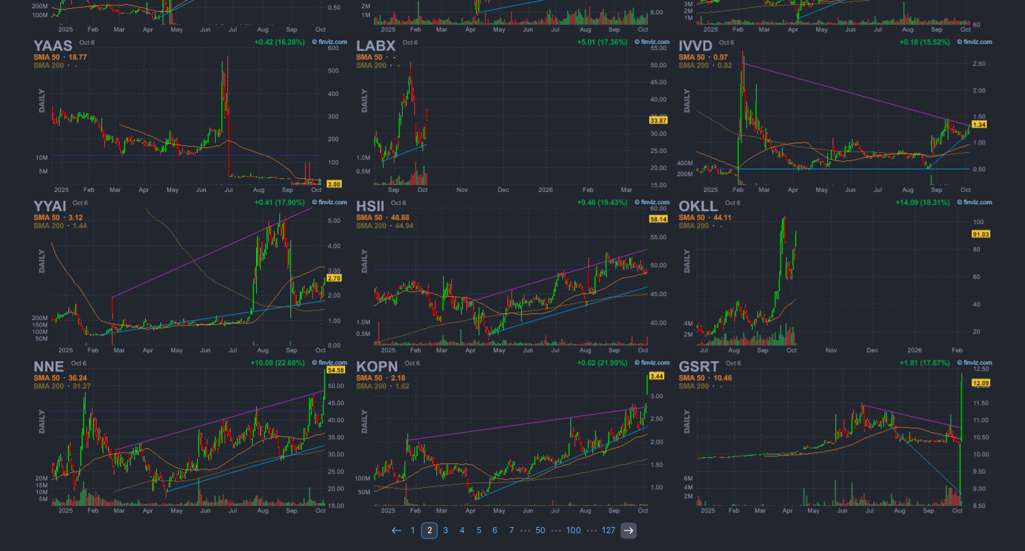
click at [620, 529] on link at bounding box center [628, 530] width 16 height 16
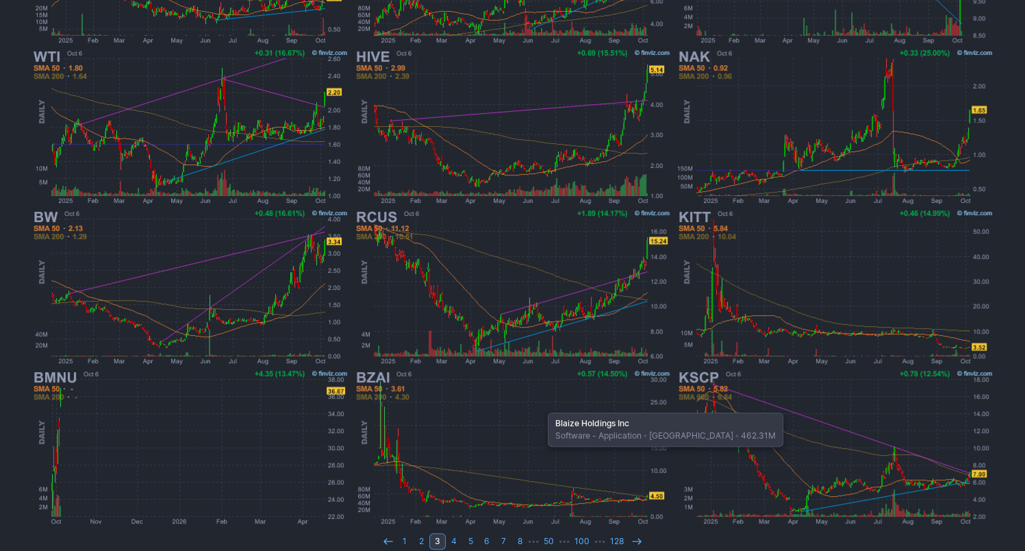
scroll to position [375, 0]
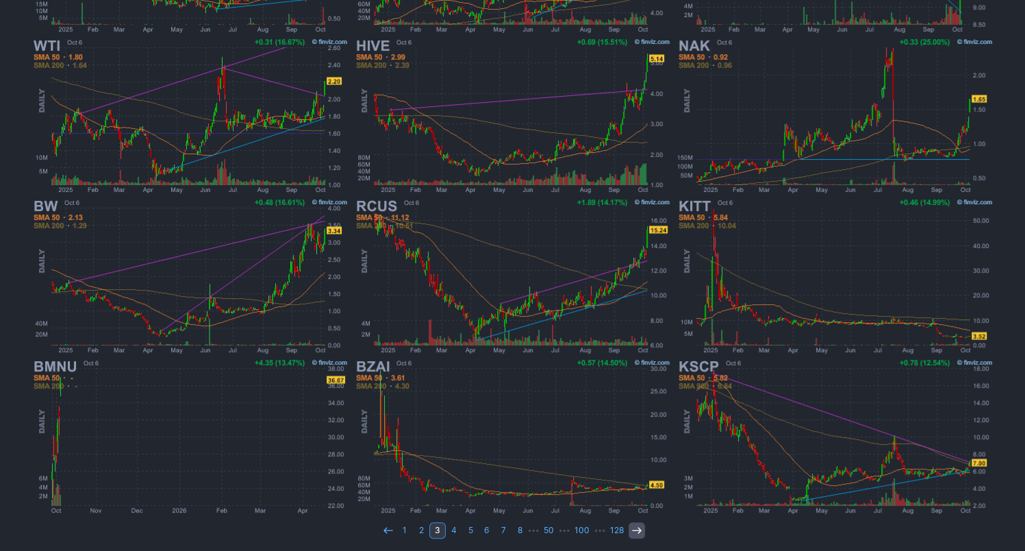
click at [635, 525] on icon at bounding box center [636, 530] width 11 height 11
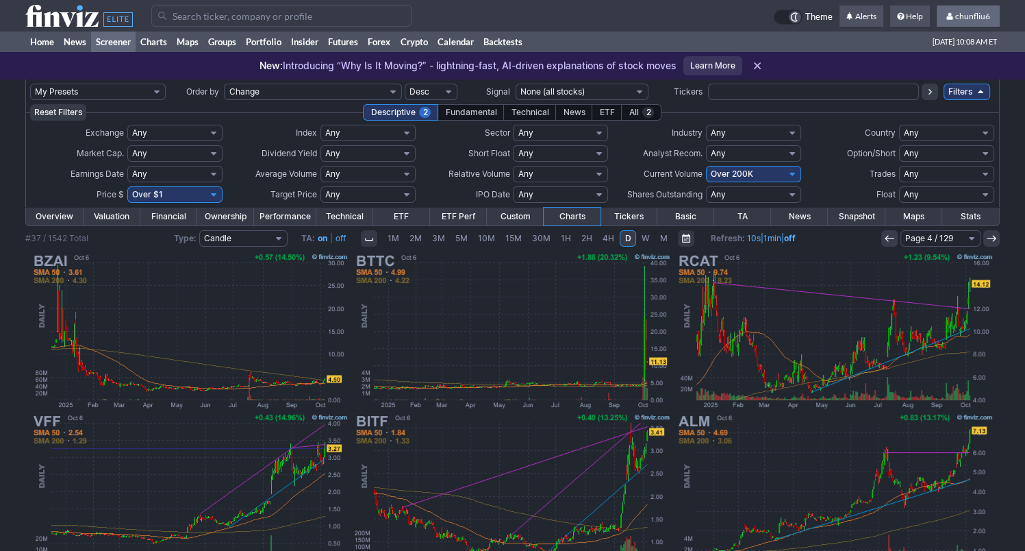
click at [968, 12] on span "chunfliu6" at bounding box center [972, 16] width 35 height 10
click at [947, 99] on link "Sign Out" at bounding box center [961, 101] width 77 height 22
